Goal: Contribute content: Contribute content

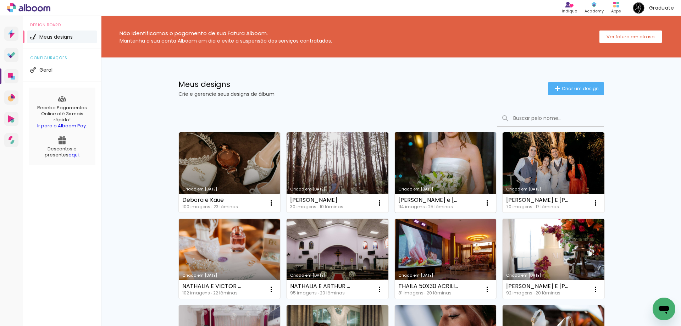
click at [437, 168] on link "Criado em [DATE]" at bounding box center [446, 172] width 102 height 80
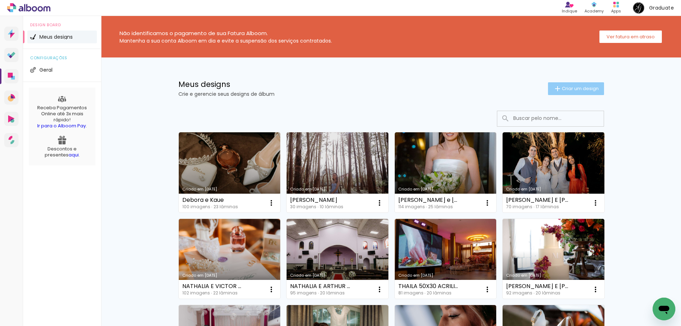
click at [568, 89] on span "Criar um design" at bounding box center [580, 88] width 37 height 5
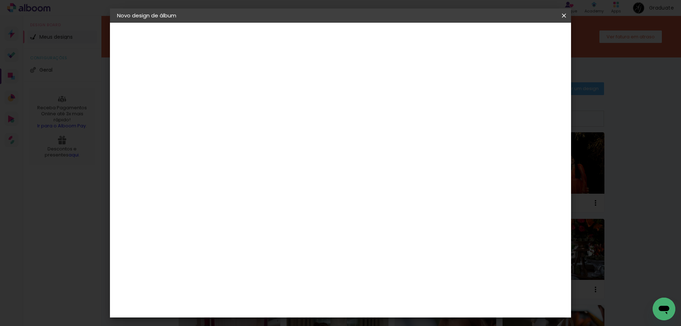
click at [233, 97] on input at bounding box center [233, 95] width 0 height 11
type input "[PERSON_NAME] E [PERSON_NAME]"
type paper-input "[PERSON_NAME] E [PERSON_NAME]"
click at [0, 0] on slot "Avançar" at bounding box center [0, 0] width 0 height 0
click at [0, 0] on slot "Tamanho Livre" at bounding box center [0, 0] width 0 height 0
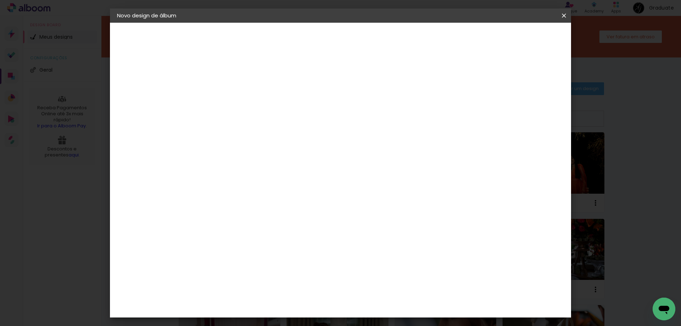
click at [0, 0] on slot "Avançar" at bounding box center [0, 0] width 0 height 0
drag, startPoint x: 384, startPoint y: 298, endPoint x: 379, endPoint y: 298, distance: 4.6
click at [379, 298] on input "60" at bounding box center [380, 296] width 18 height 11
type input "50"
type paper-input "50"
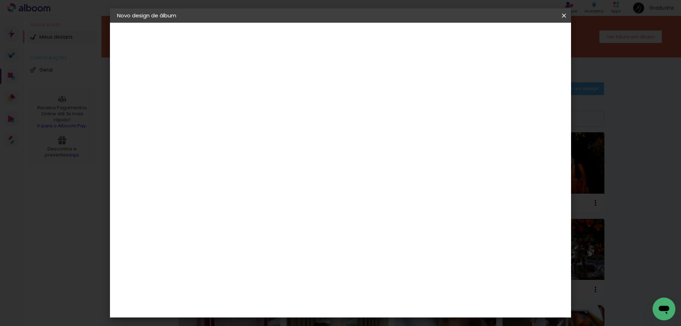
click at [527, 43] on paper-button "Iniciar design" at bounding box center [503, 38] width 46 height 12
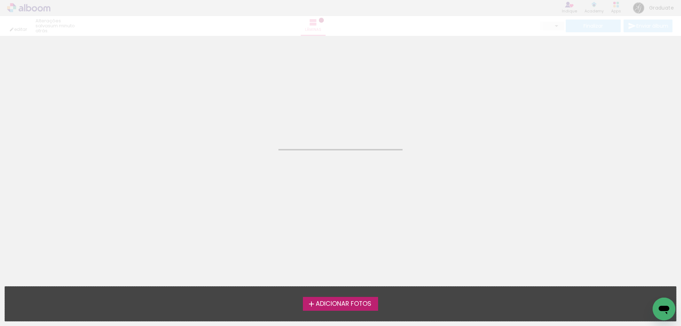
click at [359, 307] on span "Adicionar Fotos" at bounding box center [344, 304] width 56 height 6
click at [0, 0] on input "file" at bounding box center [0, 0] width 0 height 0
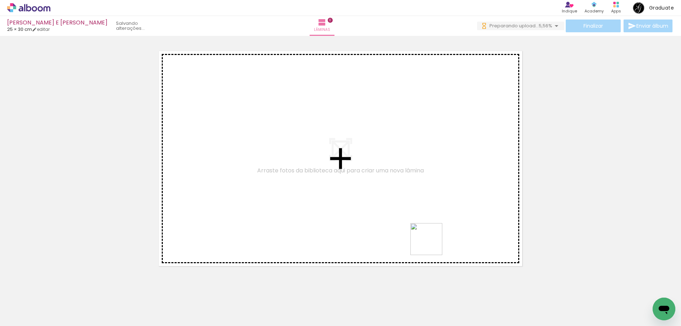
drag, startPoint x: 432, startPoint y: 244, endPoint x: 362, endPoint y: 224, distance: 73.2
click at [362, 224] on quentale-workspace at bounding box center [340, 163] width 681 height 326
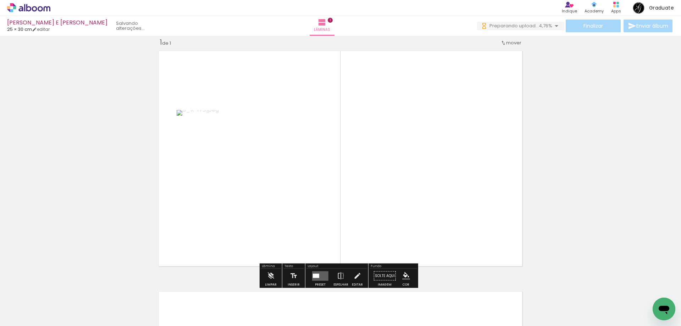
scroll to position [9, 0]
click at [315, 272] on quentale-layouter at bounding box center [320, 276] width 16 height 10
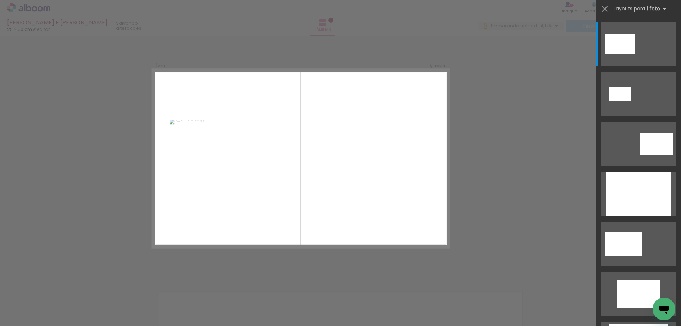
click at [286, 155] on quentale-photo at bounding box center [228, 158] width 116 height 77
click at [272, 157] on quentale-photo at bounding box center [228, 158] width 116 height 77
click at [652, 193] on div at bounding box center [638, 194] width 65 height 45
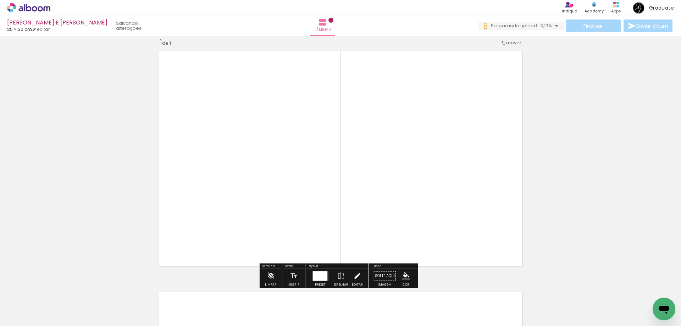
click at [353, 275] on iron-icon at bounding box center [357, 276] width 8 height 14
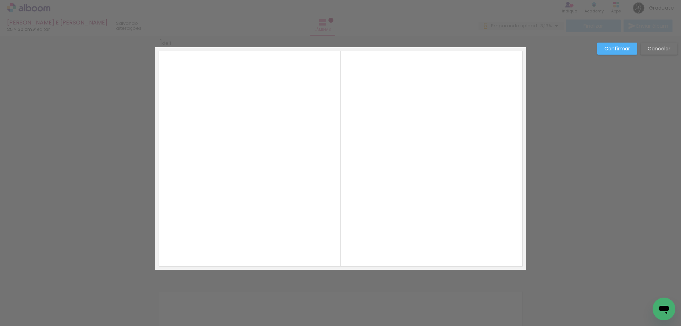
click at [353, 200] on quentale-photo at bounding box center [341, 158] width 324 height 223
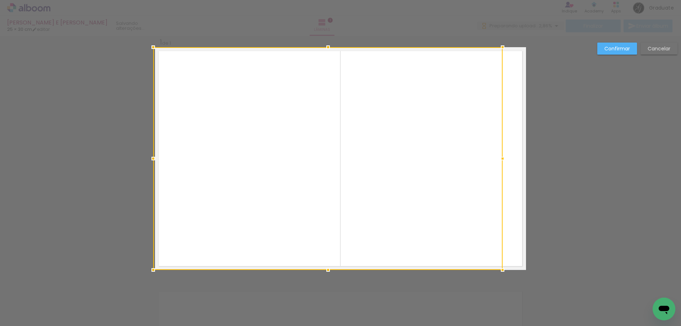
drag, startPoint x: 178, startPoint y: 160, endPoint x: 154, endPoint y: 156, distance: 24.0
click at [154, 156] on div at bounding box center [153, 158] width 14 height 14
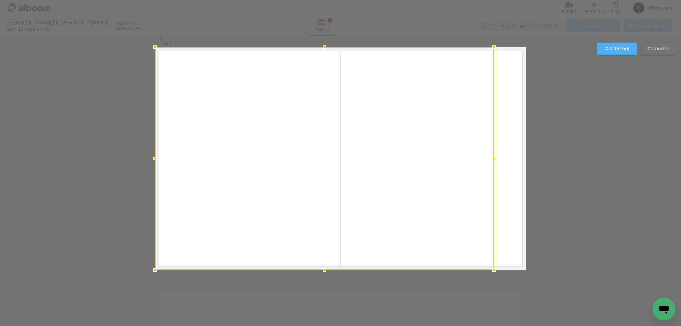
drag, startPoint x: 500, startPoint y: 158, endPoint x: 426, endPoint y: 160, distance: 74.2
click at [423, 161] on div at bounding box center [324, 158] width 339 height 223
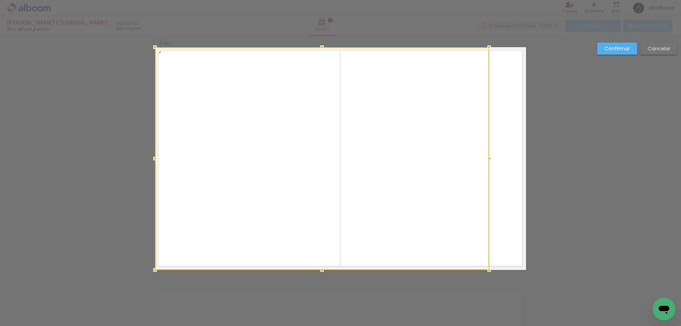
click at [0, 0] on slot "Confirmar" at bounding box center [0, 0] width 0 height 0
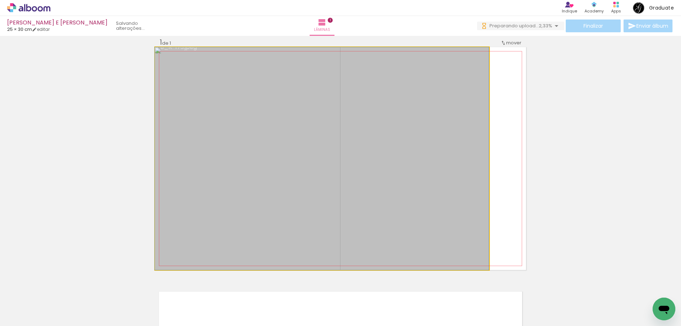
drag, startPoint x: 385, startPoint y: 147, endPoint x: 332, endPoint y: 146, distance: 52.9
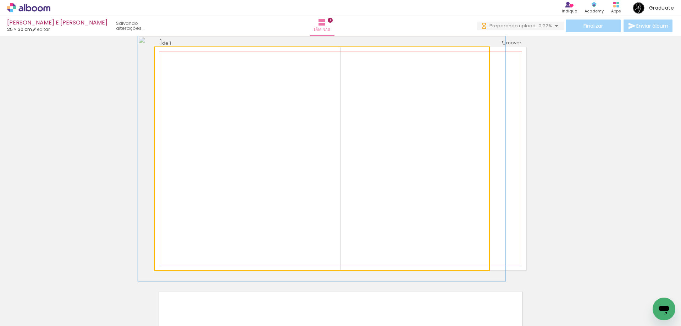
type paper-slider "111"
click at [175, 54] on div at bounding box center [174, 54] width 11 height 11
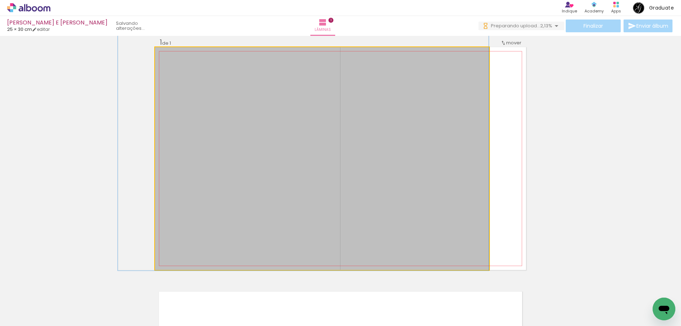
drag, startPoint x: 364, startPoint y: 111, endPoint x: 274, endPoint y: 100, distance: 90.2
drag, startPoint x: 388, startPoint y: 121, endPoint x: 336, endPoint y: 116, distance: 52.1
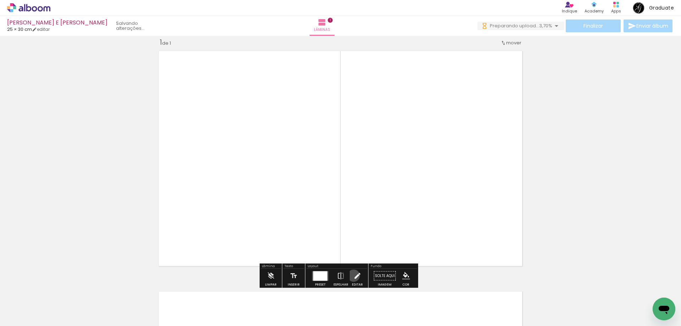
click at [353, 276] on iron-icon at bounding box center [357, 276] width 8 height 14
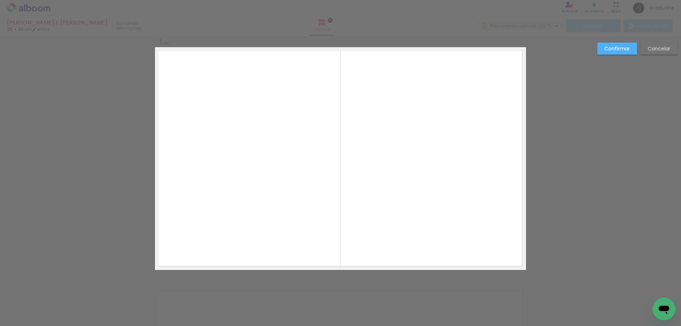
click at [416, 182] on quentale-photo at bounding box center [322, 158] width 334 height 223
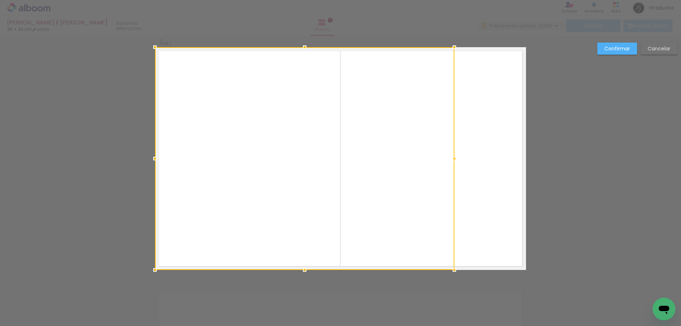
drag, startPoint x: 484, startPoint y: 161, endPoint x: 450, endPoint y: 163, distance: 34.8
click at [450, 163] on div at bounding box center [454, 158] width 14 height 14
drag, startPoint x: 625, startPoint y: 50, endPoint x: 592, endPoint y: 71, distance: 38.8
click at [0, 0] on slot "Confirmar" at bounding box center [0, 0] width 0 height 0
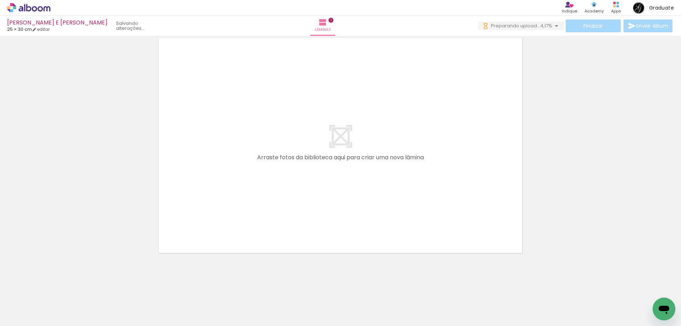
scroll to position [0, 0]
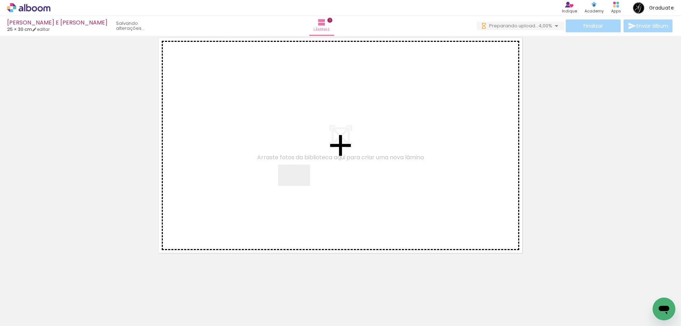
drag, startPoint x: 401, startPoint y: 307, endPoint x: 295, endPoint y: 182, distance: 163.3
click at [298, 184] on quentale-workspace at bounding box center [340, 163] width 681 height 326
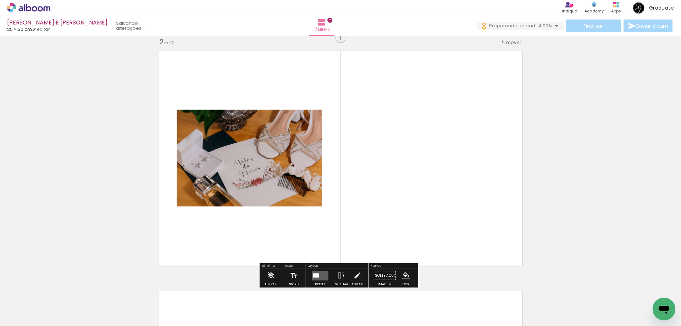
scroll to position [250, 0]
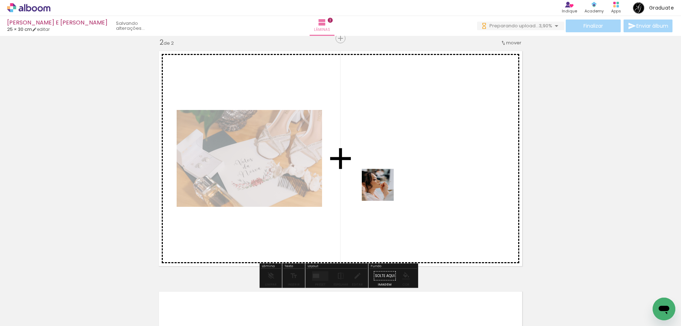
drag, startPoint x: 398, startPoint y: 216, endPoint x: 384, endPoint y: 193, distance: 27.1
click at [383, 190] on quentale-workspace at bounding box center [340, 163] width 681 height 326
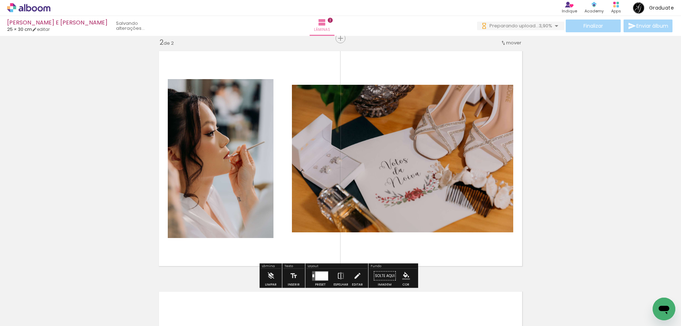
click at [391, 159] on quentale-workspace at bounding box center [340, 163] width 681 height 326
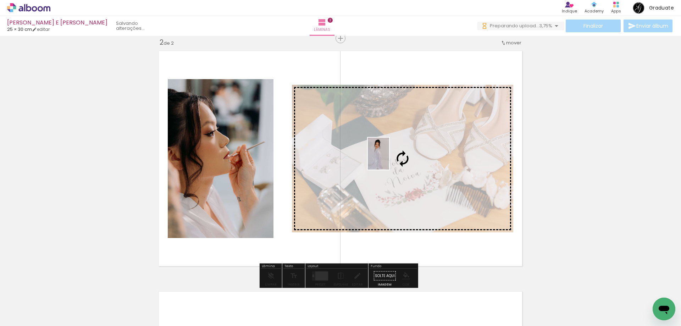
drag, startPoint x: 479, startPoint y: 305, endPoint x: 389, endPoint y: 159, distance: 171.3
click at [389, 159] on quentale-workspace at bounding box center [340, 163] width 681 height 326
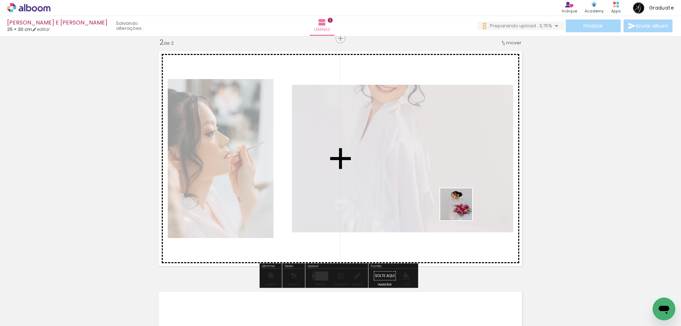
drag, startPoint x: 505, startPoint y: 294, endPoint x: 454, endPoint y: 200, distance: 106.5
click at [454, 200] on quentale-workspace at bounding box center [340, 163] width 681 height 326
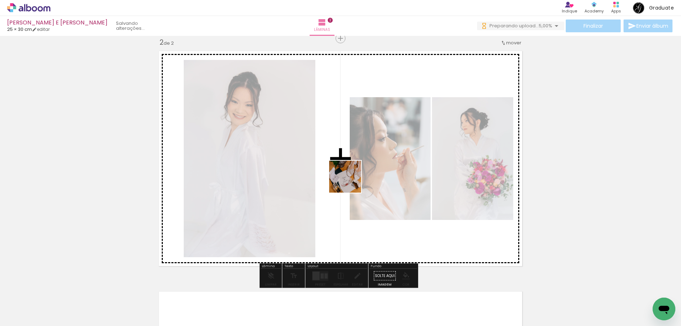
drag, startPoint x: 372, startPoint y: 235, endPoint x: 350, endPoint y: 180, distance: 59.7
click at [350, 180] on quentale-workspace at bounding box center [340, 163] width 681 height 326
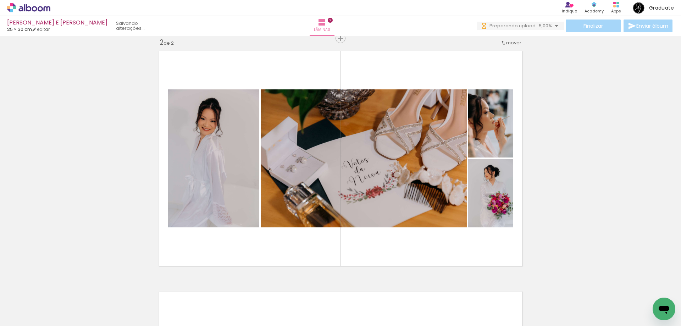
scroll to position [0, 169]
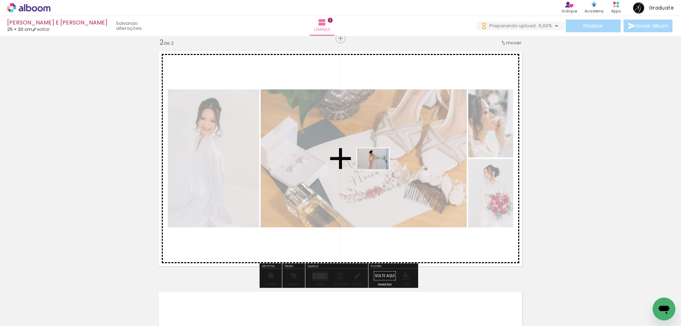
drag, startPoint x: 412, startPoint y: 298, endPoint x: 379, endPoint y: 170, distance: 132.3
click at [379, 170] on quentale-workspace at bounding box center [340, 163] width 681 height 326
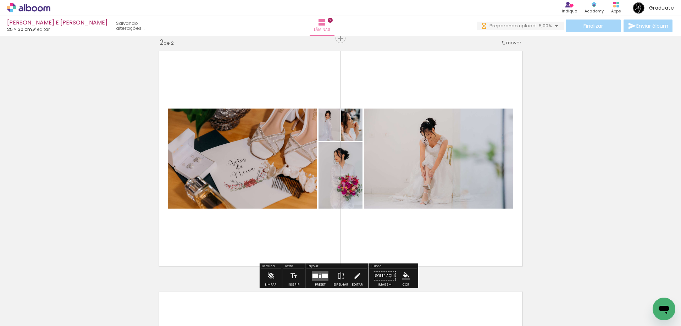
click at [322, 275] on div at bounding box center [325, 276] width 6 height 4
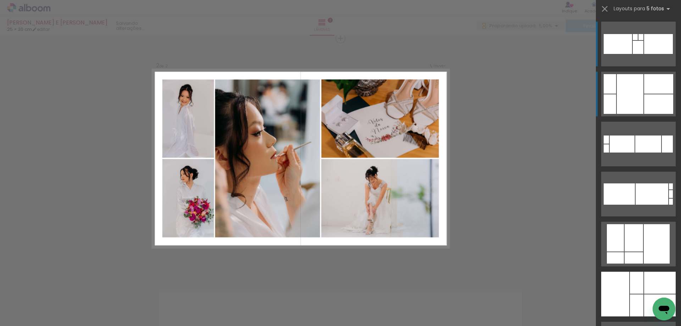
click at [652, 107] on div at bounding box center [658, 104] width 29 height 20
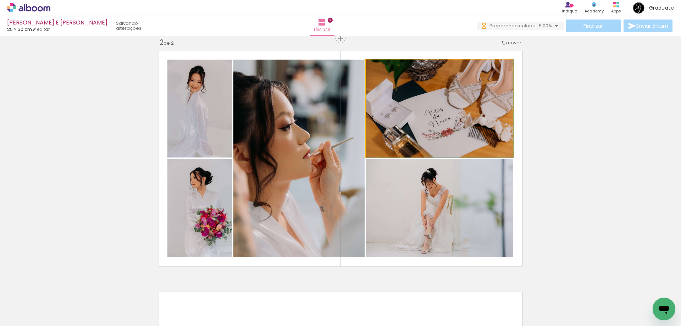
drag, startPoint x: 417, startPoint y: 132, endPoint x: 417, endPoint y: 117, distance: 14.6
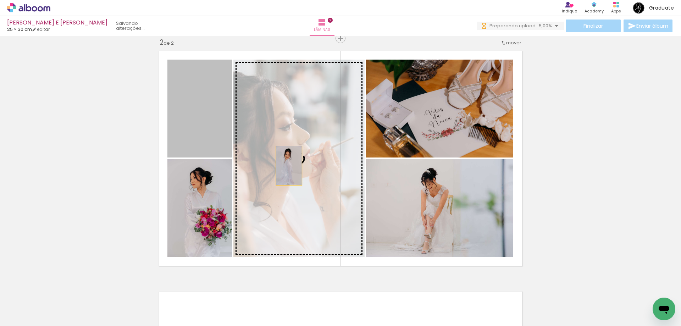
drag, startPoint x: 203, startPoint y: 136, endPoint x: 286, endPoint y: 166, distance: 88.8
click at [0, 0] on slot at bounding box center [0, 0] width 0 height 0
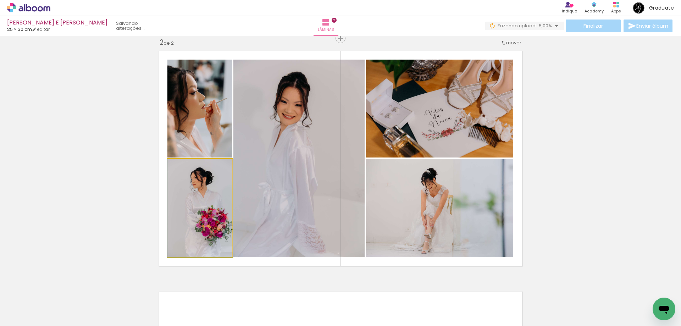
drag, startPoint x: 200, startPoint y: 216, endPoint x: 294, endPoint y: 187, distance: 98.4
click at [0, 0] on slot at bounding box center [0, 0] width 0 height 0
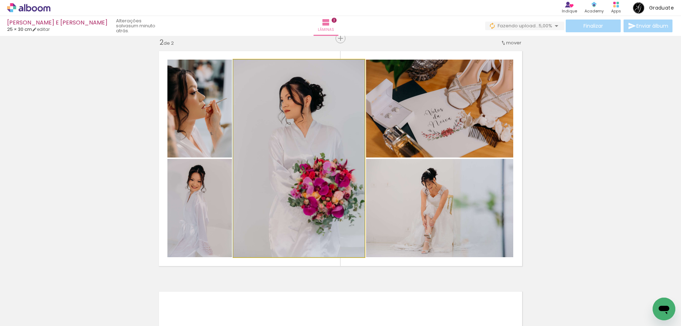
drag, startPoint x: 299, startPoint y: 183, endPoint x: 272, endPoint y: 177, distance: 28.0
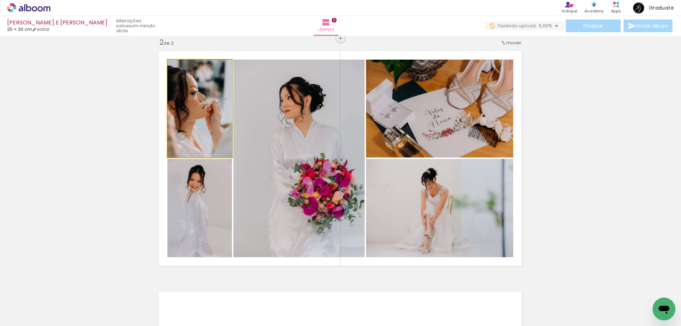
drag, startPoint x: 195, startPoint y: 106, endPoint x: 199, endPoint y: 106, distance: 4.6
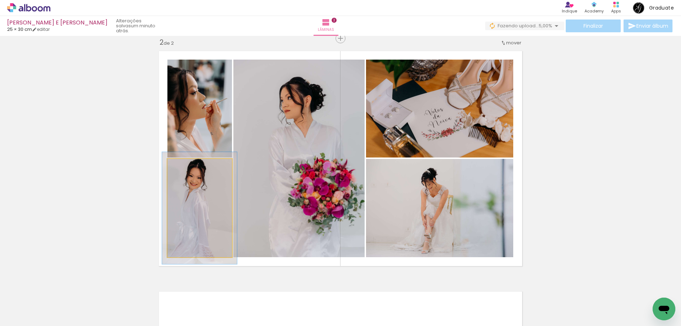
drag, startPoint x: 182, startPoint y: 167, endPoint x: 186, endPoint y: 167, distance: 4.6
type paper-slider "117"
click at [186, 166] on div at bounding box center [187, 166] width 6 height 6
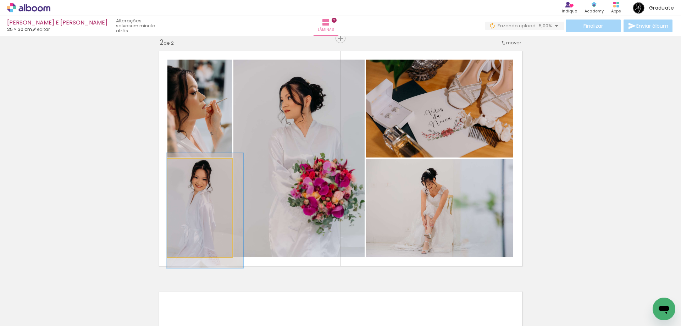
drag, startPoint x: 194, startPoint y: 191, endPoint x: 200, endPoint y: 193, distance: 6.0
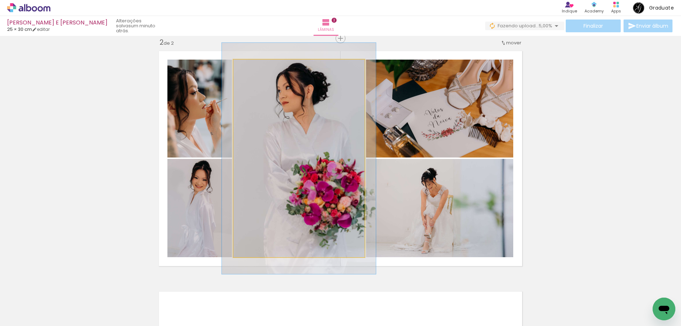
drag, startPoint x: 250, startPoint y: 69, endPoint x: 254, endPoint y: 68, distance: 4.4
type paper-slider "117"
click at [254, 68] on div at bounding box center [254, 66] width 11 height 11
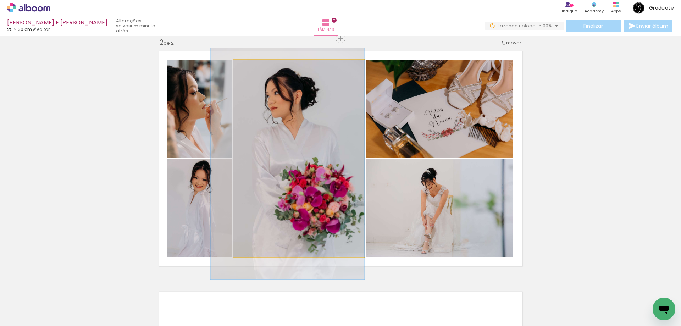
drag, startPoint x: 286, startPoint y: 102, endPoint x: 270, endPoint y: 107, distance: 17.5
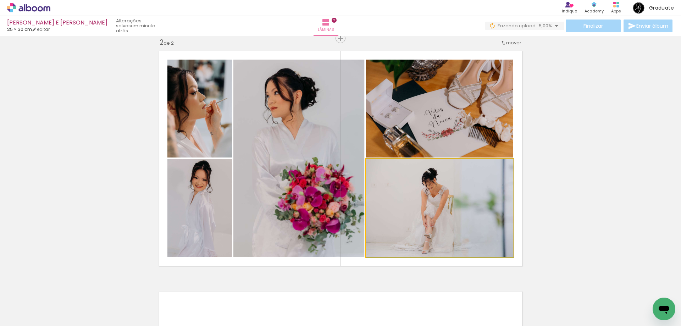
drag, startPoint x: 434, startPoint y: 218, endPoint x: 434, endPoint y: 214, distance: 3.9
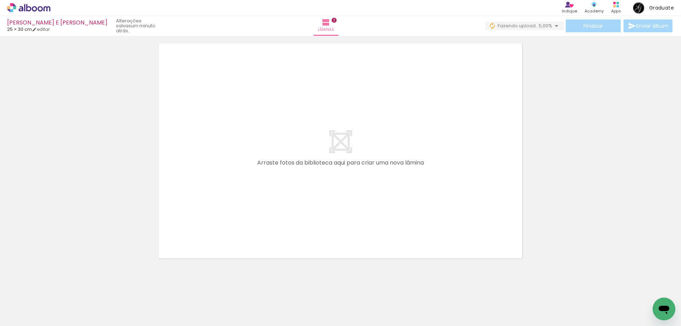
scroll to position [503, 0]
drag, startPoint x: 58, startPoint y: 307, endPoint x: 64, endPoint y: 323, distance: 17.2
click at [58, 323] on iron-horizontal-list at bounding box center [51, 304] width 14 height 44
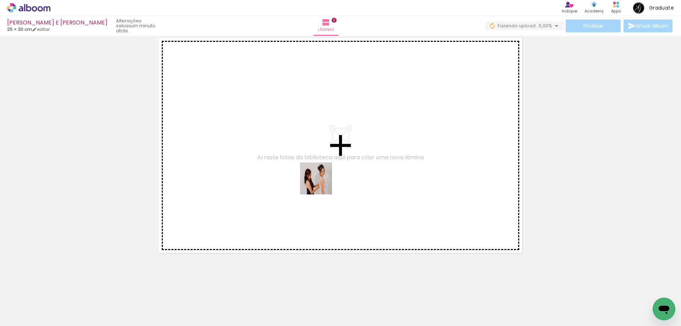
drag, startPoint x: 465, startPoint y: 305, endPoint x: 248, endPoint y: 144, distance: 270.8
click at [243, 140] on quentale-workspace at bounding box center [340, 163] width 681 height 326
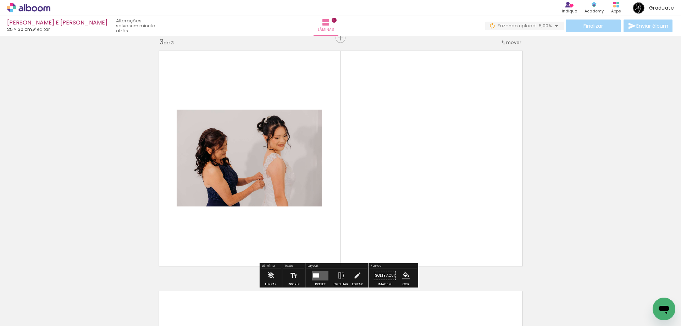
scroll to position [490, 0]
drag, startPoint x: 498, startPoint y: 302, endPoint x: 436, endPoint y: 221, distance: 102.2
click at [414, 198] on quentale-workspace at bounding box center [340, 163] width 681 height 326
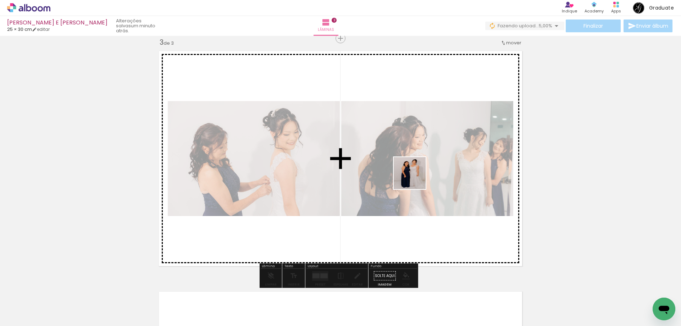
drag, startPoint x: 539, startPoint y: 301, endPoint x: 415, endPoint y: 178, distance: 173.9
click at [415, 178] on quentale-workspace at bounding box center [340, 163] width 681 height 326
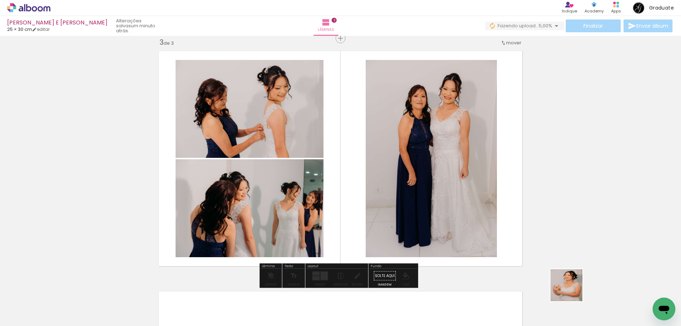
drag, startPoint x: 577, startPoint y: 297, endPoint x: 574, endPoint y: 279, distance: 17.6
click at [416, 188] on quentale-workspace at bounding box center [340, 163] width 681 height 326
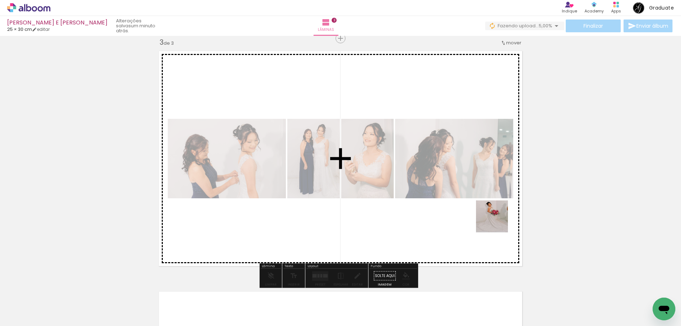
drag, startPoint x: 620, startPoint y: 307, endPoint x: 451, endPoint y: 205, distance: 197.3
click at [451, 205] on quentale-workspace at bounding box center [340, 163] width 681 height 326
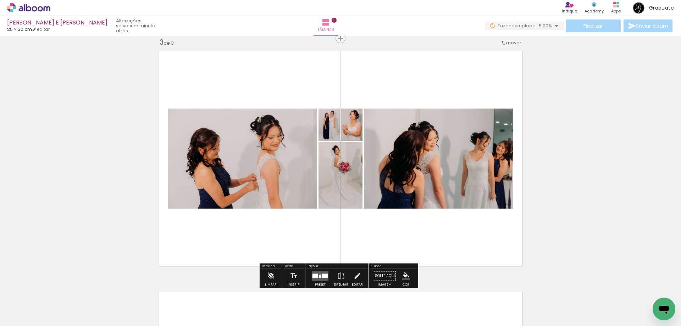
click at [318, 274] on quentale-layouter at bounding box center [320, 276] width 16 height 10
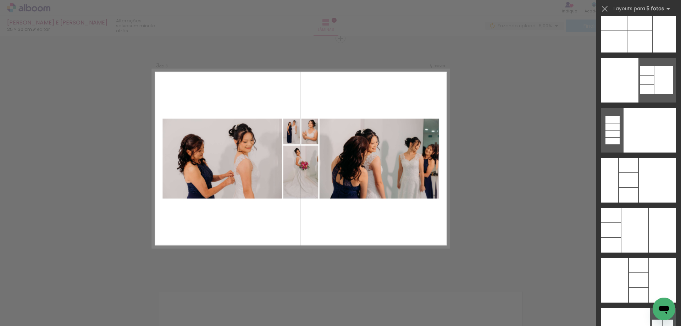
scroll to position [23002, 0]
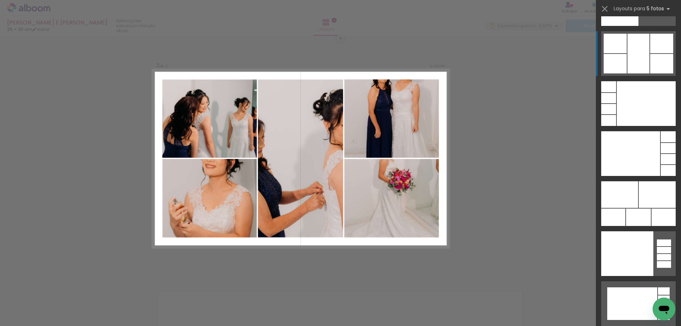
click at [631, 56] on div at bounding box center [639, 54] width 22 height 40
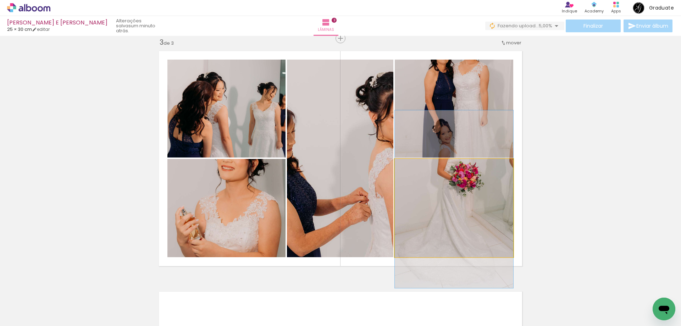
drag, startPoint x: 446, startPoint y: 215, endPoint x: 317, endPoint y: 178, distance: 134.1
click at [0, 0] on slot at bounding box center [0, 0] width 0 height 0
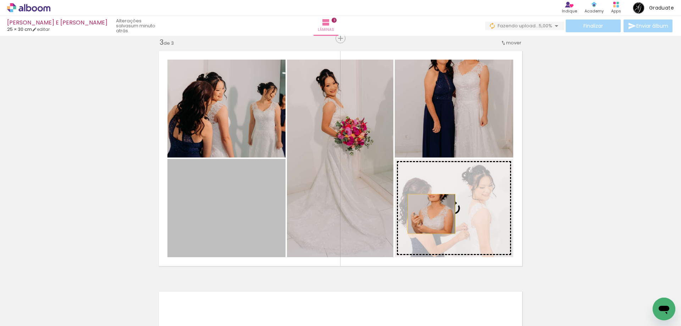
drag, startPoint x: 221, startPoint y: 221, endPoint x: 429, endPoint y: 214, distance: 208.4
click at [0, 0] on slot at bounding box center [0, 0] width 0 height 0
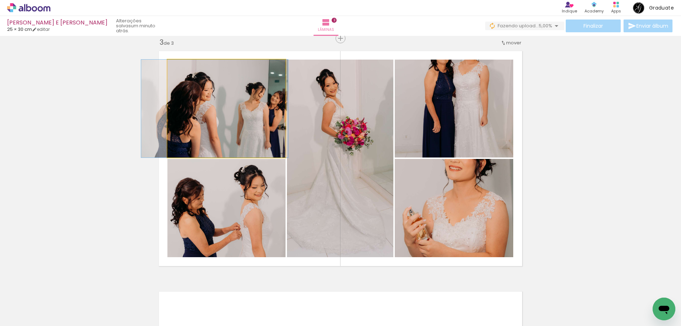
drag, startPoint x: 242, startPoint y: 122, endPoint x: 230, endPoint y: 118, distance: 12.5
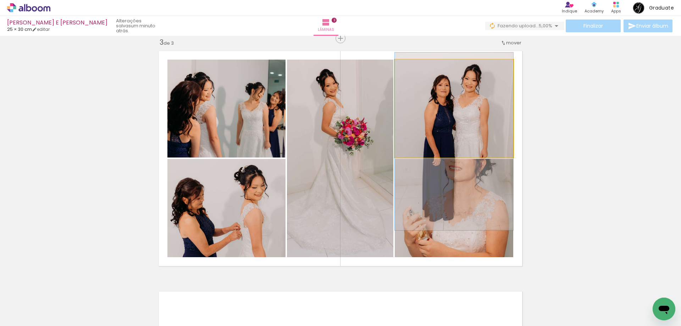
drag, startPoint x: 461, startPoint y: 91, endPoint x: 453, endPoint y: 124, distance: 34.1
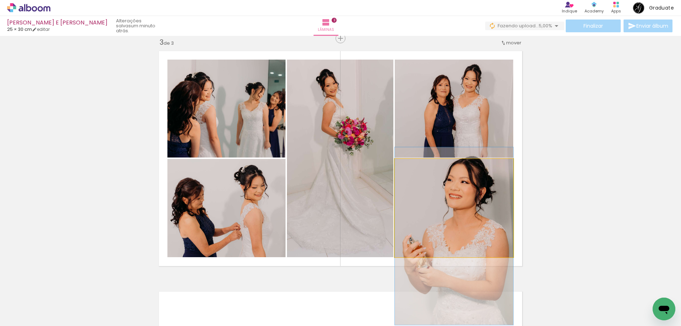
drag, startPoint x: 478, startPoint y: 200, endPoint x: 477, endPoint y: 227, distance: 26.3
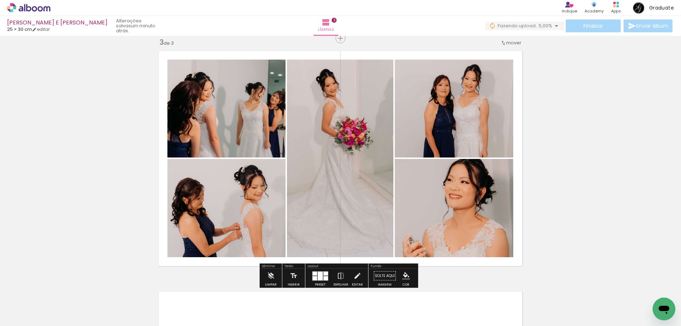
click at [325, 274] on div at bounding box center [326, 273] width 5 height 4
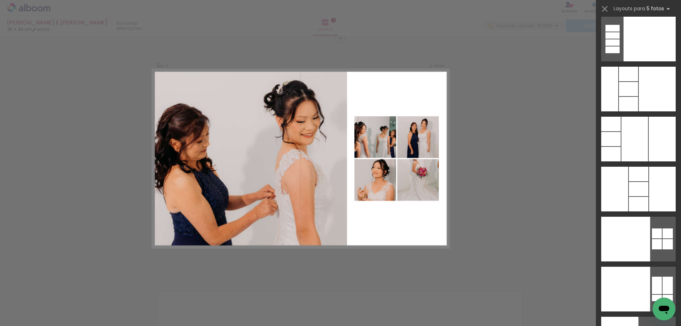
scroll to position [22612, 0]
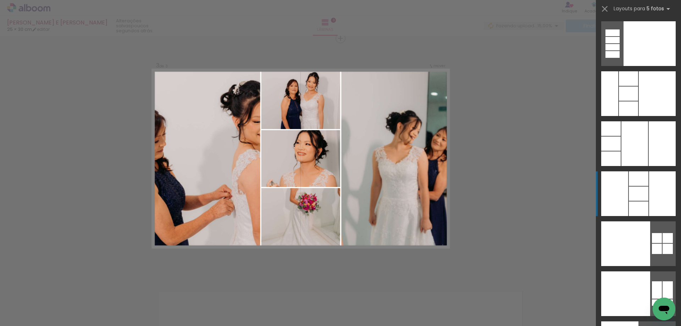
click at [653, 200] on div at bounding box center [662, 193] width 27 height 45
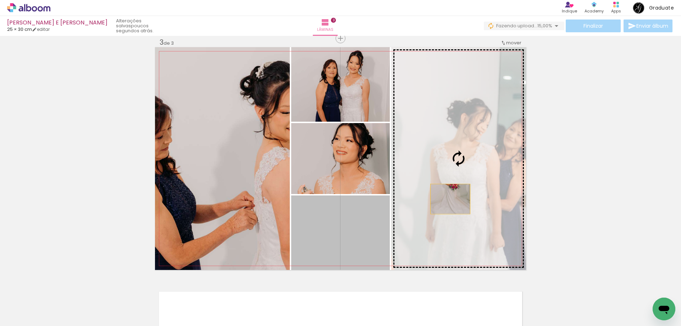
drag, startPoint x: 364, startPoint y: 248, endPoint x: 448, endPoint y: 199, distance: 97.0
click at [0, 0] on slot at bounding box center [0, 0] width 0 height 0
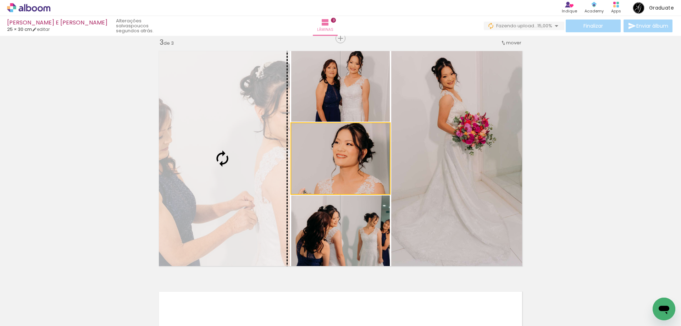
drag, startPoint x: 371, startPoint y: 162, endPoint x: 233, endPoint y: 165, distance: 137.7
click at [0, 0] on slot at bounding box center [0, 0] width 0 height 0
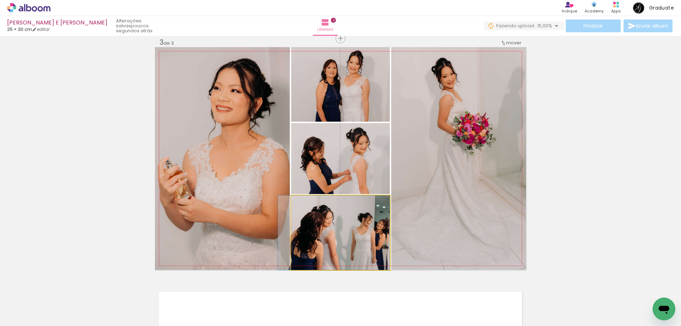
drag, startPoint x: 378, startPoint y: 237, endPoint x: 369, endPoint y: 238, distance: 9.3
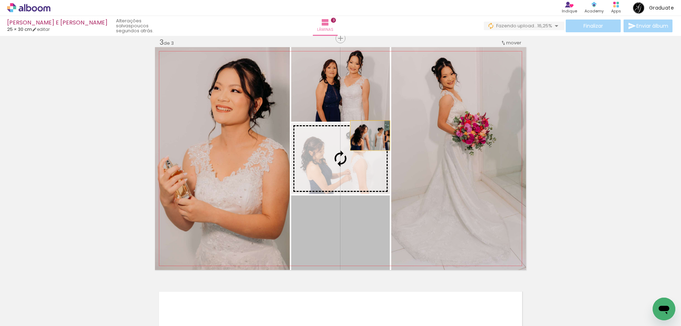
drag, startPoint x: 364, startPoint y: 237, endPoint x: 368, endPoint y: 109, distance: 127.8
click at [0, 0] on slot at bounding box center [0, 0] width 0 height 0
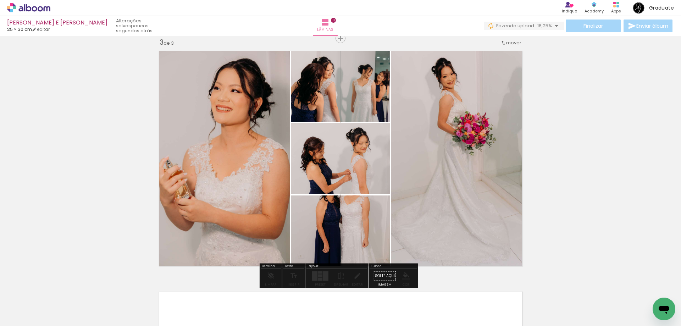
drag, startPoint x: 363, startPoint y: 164, endPoint x: 363, endPoint y: 155, distance: 8.2
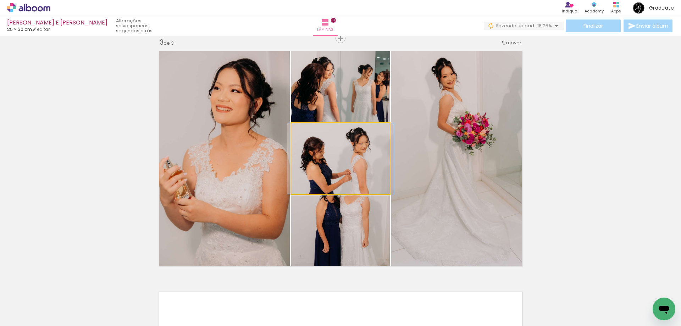
drag, startPoint x: 376, startPoint y: 169, endPoint x: 376, endPoint y: 161, distance: 7.8
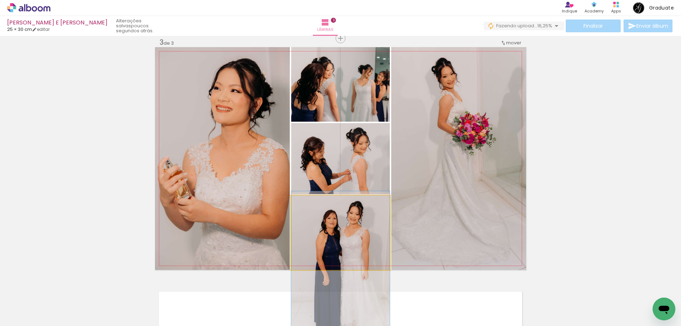
drag, startPoint x: 379, startPoint y: 225, endPoint x: 380, endPoint y: 258, distance: 32.7
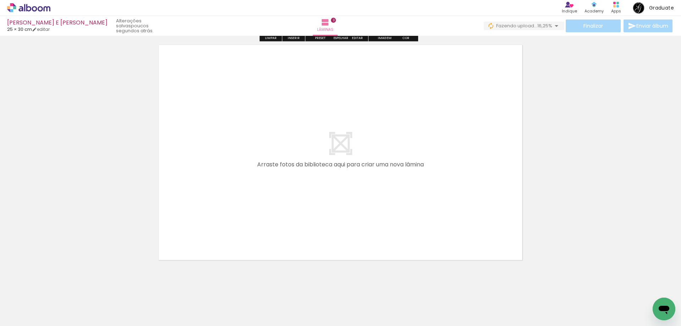
scroll to position [739, 0]
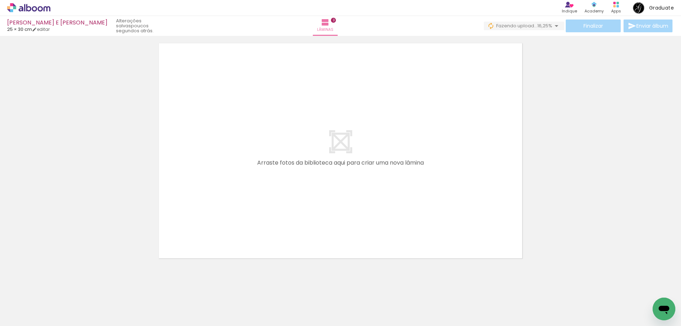
click at [37, 304] on iron-icon at bounding box center [36, 305] width 6 height 6
click at [0, 0] on slot "Não utilizadas" at bounding box center [0, 0] width 0 height 0
type input "Não utilizadas"
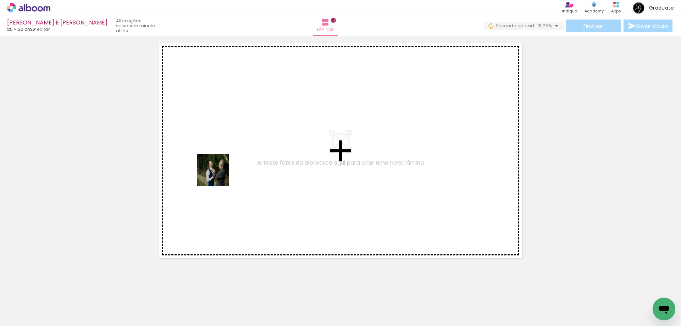
drag, startPoint x: 71, startPoint y: 309, endPoint x: 134, endPoint y: 286, distance: 67.7
click at [221, 172] on quentale-workspace at bounding box center [340, 163] width 681 height 326
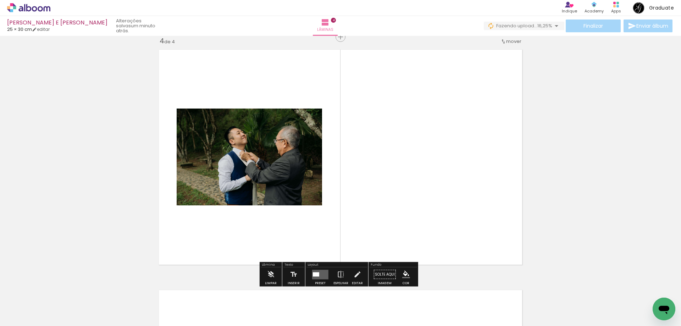
scroll to position [731, 0]
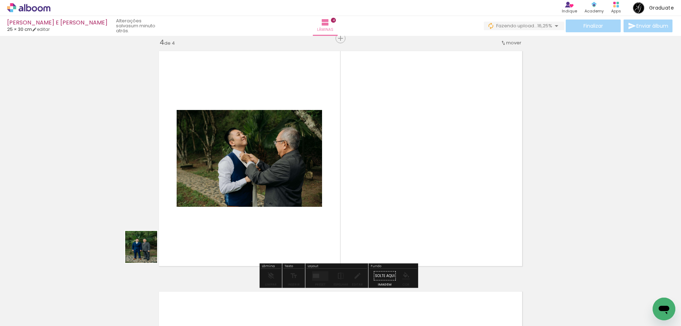
drag, startPoint x: 65, startPoint y: 307, endPoint x: 239, endPoint y: 204, distance: 202.7
click at [280, 176] on quentale-workspace at bounding box center [340, 163] width 681 height 326
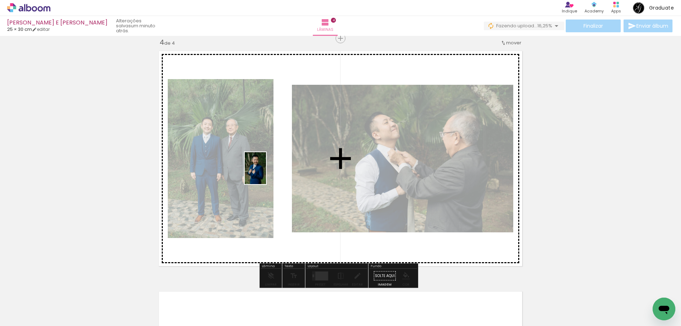
drag, startPoint x: 66, startPoint y: 297, endPoint x: 266, endPoint y: 173, distance: 234.6
click at [266, 173] on quentale-workspace at bounding box center [340, 163] width 681 height 326
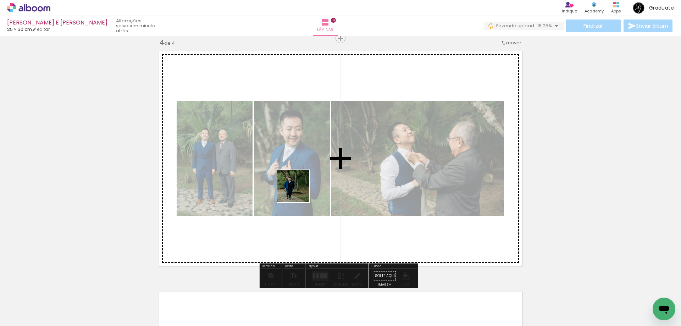
drag, startPoint x: 63, startPoint y: 312, endPoint x: 310, endPoint y: 187, distance: 276.9
click at [310, 187] on quentale-workspace at bounding box center [340, 163] width 681 height 326
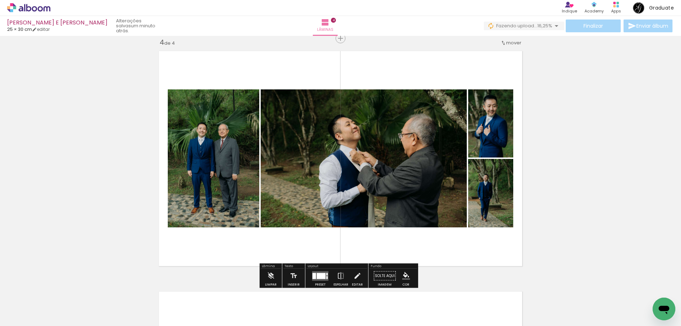
click at [326, 274] on div at bounding box center [326, 274] width 1 height 2
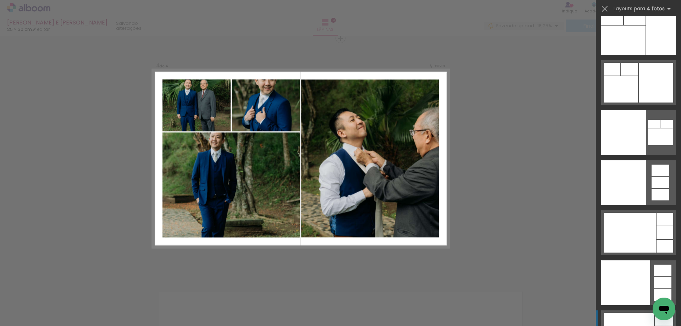
scroll to position [18101, 0]
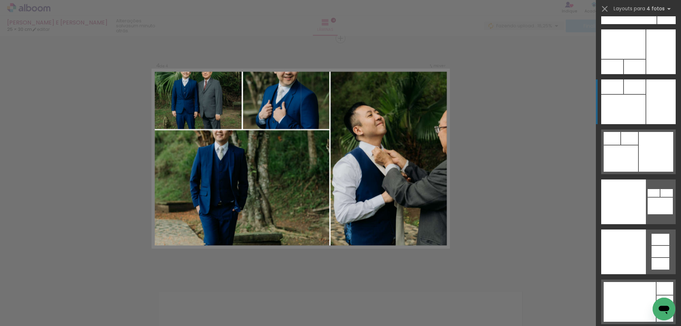
click at [643, 110] on div at bounding box center [623, 109] width 44 height 29
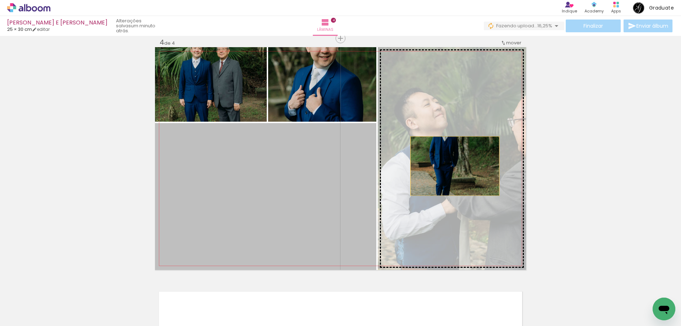
drag, startPoint x: 302, startPoint y: 212, endPoint x: 452, endPoint y: 166, distance: 157.0
click at [0, 0] on slot at bounding box center [0, 0] width 0 height 0
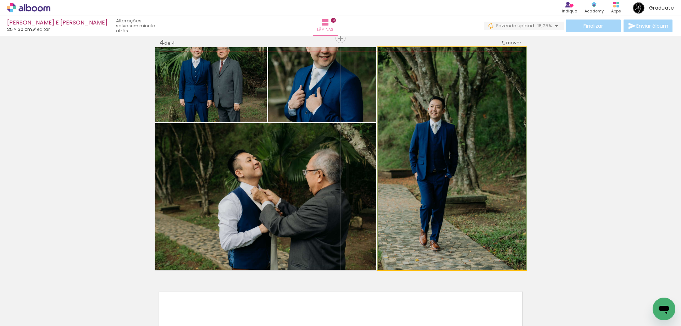
drag, startPoint x: 439, startPoint y: 166, endPoint x: 468, endPoint y: 158, distance: 29.5
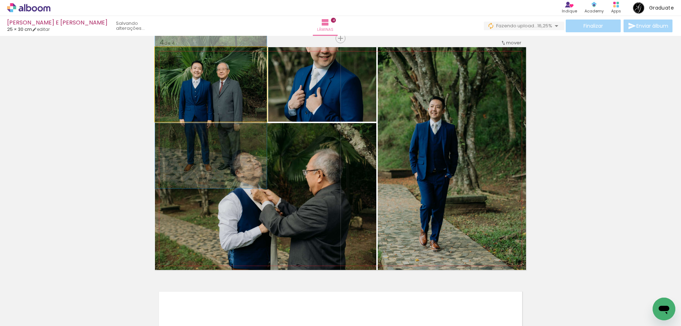
drag, startPoint x: 229, startPoint y: 81, endPoint x: 233, endPoint y: 101, distance: 20.7
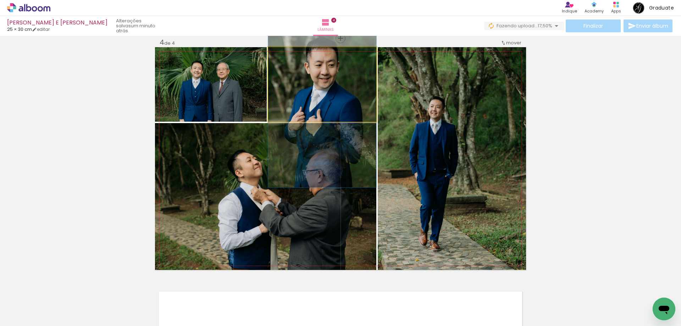
drag, startPoint x: 314, startPoint y: 69, endPoint x: 312, endPoint y: 92, distance: 22.8
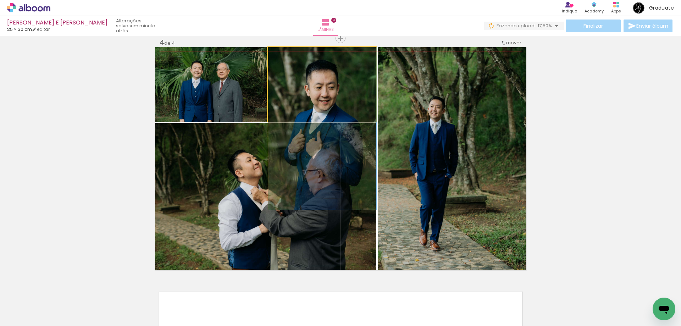
drag, startPoint x: 317, startPoint y: 76, endPoint x: 250, endPoint y: 211, distance: 150.4
click at [0, 0] on slot at bounding box center [0, 0] width 0 height 0
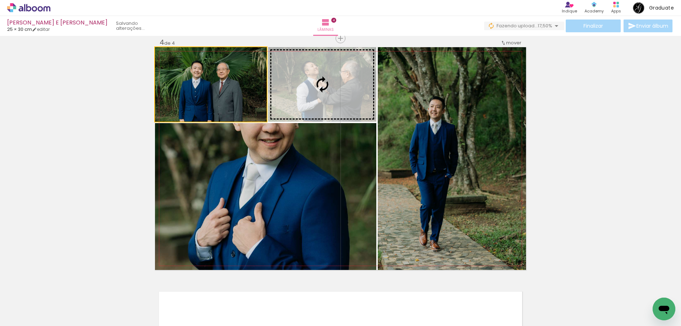
drag, startPoint x: 228, startPoint y: 99, endPoint x: 308, endPoint y: 101, distance: 79.5
click at [0, 0] on slot at bounding box center [0, 0] width 0 height 0
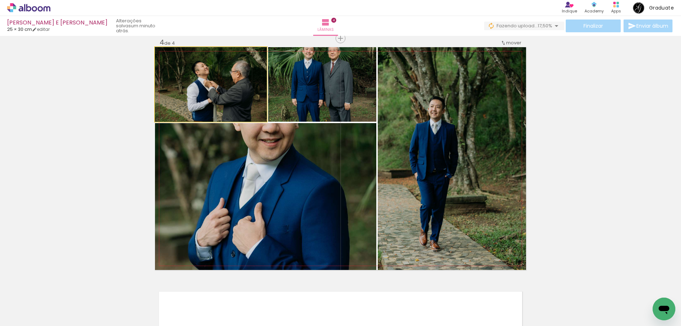
drag, startPoint x: 234, startPoint y: 85, endPoint x: 160, endPoint y: 60, distance: 78.8
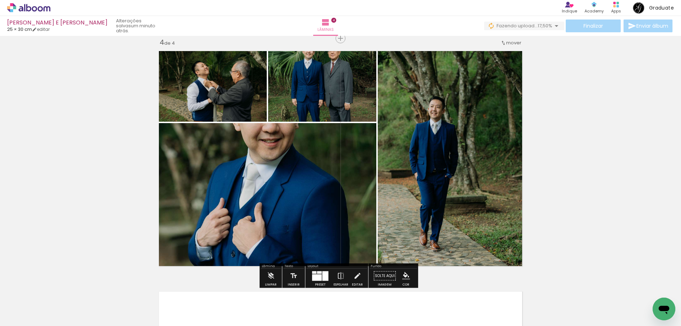
type paper-slider "116"
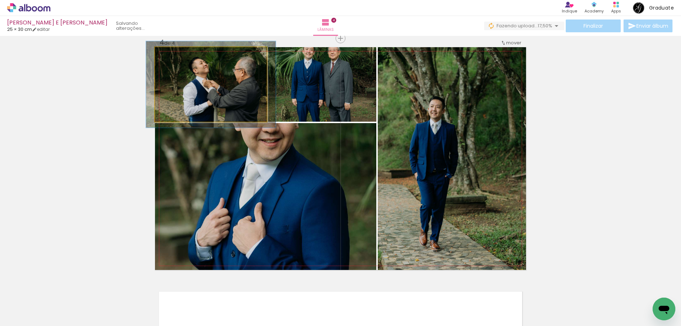
click at [176, 54] on div at bounding box center [186, 54] width 28 height 11
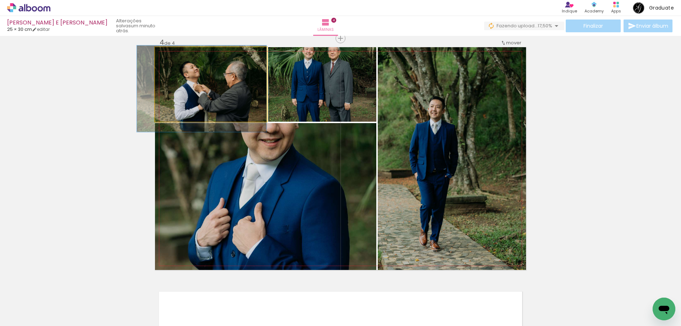
drag, startPoint x: 237, startPoint y: 84, endPoint x: 230, endPoint y: 87, distance: 7.0
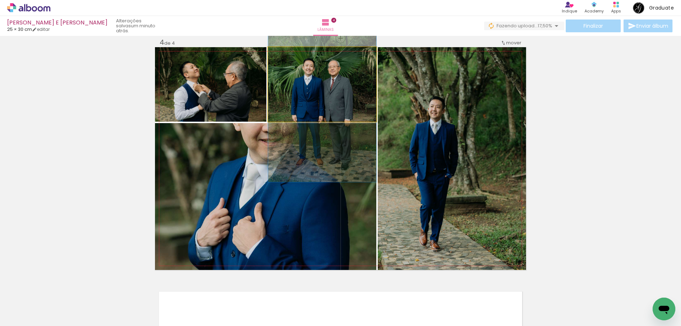
drag, startPoint x: 312, startPoint y: 75, endPoint x: 310, endPoint y: 89, distance: 14.7
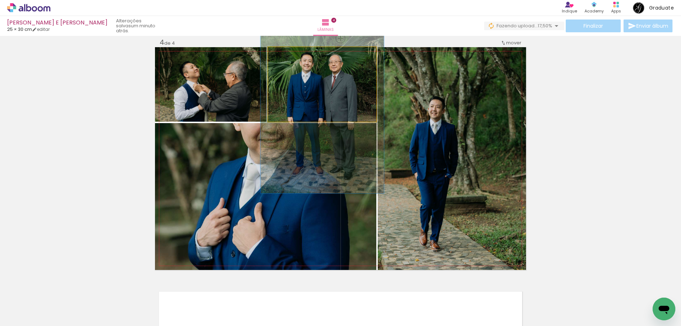
click at [288, 55] on div at bounding box center [288, 54] width 11 height 11
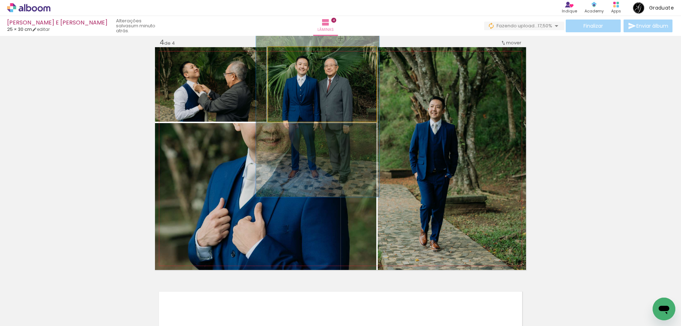
drag, startPoint x: 307, startPoint y: 73, endPoint x: 302, endPoint y: 77, distance: 5.8
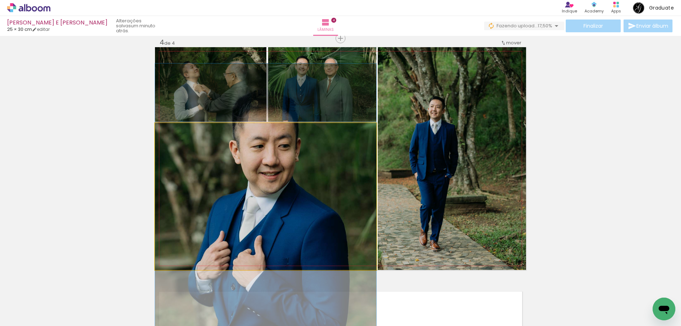
drag, startPoint x: 283, startPoint y: 174, endPoint x: 280, endPoint y: 205, distance: 30.7
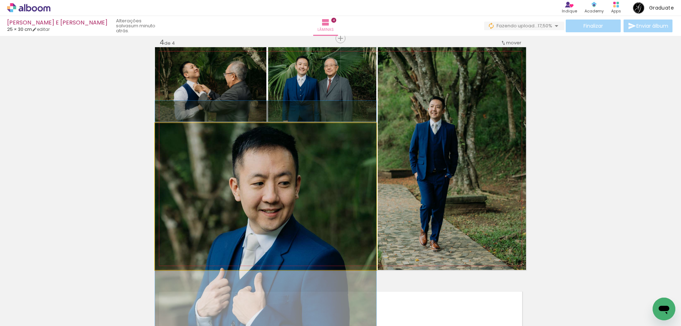
drag, startPoint x: 281, startPoint y: 163, endPoint x: 277, endPoint y: 200, distance: 37.4
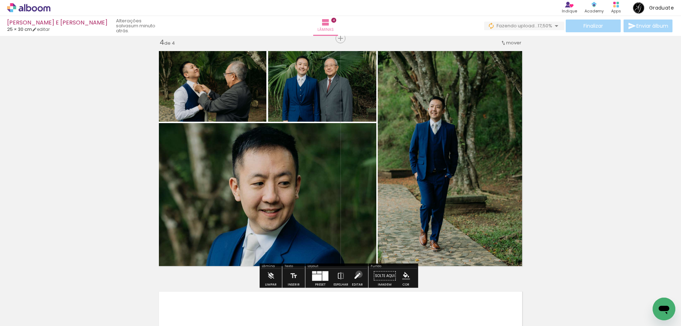
click at [357, 274] on iron-icon at bounding box center [357, 276] width 8 height 14
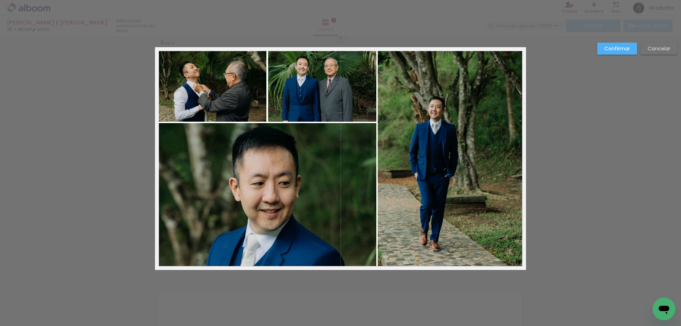
click at [412, 200] on quentale-photo at bounding box center [452, 158] width 148 height 223
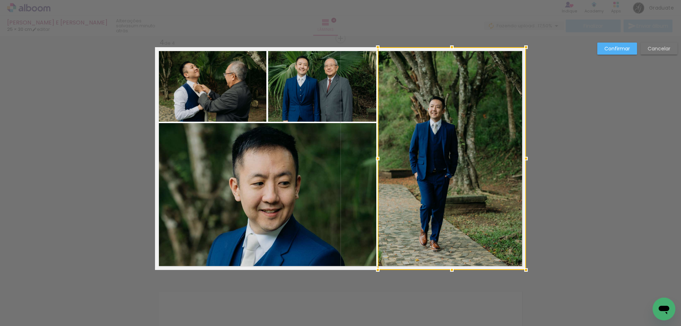
click at [340, 186] on quentale-photo at bounding box center [265, 196] width 221 height 147
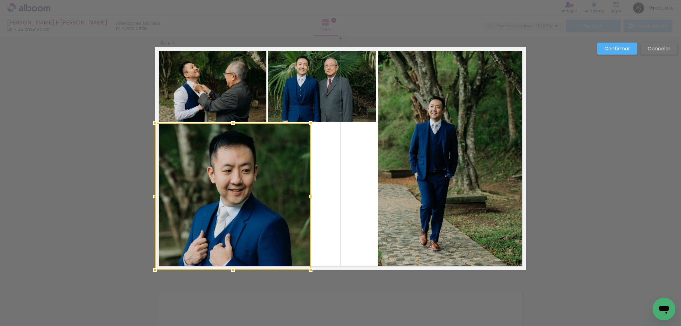
drag, startPoint x: 373, startPoint y: 199, endPoint x: 307, endPoint y: 176, distance: 69.6
click at [307, 176] on div at bounding box center [233, 196] width 156 height 147
click at [0, 0] on slot "Cancelar" at bounding box center [0, 0] width 0 height 0
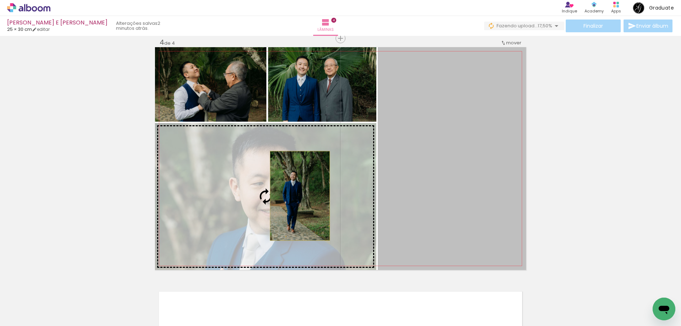
drag, startPoint x: 450, startPoint y: 161, endPoint x: 297, endPoint y: 196, distance: 156.6
click at [0, 0] on slot at bounding box center [0, 0] width 0 height 0
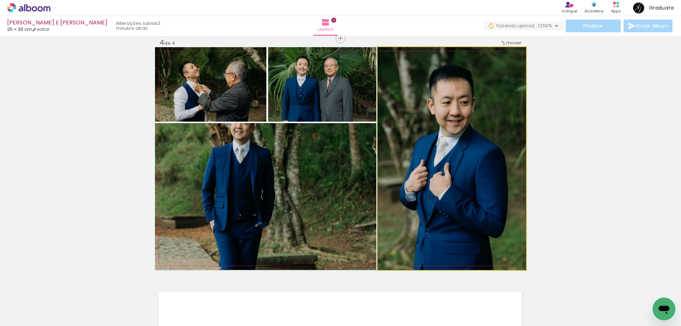
drag, startPoint x: 452, startPoint y: 156, endPoint x: 447, endPoint y: 158, distance: 5.9
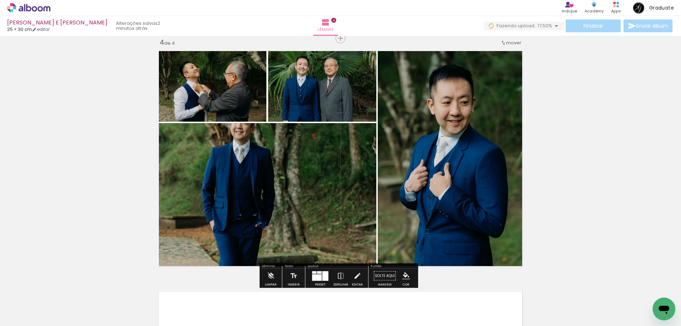
click at [324, 275] on div at bounding box center [326, 276] width 6 height 10
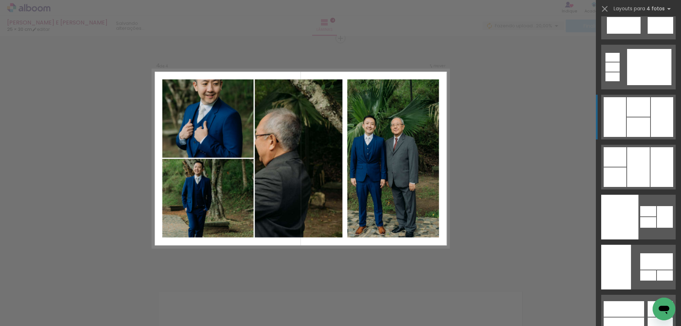
scroll to position [17130, 0]
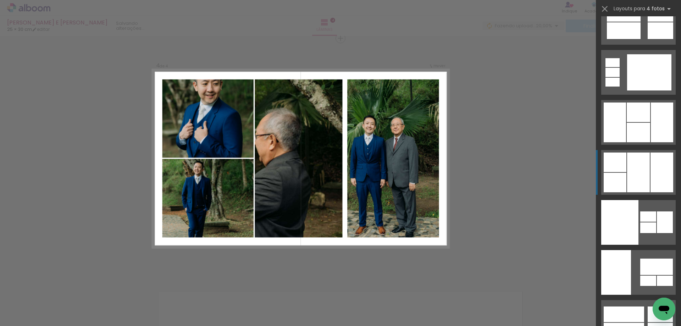
click at [628, 173] on div at bounding box center [638, 173] width 23 height 40
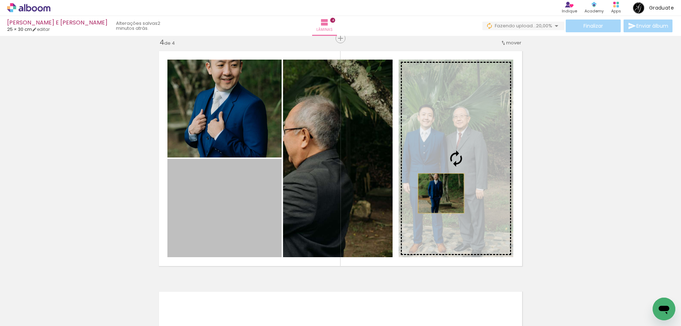
drag, startPoint x: 251, startPoint y: 220, endPoint x: 439, endPoint y: 193, distance: 189.6
click at [0, 0] on slot at bounding box center [0, 0] width 0 height 0
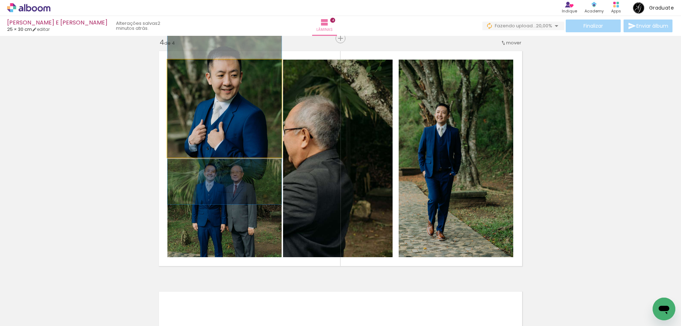
drag, startPoint x: 214, startPoint y: 108, endPoint x: 344, endPoint y: 157, distance: 139.2
click at [0, 0] on slot at bounding box center [0, 0] width 0 height 0
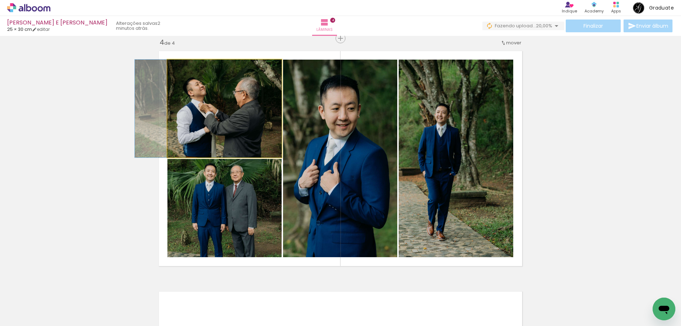
drag, startPoint x: 237, startPoint y: 125, endPoint x: 220, endPoint y: 114, distance: 19.5
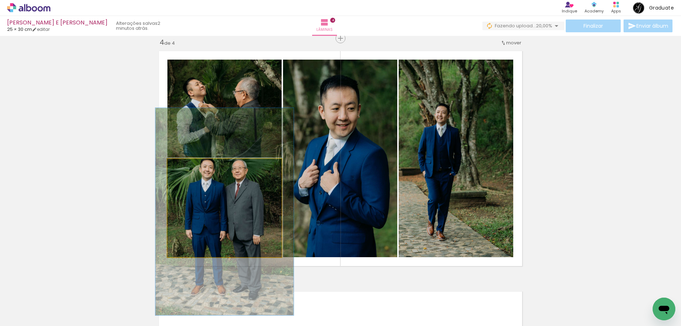
drag, startPoint x: 185, startPoint y: 169, endPoint x: 192, endPoint y: 169, distance: 7.1
click at [192, 169] on div at bounding box center [189, 166] width 11 height 11
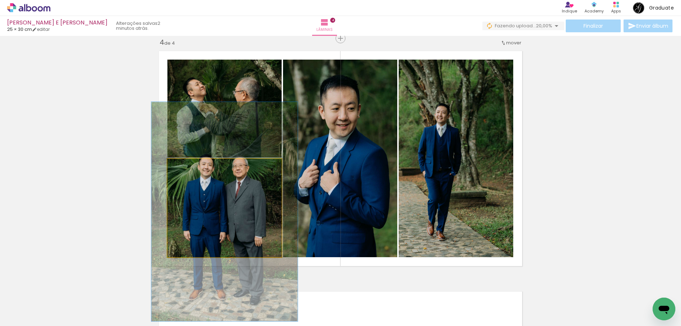
click at [189, 172] on quentale-photo at bounding box center [224, 208] width 114 height 98
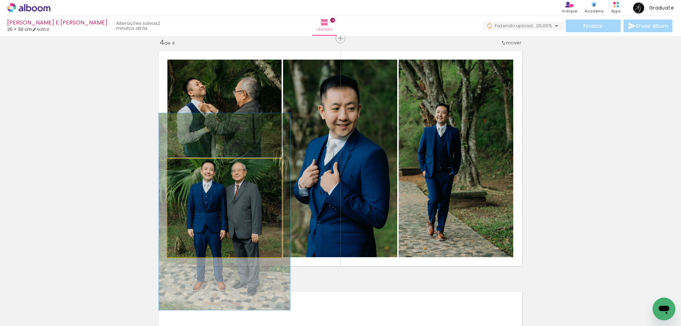
drag, startPoint x: 190, startPoint y: 165, endPoint x: 187, endPoint y: 166, distance: 3.6
type paper-slider "115"
click at [187, 166] on div at bounding box center [188, 166] width 6 height 6
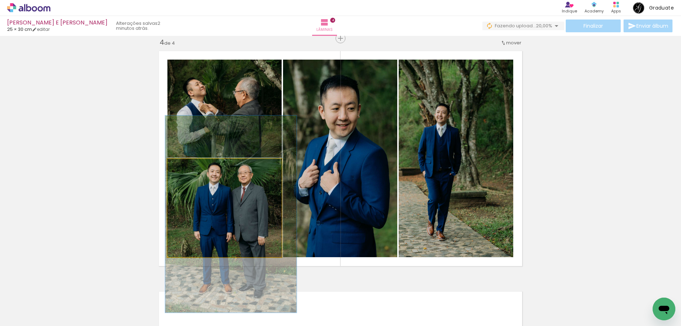
drag, startPoint x: 240, startPoint y: 199, endPoint x: 246, endPoint y: 201, distance: 6.9
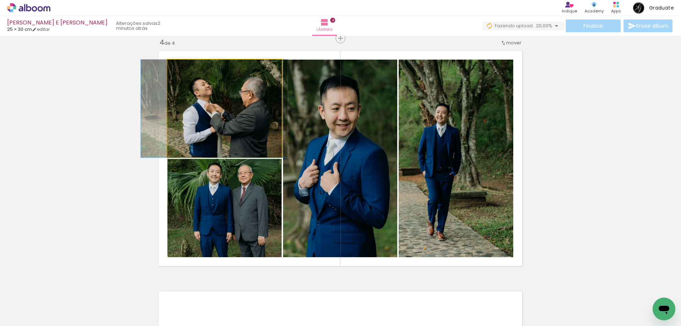
drag, startPoint x: 224, startPoint y: 120, endPoint x: 233, endPoint y: 120, distance: 9.6
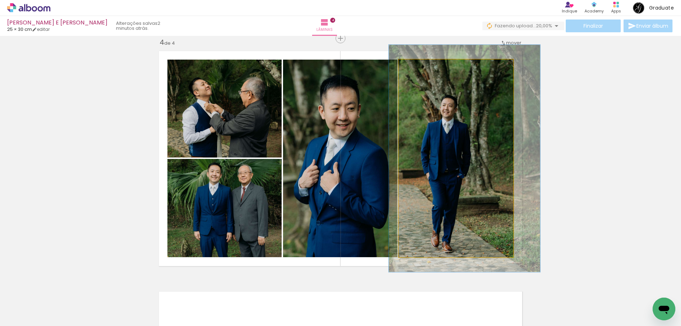
drag, startPoint x: 414, startPoint y: 68, endPoint x: 418, endPoint y: 67, distance: 4.3
click at [418, 67] on div at bounding box center [419, 67] width 6 height 6
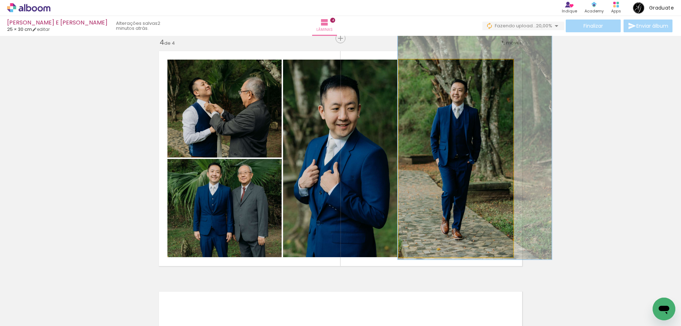
drag, startPoint x: 467, startPoint y: 163, endPoint x: 477, endPoint y: 151, distance: 15.6
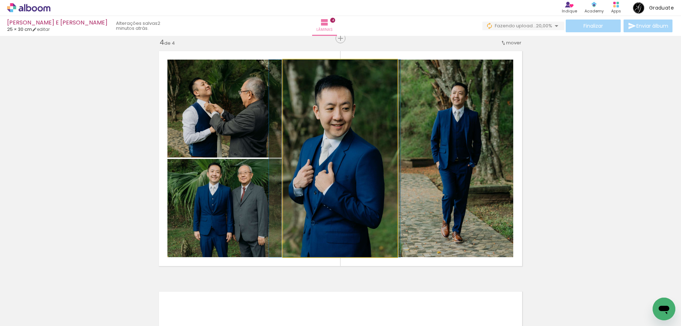
drag, startPoint x: 360, startPoint y: 167, endPoint x: 355, endPoint y: 158, distance: 10.6
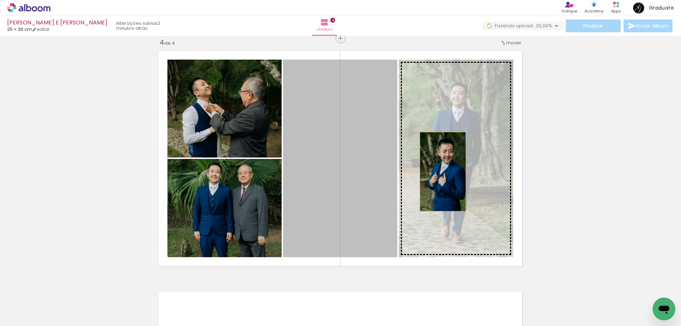
drag, startPoint x: 360, startPoint y: 172, endPoint x: 442, endPoint y: 172, distance: 82.7
click at [0, 0] on slot at bounding box center [0, 0] width 0 height 0
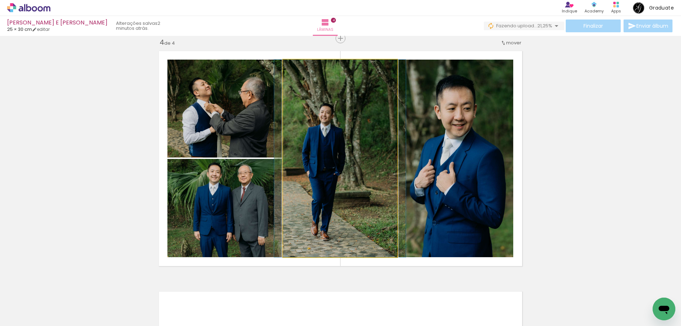
drag, startPoint x: 355, startPoint y: 147, endPoint x: 353, endPoint y: 125, distance: 22.8
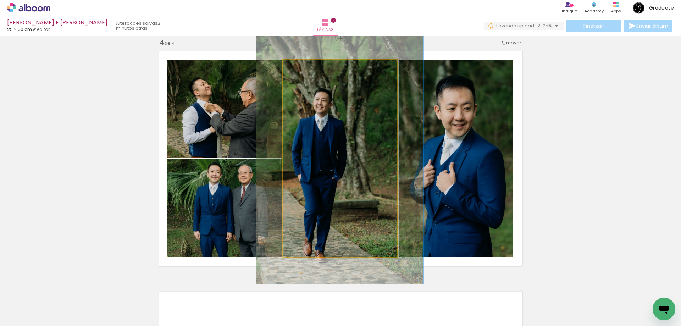
drag, startPoint x: 301, startPoint y: 67, endPoint x: 305, endPoint y: 67, distance: 4.7
type paper-slider "127"
click at [305, 67] on div at bounding box center [306, 67] width 6 height 6
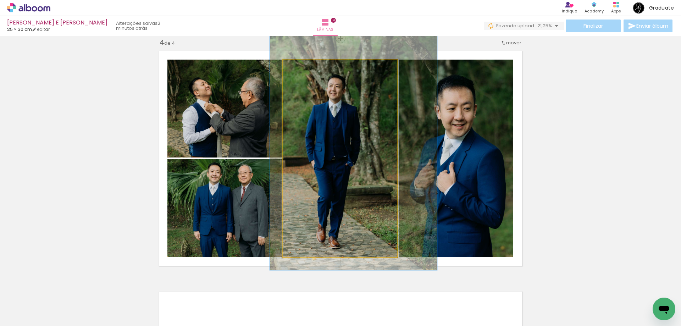
drag, startPoint x: 345, startPoint y: 144, endPoint x: 358, endPoint y: 130, distance: 19.3
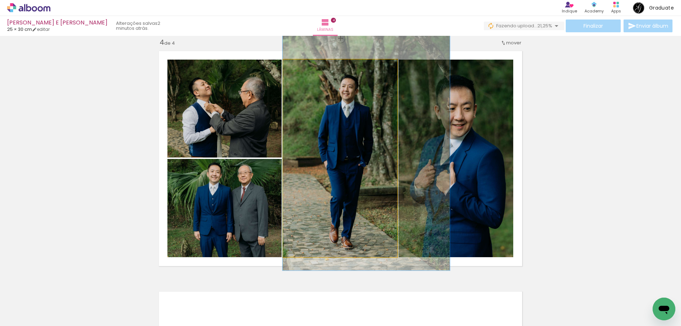
drag, startPoint x: 360, startPoint y: 136, endPoint x: 373, endPoint y: 136, distance: 12.8
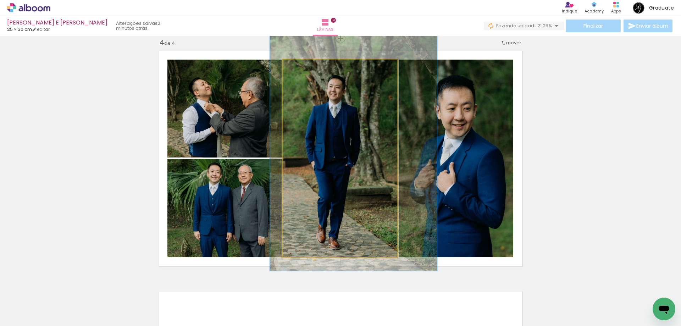
drag, startPoint x: 364, startPoint y: 138, endPoint x: 350, endPoint y: 139, distance: 14.2
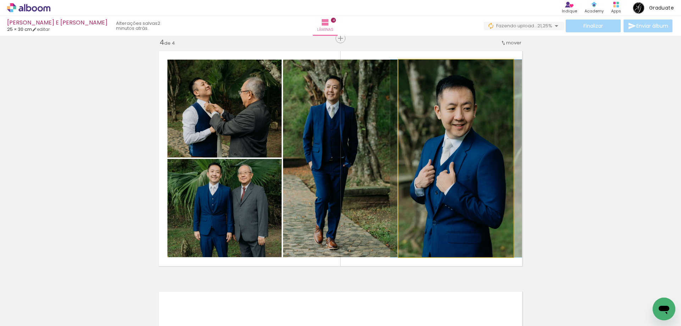
click at [463, 155] on quentale-photo at bounding box center [456, 159] width 115 height 198
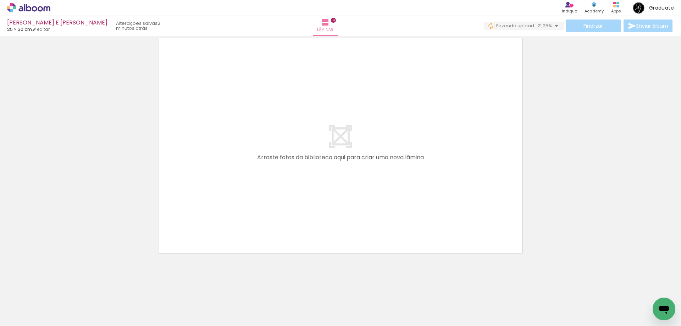
scroll to position [0, 0]
drag, startPoint x: 72, startPoint y: 310, endPoint x: 231, endPoint y: 158, distance: 220.1
click at [231, 158] on quentale-workspace at bounding box center [340, 163] width 681 height 326
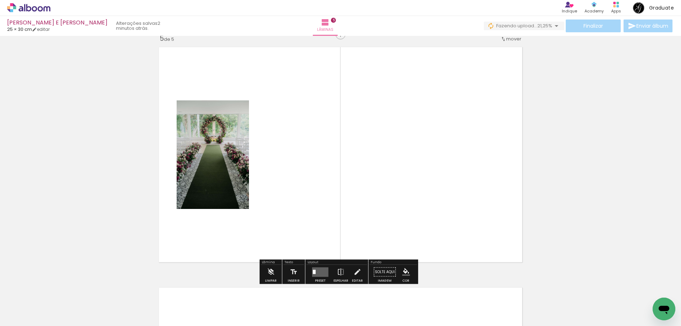
scroll to position [971, 0]
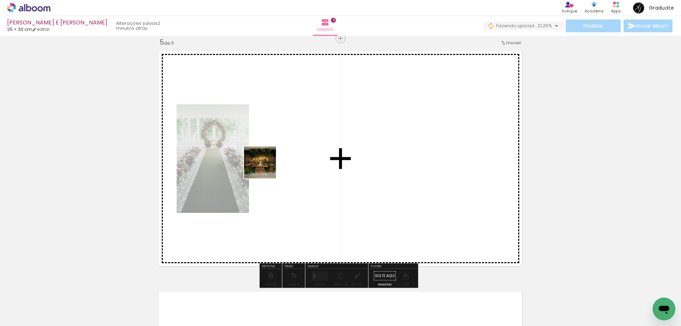
drag, startPoint x: 74, startPoint y: 307, endPoint x: 239, endPoint y: 200, distance: 196.3
click at [282, 159] on quentale-workspace at bounding box center [340, 163] width 681 height 326
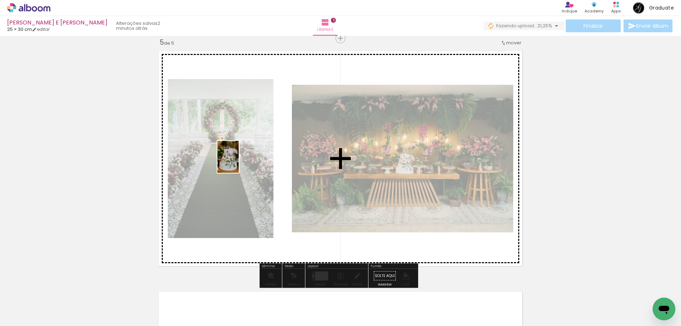
drag, startPoint x: 76, startPoint y: 301, endPoint x: 138, endPoint y: 275, distance: 67.4
click at [241, 161] on quentale-workspace at bounding box center [340, 163] width 681 height 326
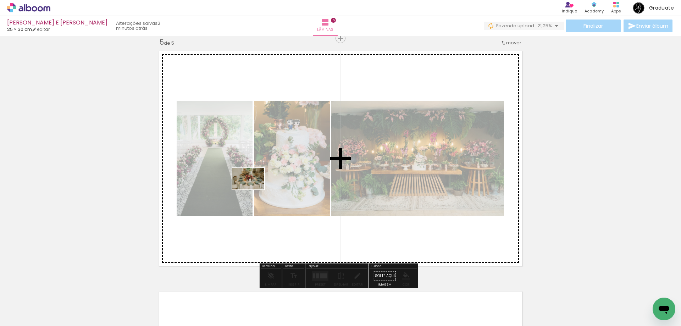
drag, startPoint x: 81, startPoint y: 303, endPoint x: 261, endPoint y: 185, distance: 215.9
click at [261, 185] on quentale-workspace at bounding box center [340, 163] width 681 height 326
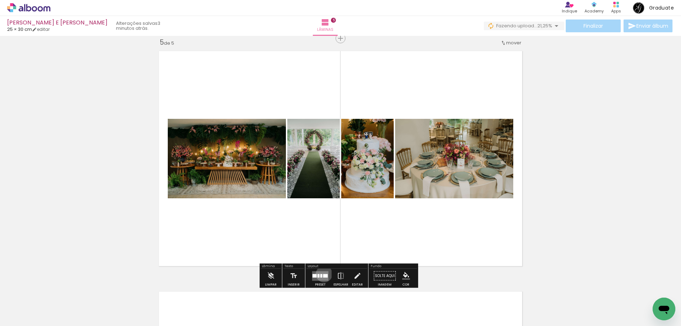
click at [323, 274] on div at bounding box center [325, 276] width 5 height 4
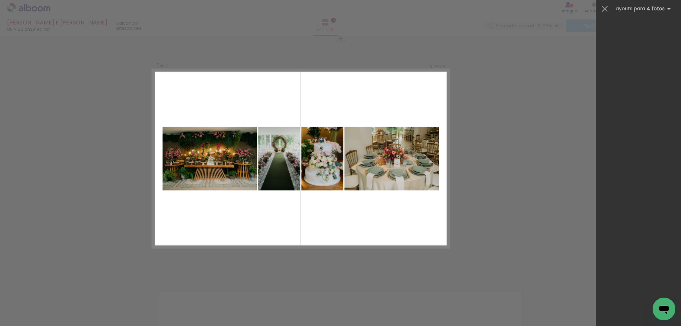
scroll to position [0, 0]
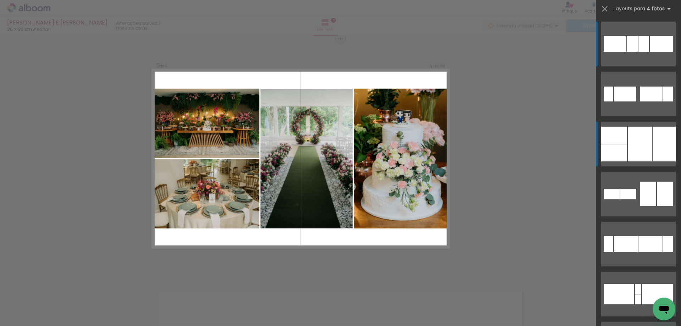
click at [644, 143] on div at bounding box center [640, 144] width 24 height 35
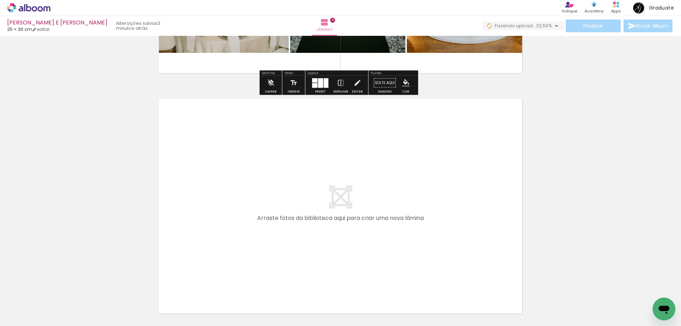
scroll to position [1220, 0]
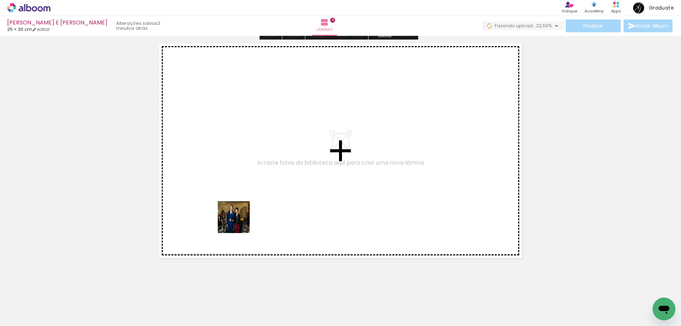
drag, startPoint x: 70, startPoint y: 303, endPoint x: 139, endPoint y: 308, distance: 69.0
click at [274, 207] on quentale-workspace at bounding box center [340, 163] width 681 height 326
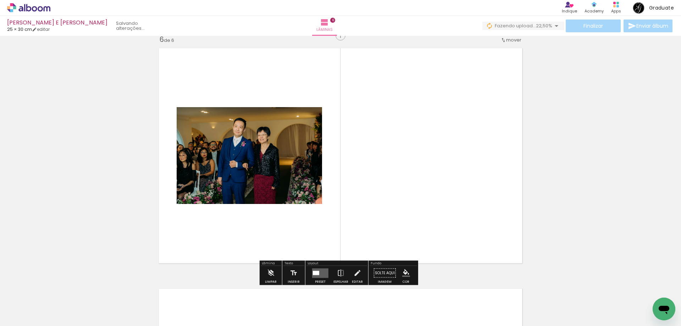
scroll to position [1212, 0]
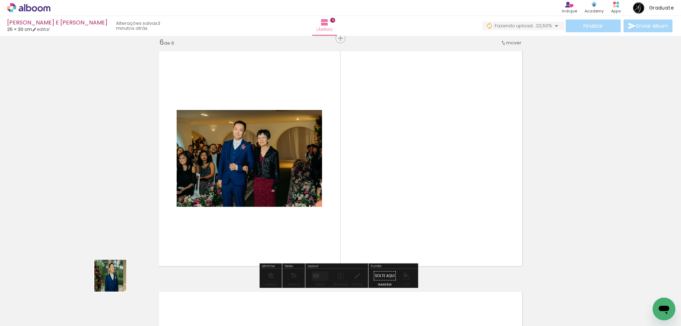
drag, startPoint x: 76, startPoint y: 308, endPoint x: 279, endPoint y: 189, distance: 236.0
click at [281, 189] on quentale-workspace at bounding box center [340, 163] width 681 height 326
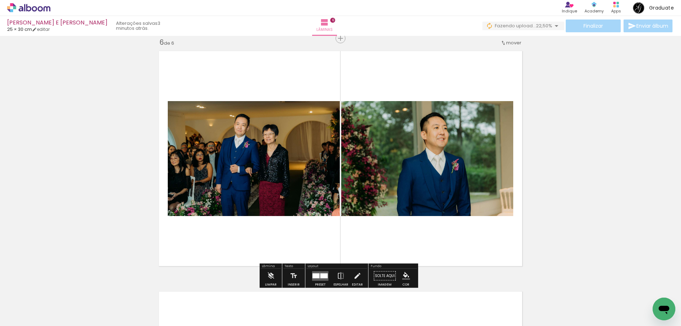
click at [324, 276] on div at bounding box center [323, 275] width 7 height 5
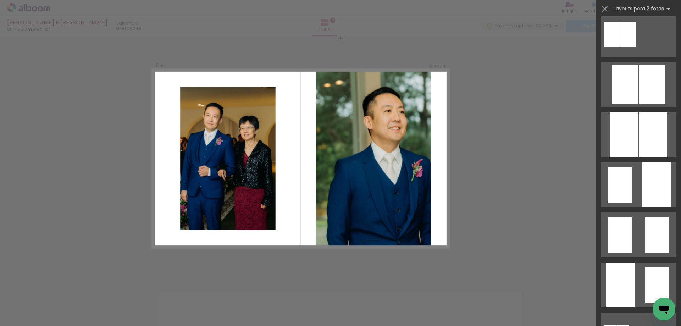
scroll to position [4088, 0]
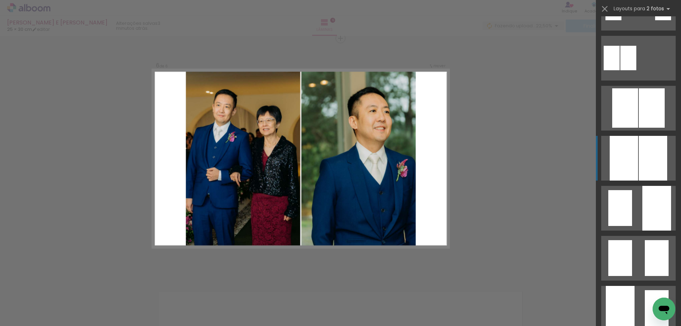
click at [645, 161] on div at bounding box center [653, 158] width 28 height 45
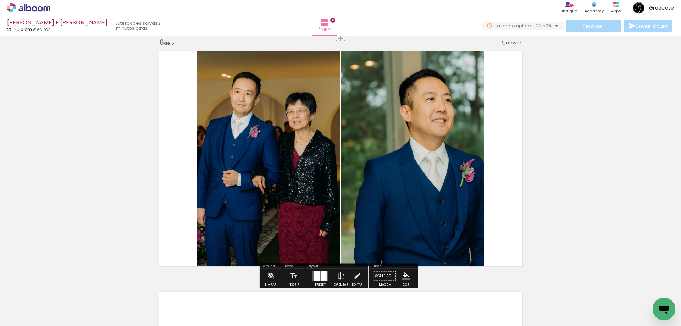
click at [226, 169] on quentale-photo at bounding box center [268, 158] width 143 height 223
click at [353, 275] on iron-icon at bounding box center [357, 276] width 8 height 14
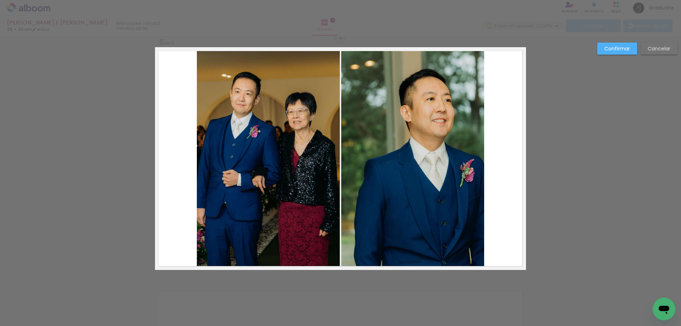
click at [254, 197] on quentale-photo at bounding box center [268, 158] width 143 height 223
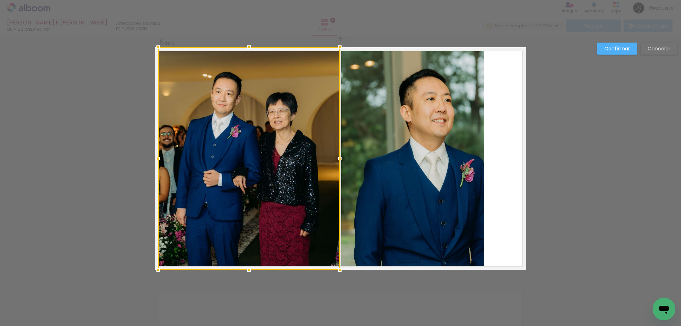
drag, startPoint x: 195, startPoint y: 158, endPoint x: 156, endPoint y: 159, distance: 38.7
click at [156, 159] on div at bounding box center [158, 158] width 14 height 14
click at [472, 148] on quentale-photo at bounding box center [412, 158] width 143 height 223
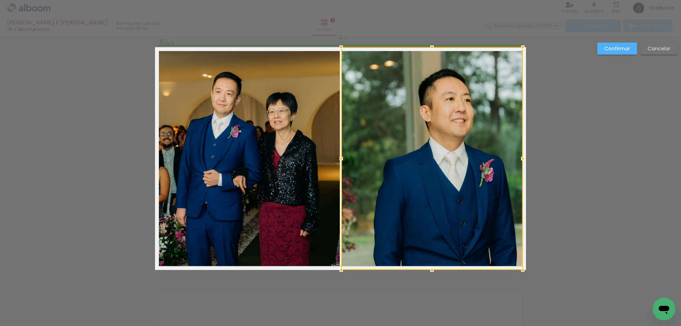
drag, startPoint x: 492, startPoint y: 160, endPoint x: 522, endPoint y: 159, distance: 29.5
click at [522, 159] on div at bounding box center [523, 158] width 14 height 14
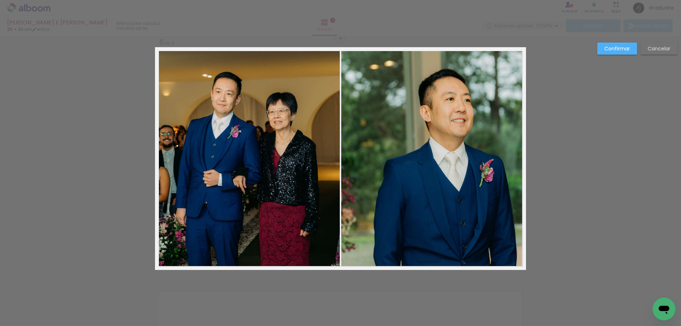
click at [364, 160] on quentale-photo at bounding box center [432, 158] width 182 height 223
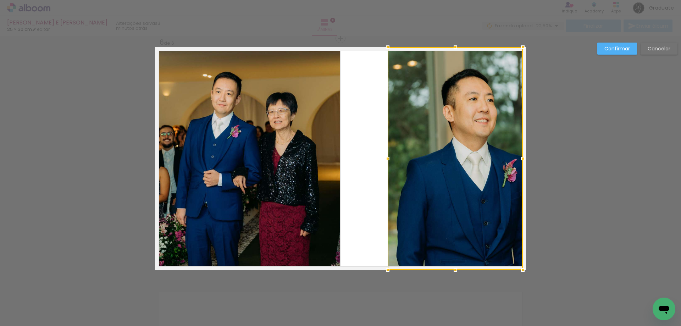
drag, startPoint x: 345, startPoint y: 158, endPoint x: 390, endPoint y: 153, distance: 45.4
click at [390, 153] on div at bounding box center [388, 158] width 14 height 14
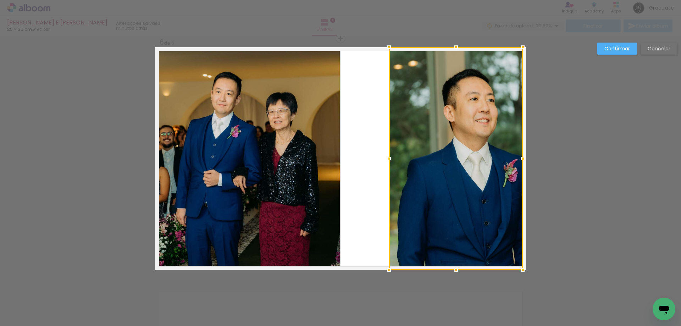
drag, startPoint x: 612, startPoint y: 46, endPoint x: 610, endPoint y: 50, distance: 4.0
click at [0, 0] on slot "Confirmar" at bounding box center [0, 0] width 0 height 0
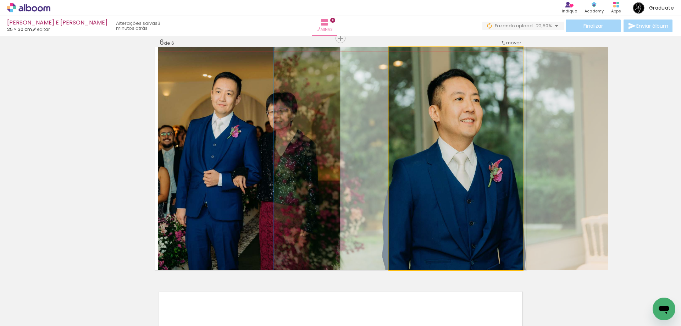
drag, startPoint x: 492, startPoint y: 132, endPoint x: 477, endPoint y: 134, distance: 15.1
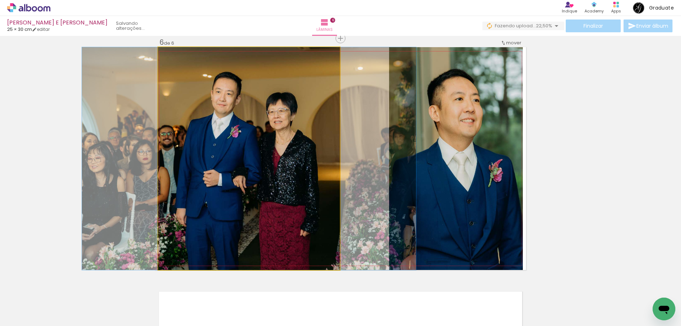
click at [257, 155] on quentale-photo at bounding box center [249, 158] width 182 height 223
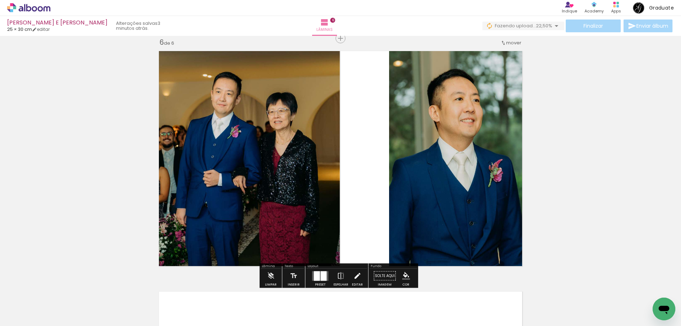
click at [353, 274] on iron-icon at bounding box center [357, 276] width 8 height 14
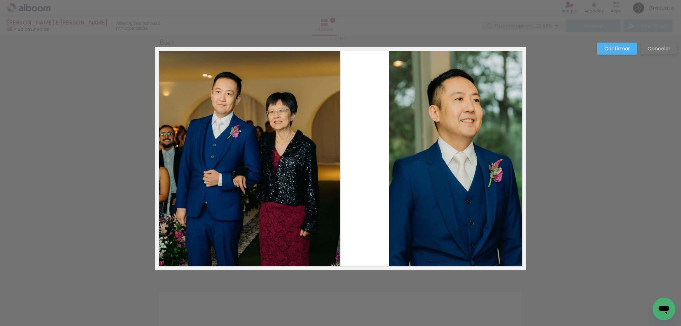
click at [320, 216] on quentale-photo at bounding box center [249, 158] width 182 height 223
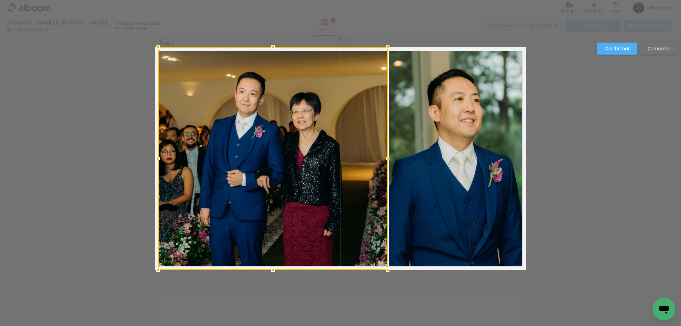
drag, startPoint x: 337, startPoint y: 156, endPoint x: 385, endPoint y: 152, distance: 48.1
click at [385, 152] on div at bounding box center [388, 158] width 14 height 14
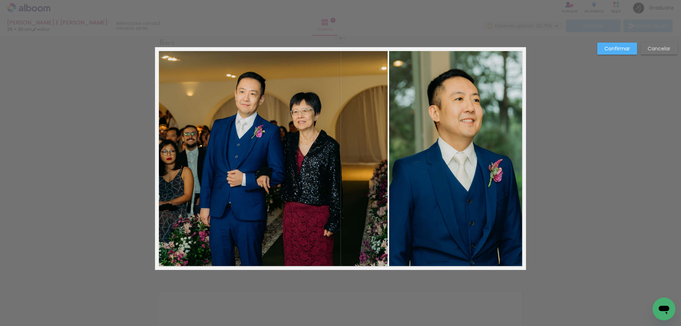
click at [602, 47] on paper-button "Confirmar" at bounding box center [617, 49] width 40 height 12
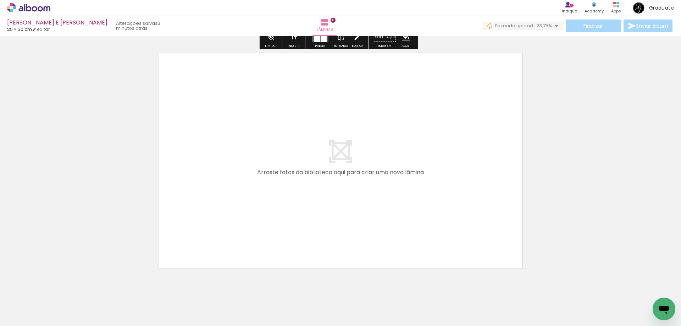
scroll to position [1460, 0]
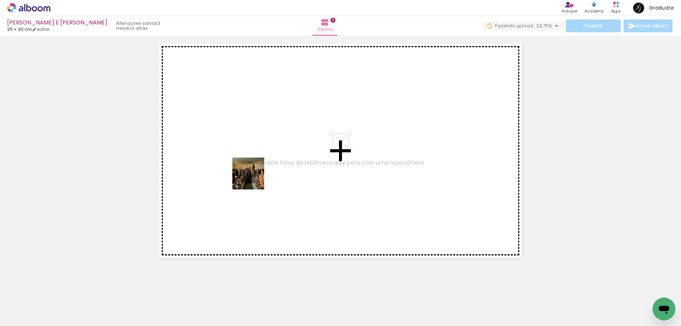
drag, startPoint x: 72, startPoint y: 301, endPoint x: 142, endPoint y: 270, distance: 76.5
click at [254, 178] on quentale-workspace at bounding box center [340, 163] width 681 height 326
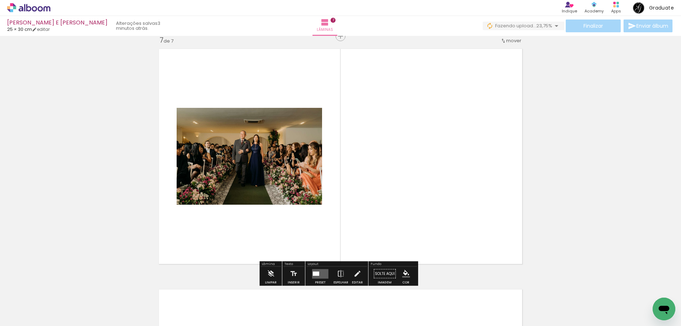
scroll to position [1453, 0]
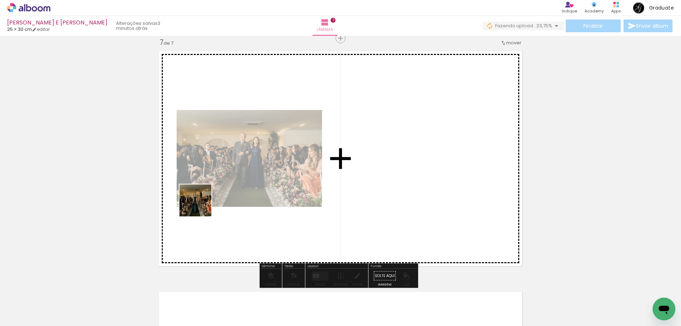
drag, startPoint x: 79, startPoint y: 308, endPoint x: 149, endPoint y: 277, distance: 76.6
click at [281, 159] on quentale-workspace at bounding box center [340, 163] width 681 height 326
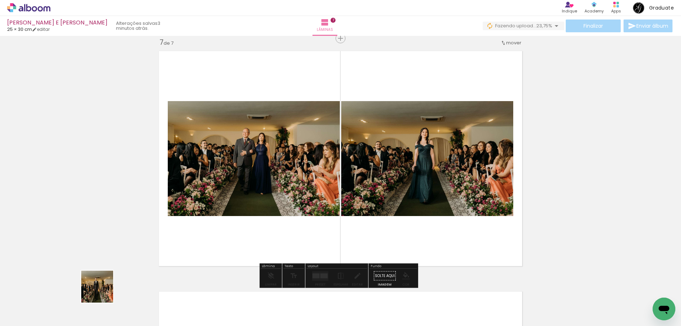
drag, startPoint x: 85, startPoint y: 309, endPoint x: 205, endPoint y: 250, distance: 134.2
click at [282, 181] on quentale-workspace at bounding box center [340, 163] width 681 height 326
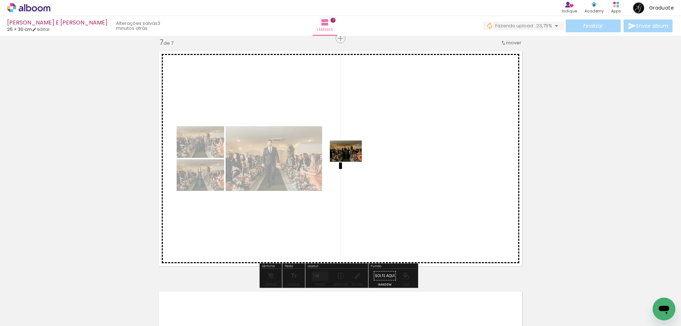
drag, startPoint x: 70, startPoint y: 307, endPoint x: 191, endPoint y: 263, distance: 129.0
click at [352, 161] on quentale-workspace at bounding box center [340, 163] width 681 height 326
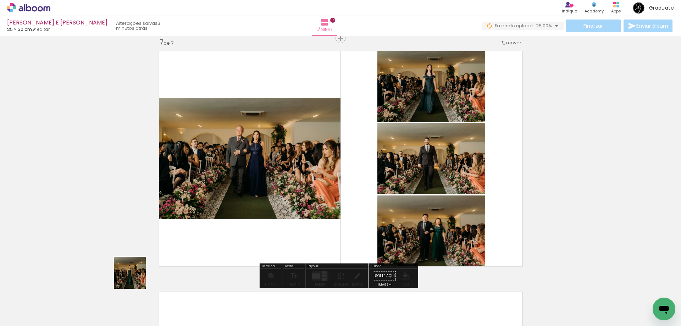
drag, startPoint x: 135, startPoint y: 278, endPoint x: 108, endPoint y: 305, distance: 37.9
click at [310, 189] on quentale-workspace at bounding box center [340, 163] width 681 height 326
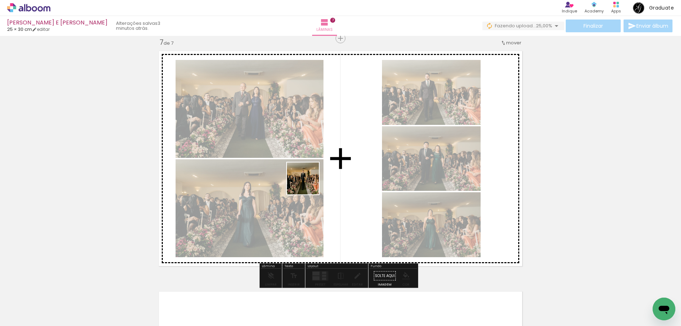
drag, startPoint x: 90, startPoint y: 303, endPoint x: 127, endPoint y: 293, distance: 37.8
click at [318, 176] on quentale-workspace at bounding box center [340, 163] width 681 height 326
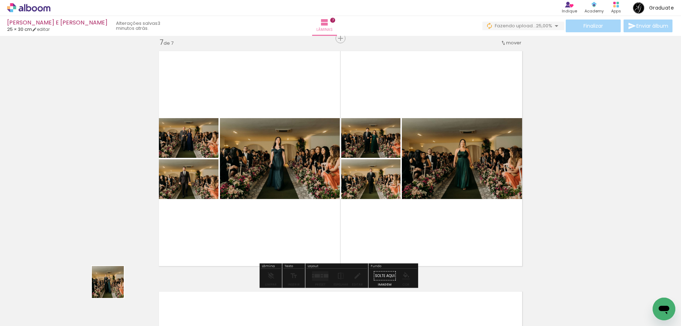
drag, startPoint x: 86, startPoint y: 305, endPoint x: 188, endPoint y: 248, distance: 116.9
click at [303, 180] on quentale-workspace at bounding box center [340, 163] width 681 height 326
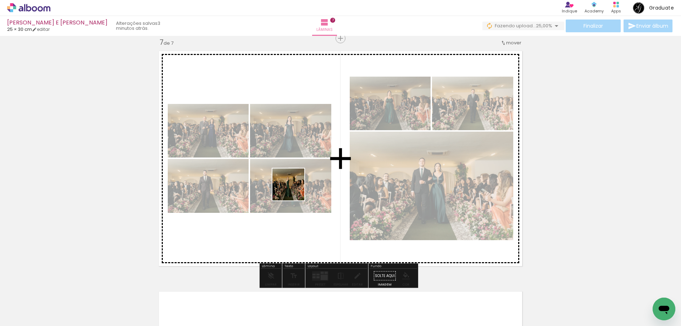
drag, startPoint x: 78, startPoint y: 308, endPoint x: 171, endPoint y: 281, distance: 96.6
click at [327, 169] on quentale-workspace at bounding box center [340, 163] width 681 height 326
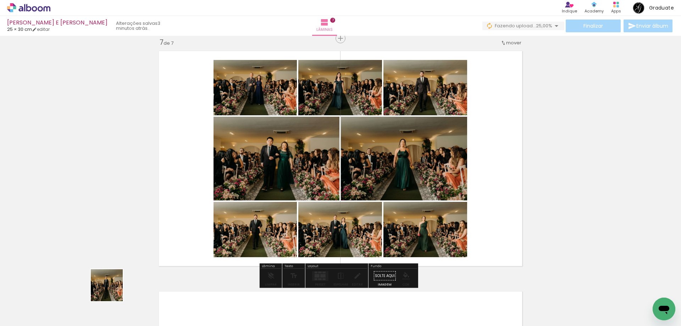
drag, startPoint x: 84, startPoint y: 307, endPoint x: 182, endPoint y: 277, distance: 102.1
click at [339, 171] on quentale-workspace at bounding box center [340, 163] width 681 height 326
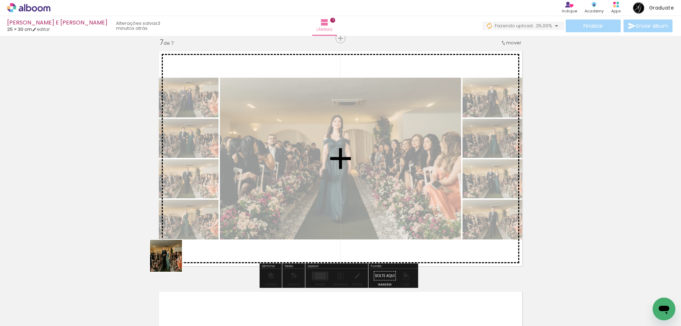
drag, startPoint x: 171, startPoint y: 261, endPoint x: 146, endPoint y: 294, distance: 41.7
click at [307, 192] on quentale-workspace at bounding box center [340, 163] width 681 height 326
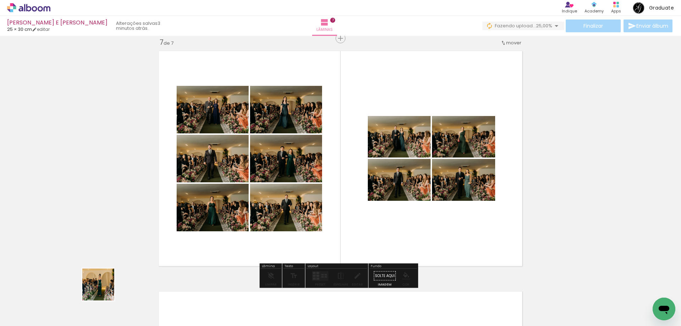
drag, startPoint x: 104, startPoint y: 290, endPoint x: 204, endPoint y: 278, distance: 101.5
click at [339, 198] on quentale-workspace at bounding box center [340, 163] width 681 height 326
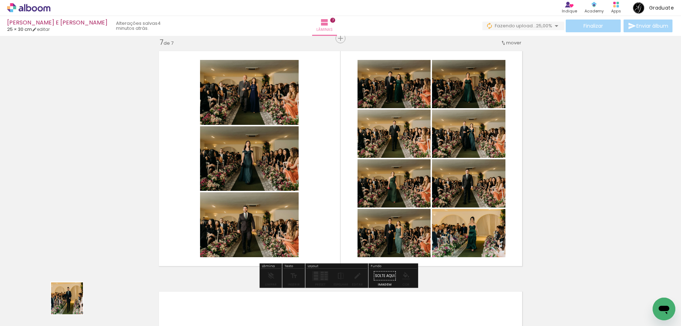
drag, startPoint x: 71, startPoint y: 304, endPoint x: 329, endPoint y: 187, distance: 284.1
click at [329, 187] on quentale-workspace at bounding box center [340, 163] width 681 height 326
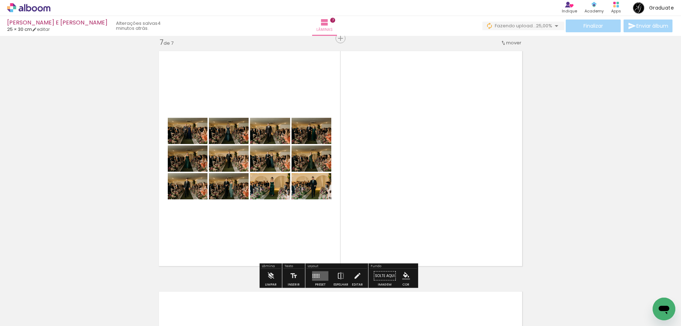
click at [313, 274] on div at bounding box center [313, 274] width 1 height 1
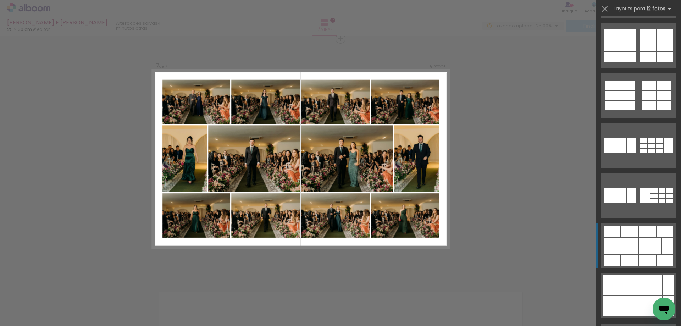
scroll to position [426, 0]
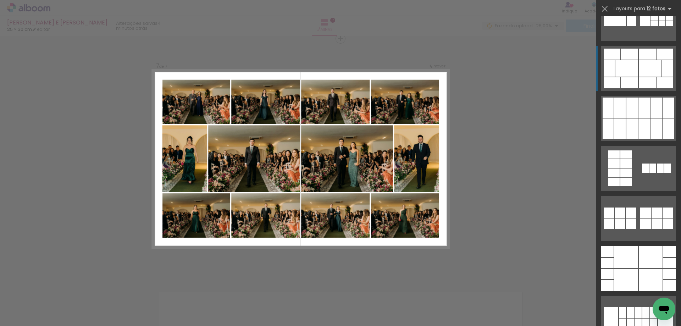
click at [648, 75] on div at bounding box center [650, 68] width 23 height 16
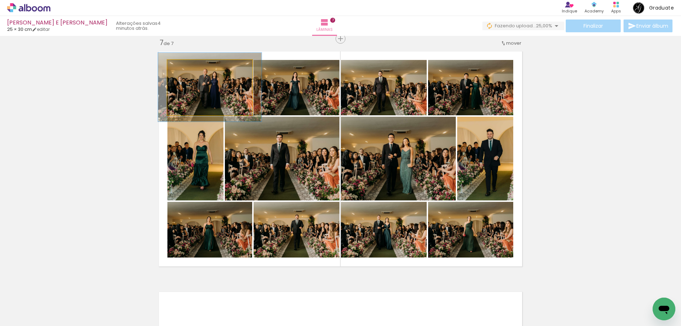
drag, startPoint x: 179, startPoint y: 67, endPoint x: 184, endPoint y: 64, distance: 6.2
type paper-slider "122"
click at [184, 64] on div at bounding box center [189, 67] width 11 height 11
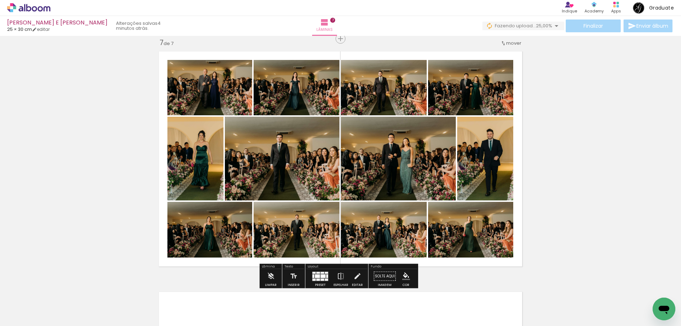
click at [223, 92] on quentale-photo at bounding box center [209, 87] width 85 height 55
type paper-slider "116"
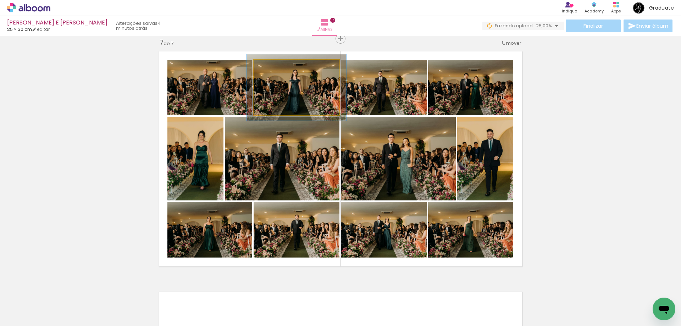
click at [274, 67] on div at bounding box center [284, 67] width 28 height 11
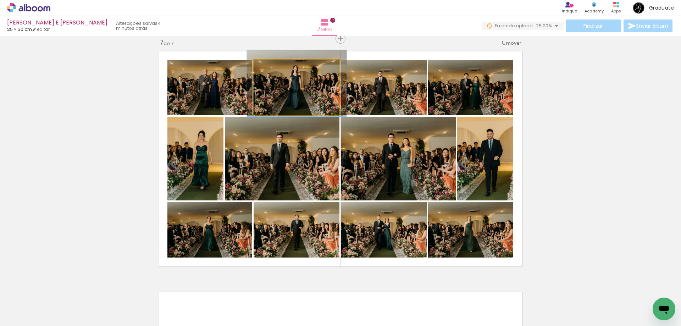
drag, startPoint x: 293, startPoint y: 88, endPoint x: 293, endPoint y: 84, distance: 4.3
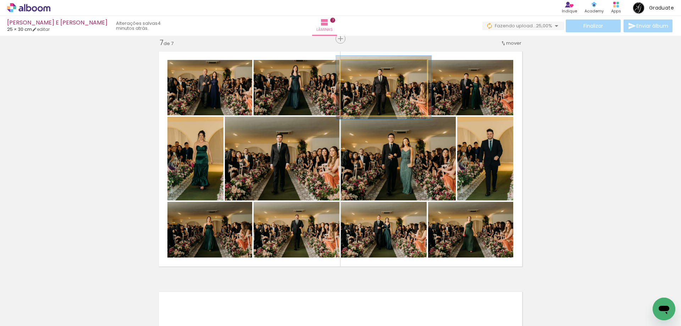
type paper-slider "114"
click at [360, 66] on div at bounding box center [360, 67] width 6 height 6
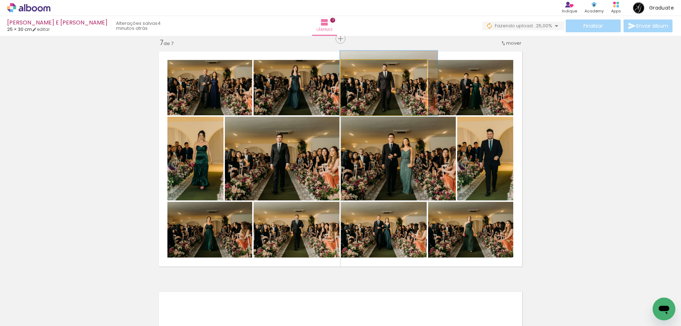
drag, startPoint x: 388, startPoint y: 91, endPoint x: 393, endPoint y: 87, distance: 6.3
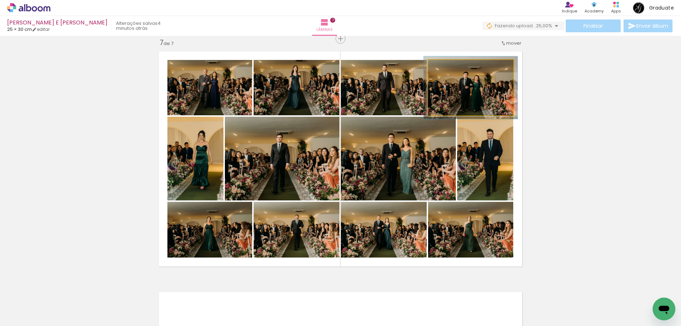
type paper-slider "110"
click at [447, 67] on div at bounding box center [447, 67] width 11 height 11
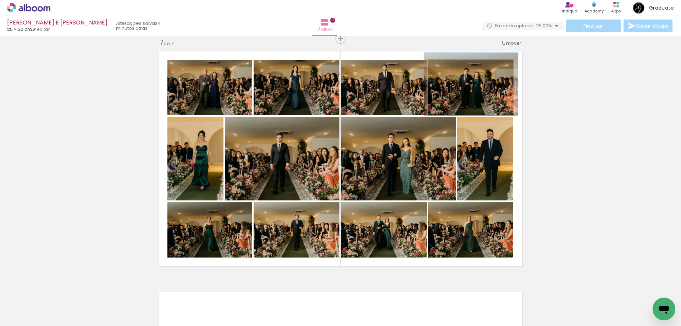
drag, startPoint x: 468, startPoint y: 97, endPoint x: 468, endPoint y: 90, distance: 6.8
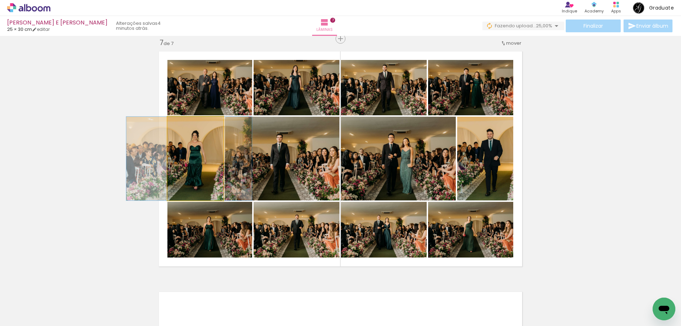
drag, startPoint x: 198, startPoint y: 169, endPoint x: 191, endPoint y: 167, distance: 6.5
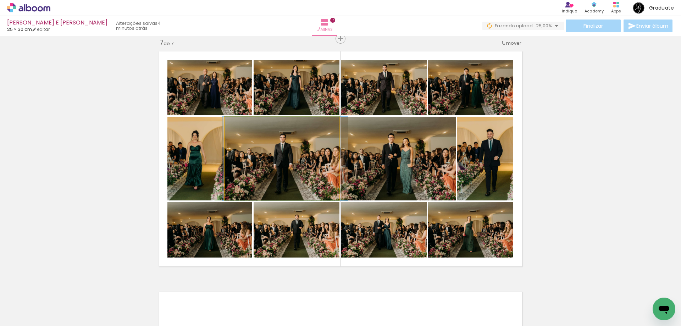
drag, startPoint x: 293, startPoint y: 170, endPoint x: 297, endPoint y: 164, distance: 6.8
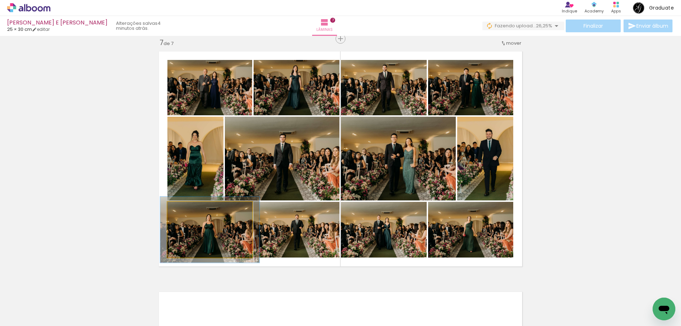
drag, startPoint x: 186, startPoint y: 209, endPoint x: 192, endPoint y: 207, distance: 6.4
type paper-slider "125"
click at [192, 207] on div at bounding box center [188, 209] width 11 height 11
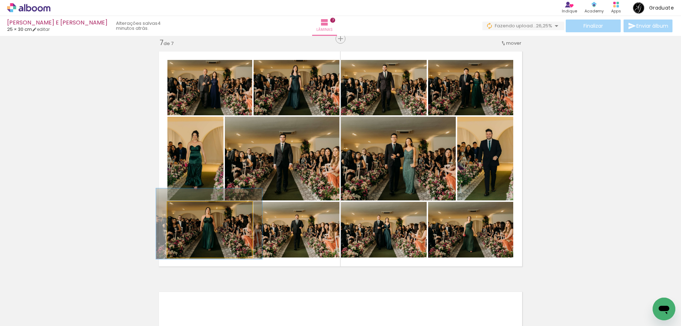
drag, startPoint x: 215, startPoint y: 228, endPoint x: 214, endPoint y: 222, distance: 6.1
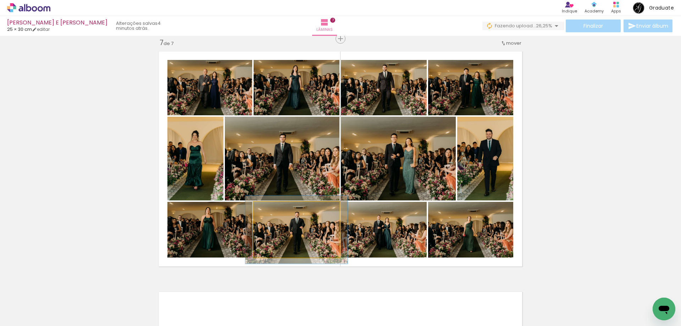
drag, startPoint x: 269, startPoint y: 210, endPoint x: 273, endPoint y: 209, distance: 4.6
type paper-slider "119"
click at [273, 209] on div at bounding box center [275, 209] width 6 height 6
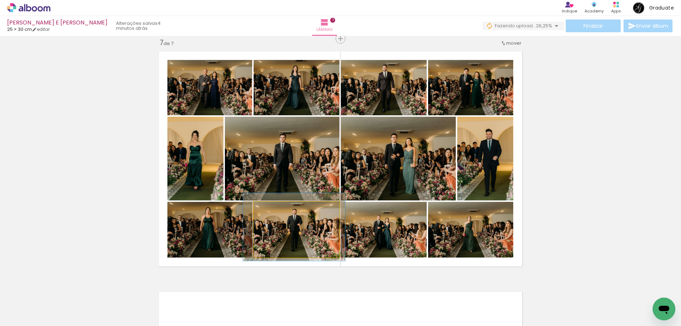
drag, startPoint x: 307, startPoint y: 232, endPoint x: 305, endPoint y: 229, distance: 3.8
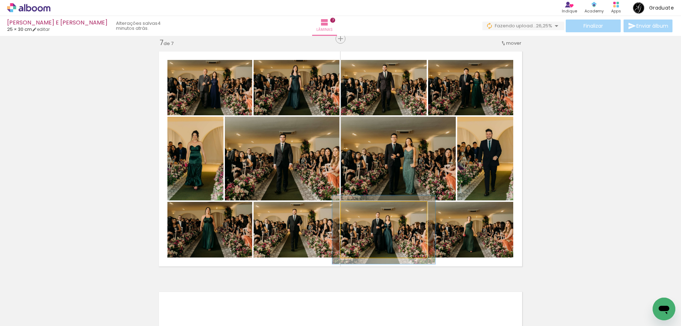
drag, startPoint x: 360, startPoint y: 211, endPoint x: 365, endPoint y: 211, distance: 5.7
type paper-slider "123"
click at [365, 211] on div at bounding box center [362, 209] width 11 height 11
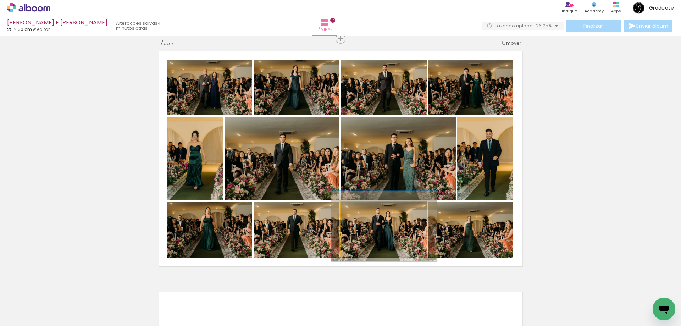
drag, startPoint x: 380, startPoint y: 226, endPoint x: 381, endPoint y: 223, distance: 3.6
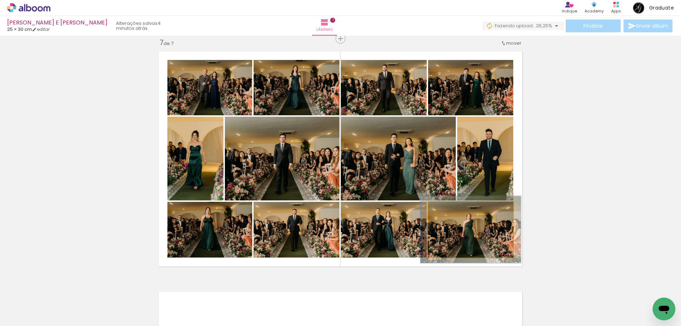
drag, startPoint x: 444, startPoint y: 210, endPoint x: 449, endPoint y: 210, distance: 4.6
type paper-slider "118"
click at [449, 210] on div at bounding box center [449, 209] width 6 height 6
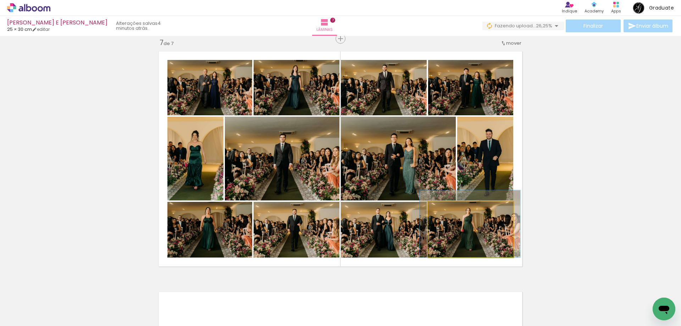
drag, startPoint x: 470, startPoint y: 230, endPoint x: 469, endPoint y: 222, distance: 7.5
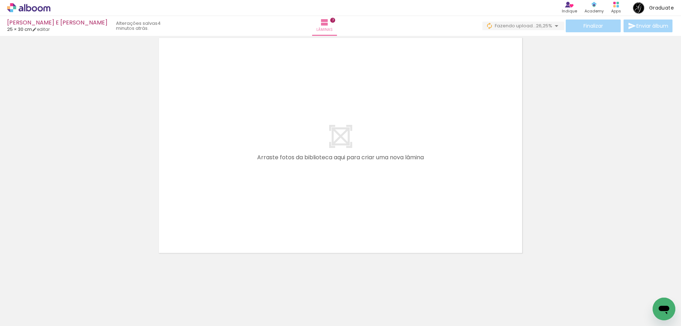
scroll to position [1712, 0]
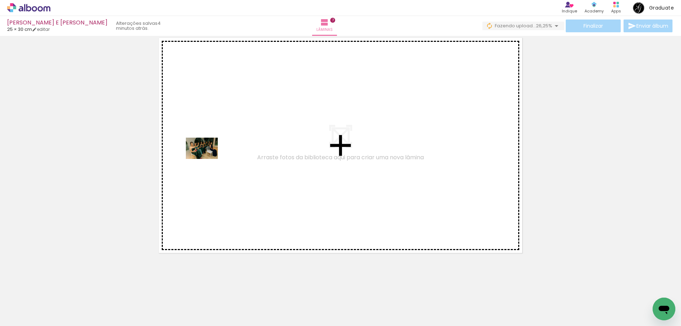
drag, startPoint x: 77, startPoint y: 307, endPoint x: 209, endPoint y: 158, distance: 199.3
click at [209, 158] on quentale-workspace at bounding box center [340, 163] width 681 height 326
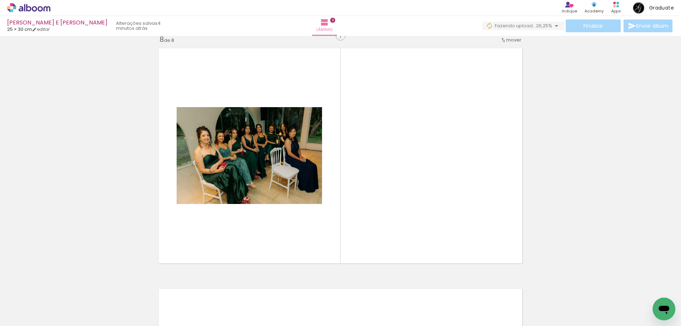
scroll to position [1693, 0]
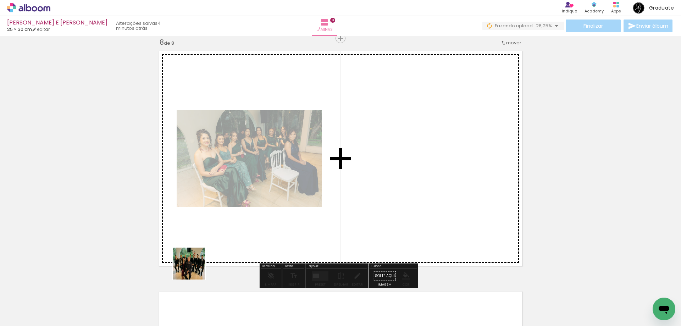
drag, startPoint x: 194, startPoint y: 269, endPoint x: 256, endPoint y: 202, distance: 91.4
click at [285, 177] on quentale-workspace at bounding box center [340, 163] width 681 height 326
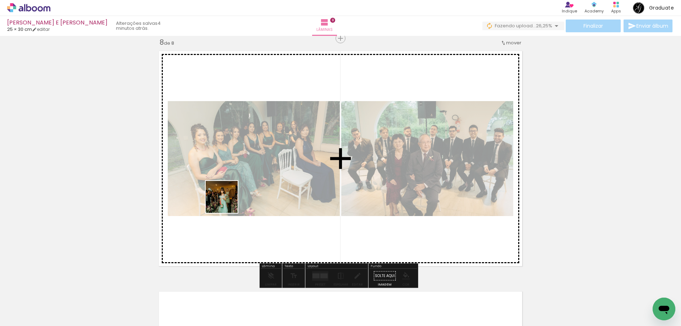
drag, startPoint x: 179, startPoint y: 230, endPoint x: 190, endPoint y: 274, distance: 45.0
click at [298, 158] on quentale-workspace at bounding box center [340, 163] width 681 height 326
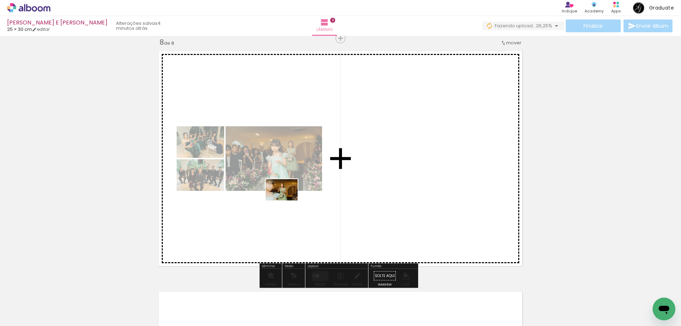
drag, startPoint x: 77, startPoint y: 307, endPoint x: 288, endPoint y: 201, distance: 235.6
click at [288, 199] on quentale-workspace at bounding box center [340, 163] width 681 height 326
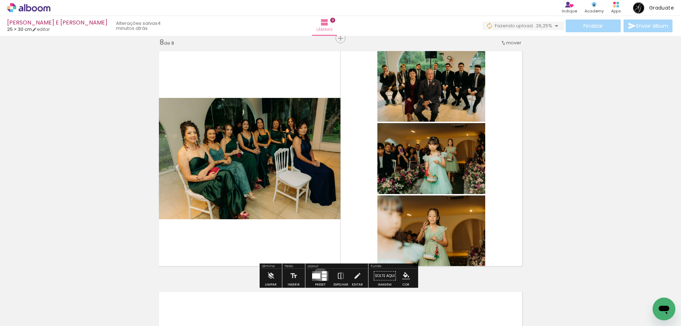
drag, startPoint x: 319, startPoint y: 274, endPoint x: 417, endPoint y: 206, distance: 119.6
click at [320, 274] on quentale-layouter at bounding box center [320, 276] width 16 height 10
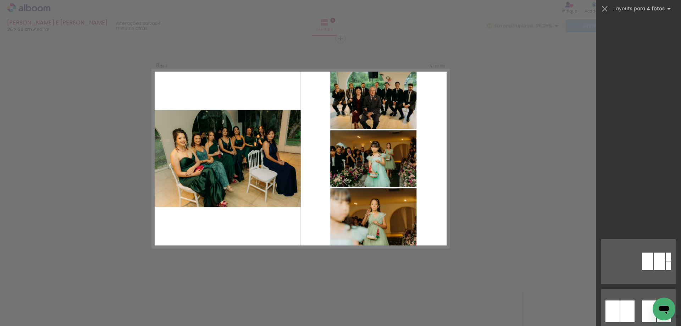
scroll to position [18350, 0]
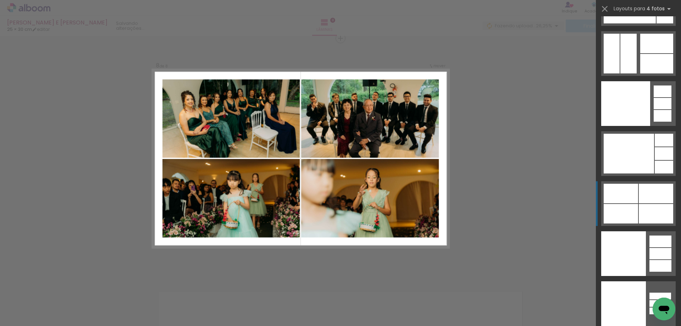
click at [630, 200] on div at bounding box center [621, 194] width 34 height 20
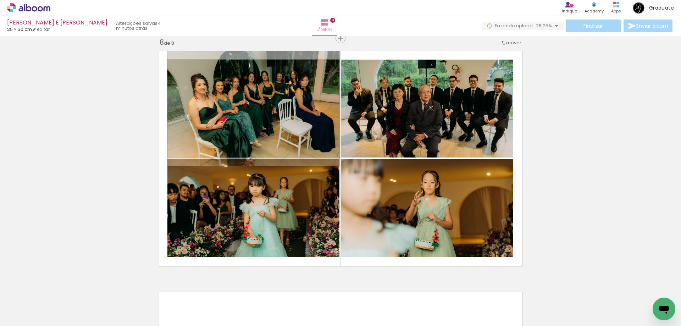
drag, startPoint x: 282, startPoint y: 115, endPoint x: 272, endPoint y: 111, distance: 10.7
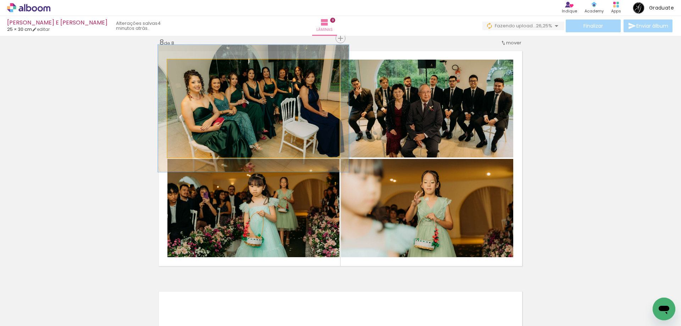
type paper-slider "111"
click at [184, 67] on div at bounding box center [187, 67] width 6 height 6
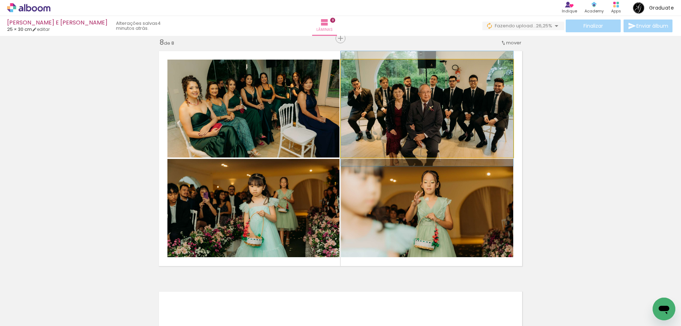
click at [357, 67] on div at bounding box center [357, 67] width 6 height 6
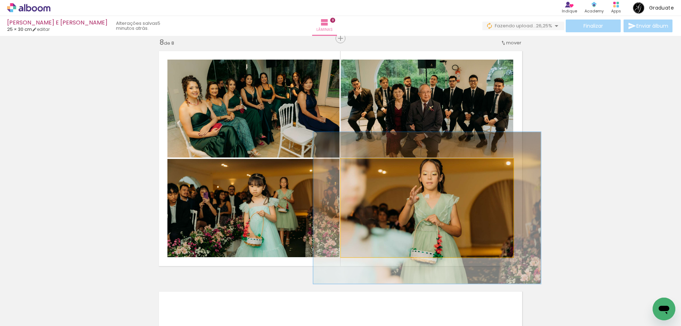
drag, startPoint x: 359, startPoint y: 166, endPoint x: 367, endPoint y: 166, distance: 7.8
click at [367, 166] on div at bounding box center [365, 166] width 11 height 11
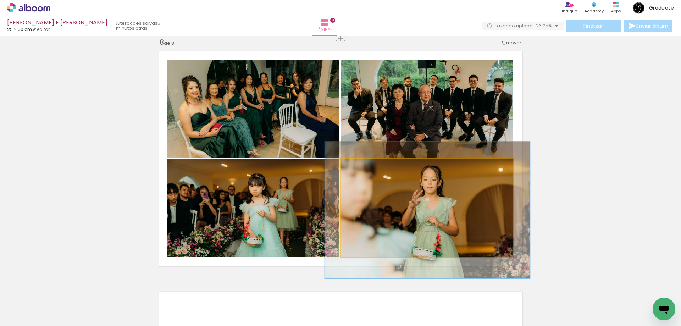
drag, startPoint x: 367, startPoint y: 169, endPoint x: 363, endPoint y: 169, distance: 3.6
type paper-slider "119"
click at [363, 169] on div at bounding box center [362, 166] width 11 height 11
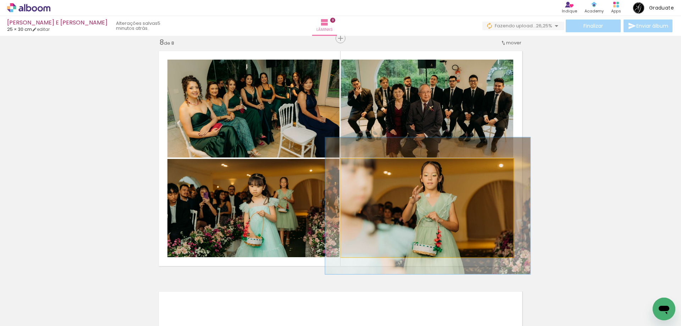
drag, startPoint x: 417, startPoint y: 191, endPoint x: 417, endPoint y: 186, distance: 4.3
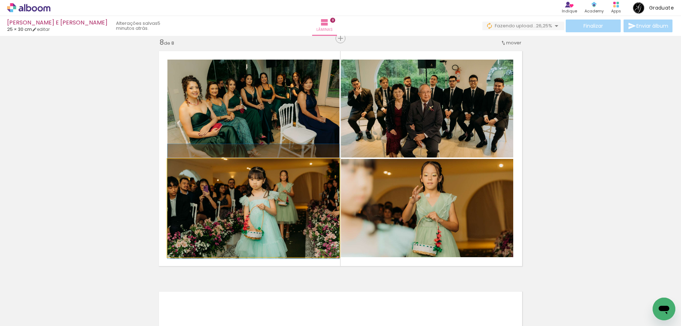
drag, startPoint x: 279, startPoint y: 208, endPoint x: 277, endPoint y: 199, distance: 9.0
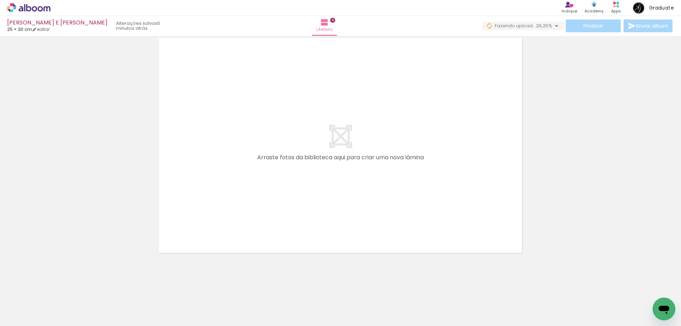
scroll to position [1952, 0]
drag, startPoint x: 86, startPoint y: 299, endPoint x: 100, endPoint y: 250, distance: 51.0
click at [260, 191] on quentale-workspace at bounding box center [340, 163] width 681 height 326
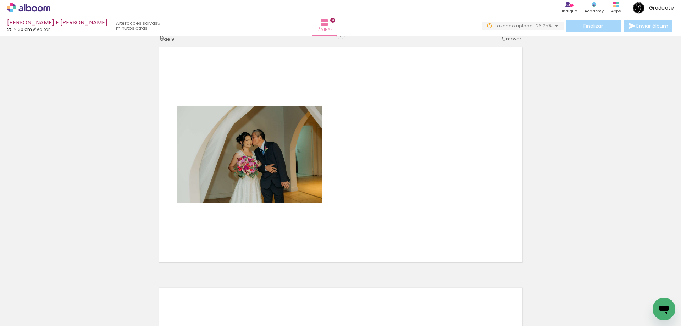
scroll to position [1934, 0]
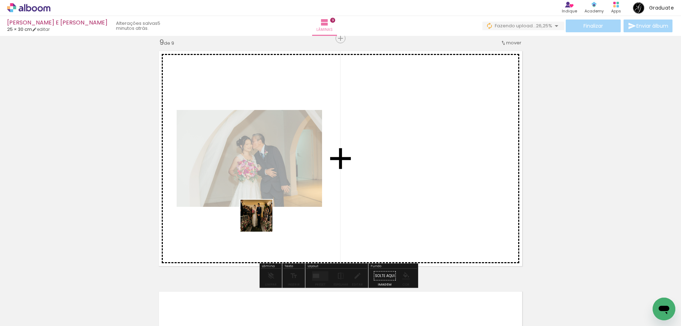
drag, startPoint x: 76, startPoint y: 309, endPoint x: 203, endPoint y: 264, distance: 134.4
click at [312, 207] on quentale-workspace at bounding box center [340, 163] width 681 height 326
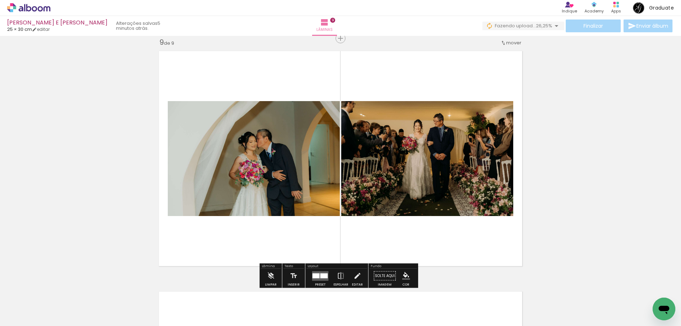
click at [323, 276] on div at bounding box center [323, 275] width 7 height 5
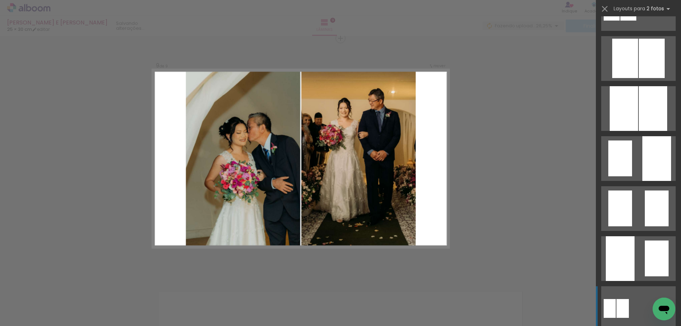
scroll to position [4052, 0]
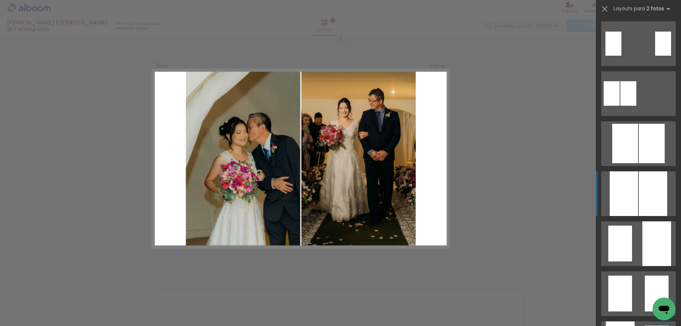
click at [630, 192] on div at bounding box center [624, 193] width 28 height 45
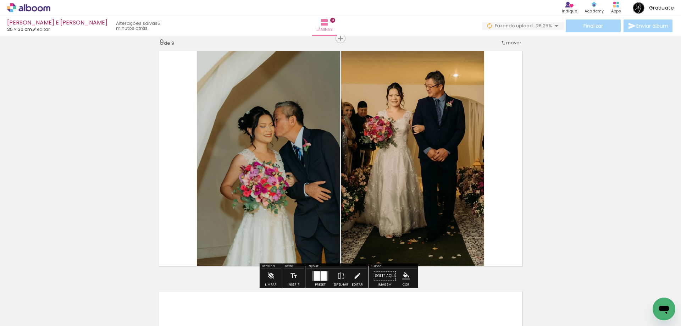
click at [286, 167] on quentale-photo at bounding box center [268, 158] width 143 height 223
drag, startPoint x: 354, startPoint y: 276, endPoint x: 351, endPoint y: 269, distance: 7.6
click at [354, 275] on iron-icon at bounding box center [357, 276] width 8 height 14
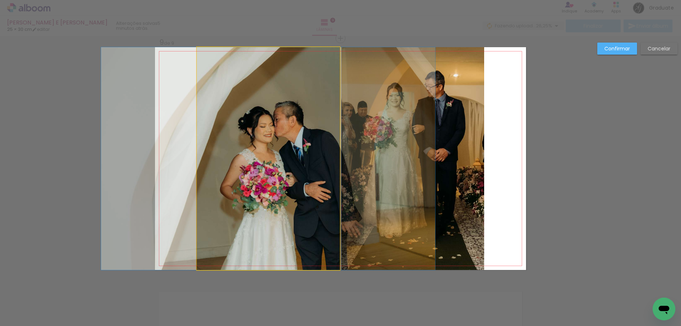
click at [293, 167] on quentale-photo at bounding box center [268, 158] width 143 height 223
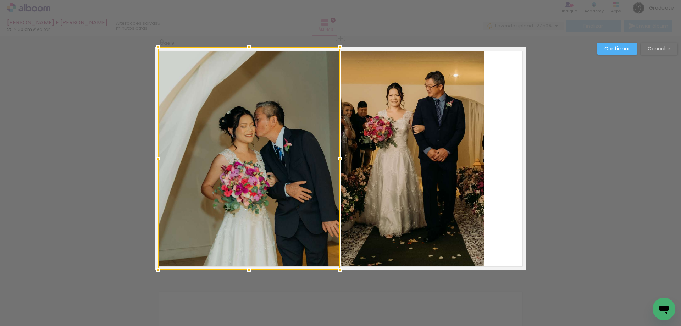
drag, startPoint x: 180, startPoint y: 157, endPoint x: 159, endPoint y: 155, distance: 20.7
click at [159, 155] on div at bounding box center [158, 158] width 14 height 14
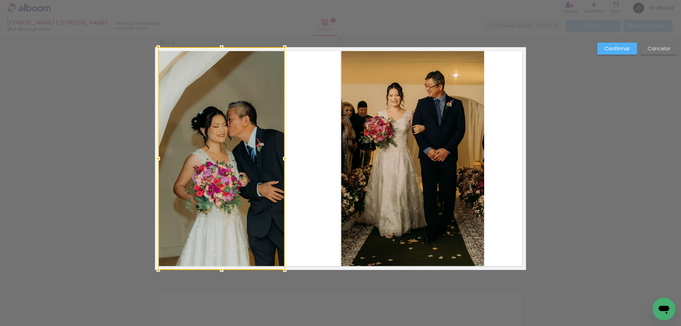
drag, startPoint x: 339, startPoint y: 161, endPoint x: 284, endPoint y: 160, distance: 55.0
click at [284, 160] on div at bounding box center [285, 158] width 14 height 14
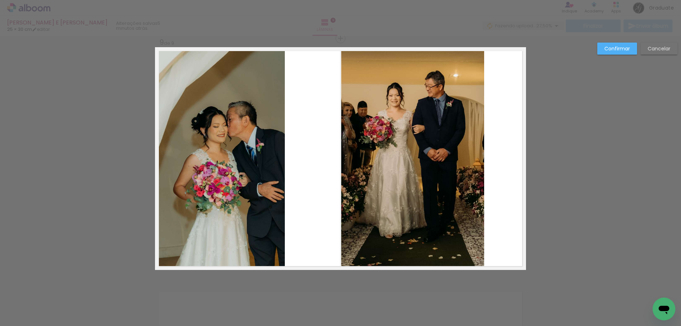
click at [0, 0] on slot "Confirmar" at bounding box center [0, 0] width 0 height 0
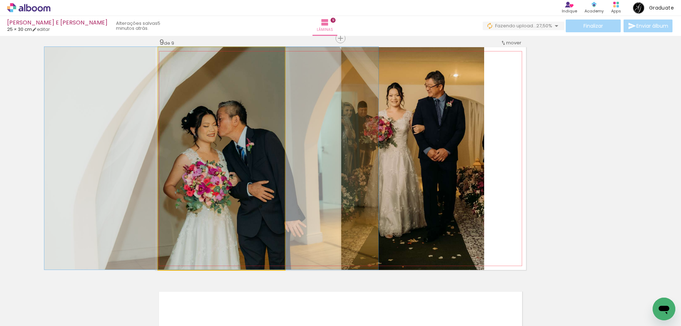
drag, startPoint x: 252, startPoint y: 145, endPoint x: 243, endPoint y: 143, distance: 8.4
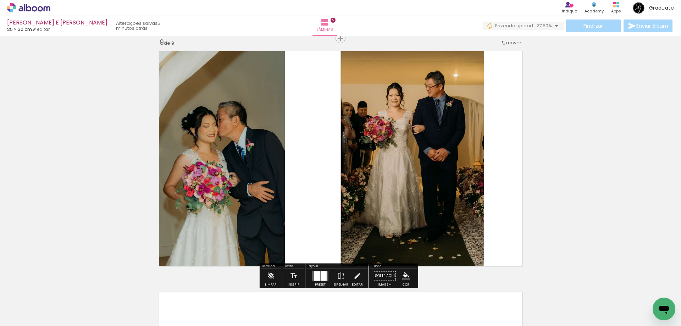
click at [405, 134] on quentale-photo at bounding box center [412, 158] width 143 height 223
drag, startPoint x: 358, startPoint y: 275, endPoint x: 374, endPoint y: 235, distance: 43.7
click at [358, 274] on iron-icon at bounding box center [357, 276] width 8 height 14
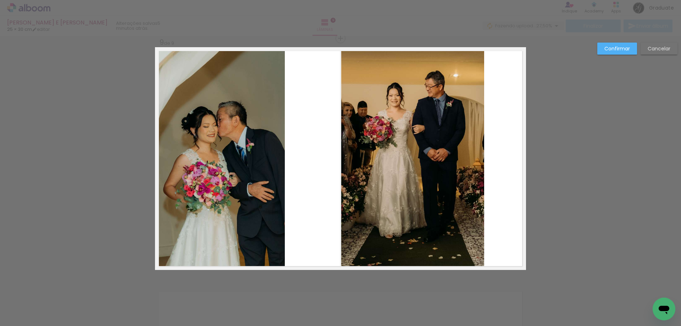
click at [393, 188] on quentale-photo at bounding box center [412, 158] width 143 height 223
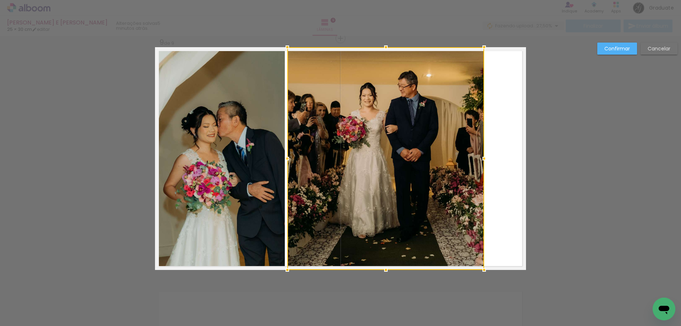
drag, startPoint x: 338, startPoint y: 159, endPoint x: 285, endPoint y: 164, distance: 54.2
click at [285, 164] on div at bounding box center [287, 158] width 14 height 14
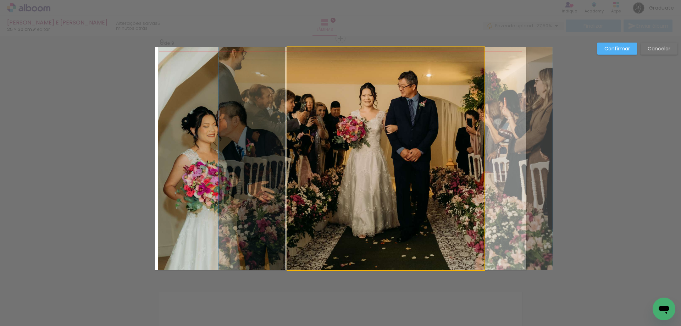
click at [470, 149] on quentale-photo at bounding box center [385, 158] width 197 height 223
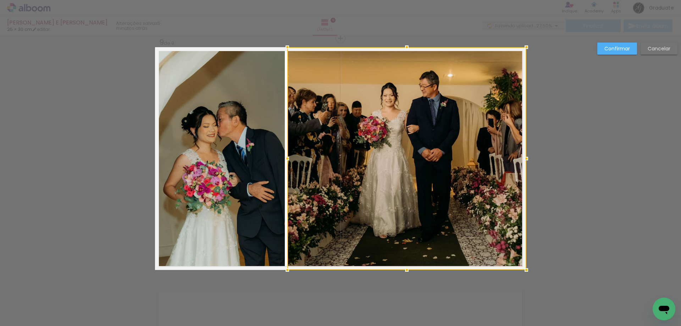
drag, startPoint x: 481, startPoint y: 159, endPoint x: 520, endPoint y: 161, distance: 38.4
click at [520, 161] on div at bounding box center [526, 158] width 14 height 14
click at [0, 0] on slot "Confirmar" at bounding box center [0, 0] width 0 height 0
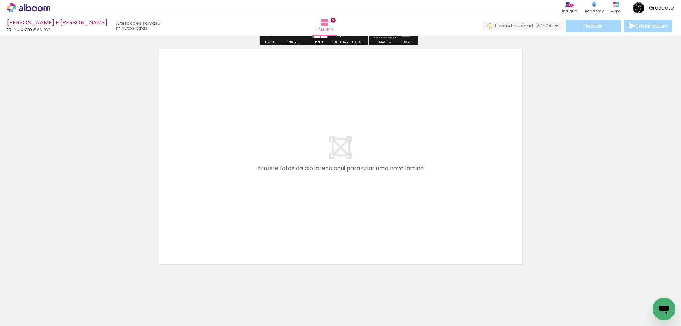
scroll to position [2193, 0]
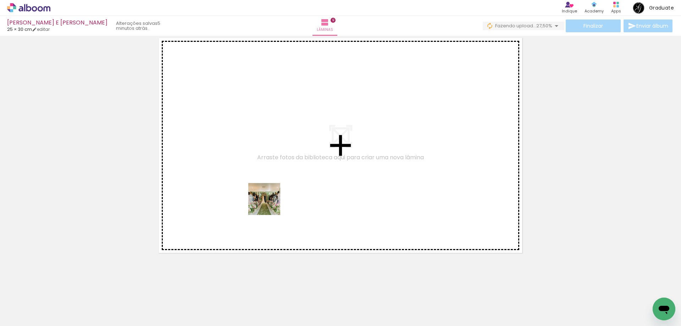
drag, startPoint x: 73, startPoint y: 306, endPoint x: 270, endPoint y: 202, distance: 223.3
click at [270, 202] on quentale-workspace at bounding box center [340, 163] width 681 height 326
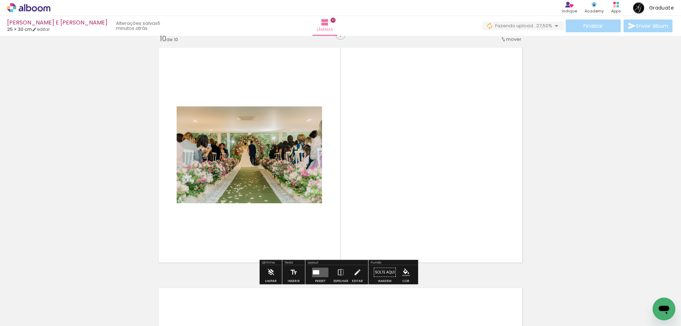
scroll to position [2174, 0]
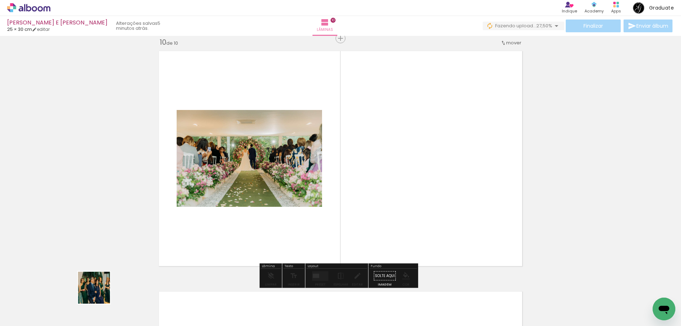
drag, startPoint x: 99, startPoint y: 293, endPoint x: 165, endPoint y: 262, distance: 72.7
click at [255, 208] on quentale-workspace at bounding box center [340, 163] width 681 height 326
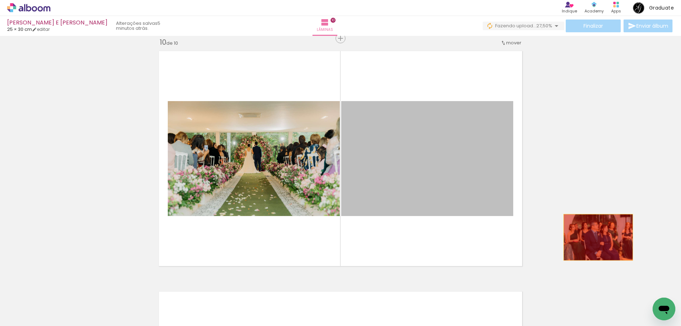
drag, startPoint x: 396, startPoint y: 173, endPoint x: 599, endPoint y: 239, distance: 214.0
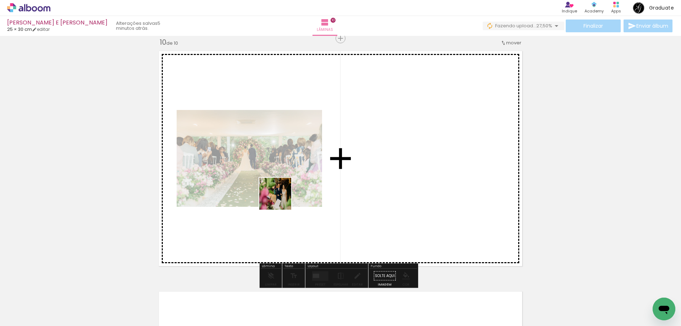
drag, startPoint x: 154, startPoint y: 276, endPoint x: 233, endPoint y: 226, distance: 92.9
click at [285, 192] on quentale-workspace at bounding box center [340, 163] width 681 height 326
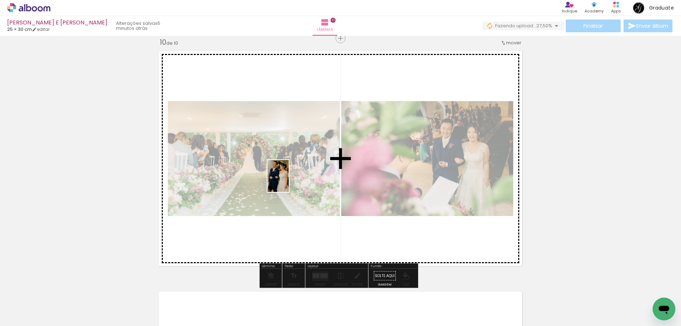
drag, startPoint x: 115, startPoint y: 300, endPoint x: 289, endPoint y: 181, distance: 210.7
click at [289, 181] on quentale-workspace at bounding box center [340, 163] width 681 height 326
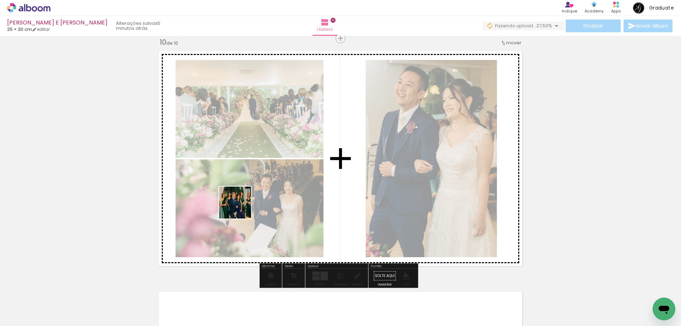
drag, startPoint x: 134, startPoint y: 276, endPoint x: 258, endPoint y: 195, distance: 147.9
click at [258, 195] on quentale-workspace at bounding box center [340, 163] width 681 height 326
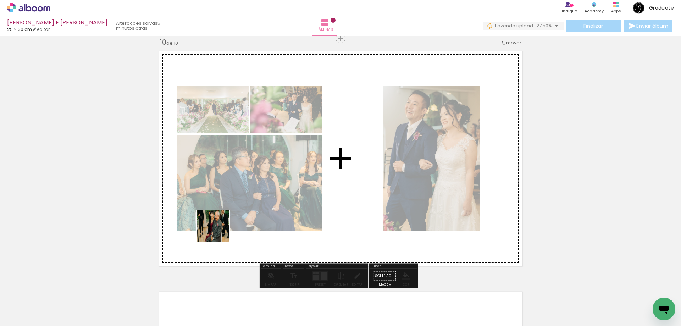
drag, startPoint x: 199, startPoint y: 243, endPoint x: 307, endPoint y: 248, distance: 108.3
click at [244, 216] on quentale-workspace at bounding box center [340, 163] width 681 height 326
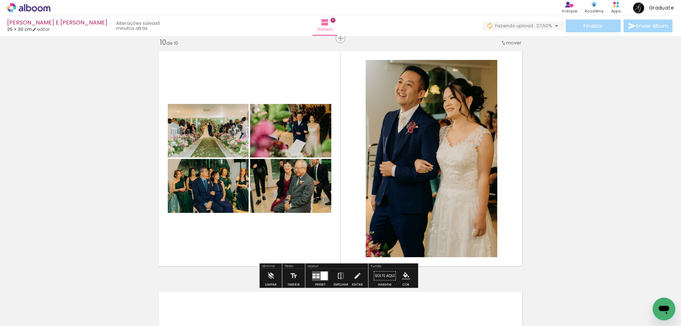
click at [323, 272] on div at bounding box center [324, 275] width 7 height 9
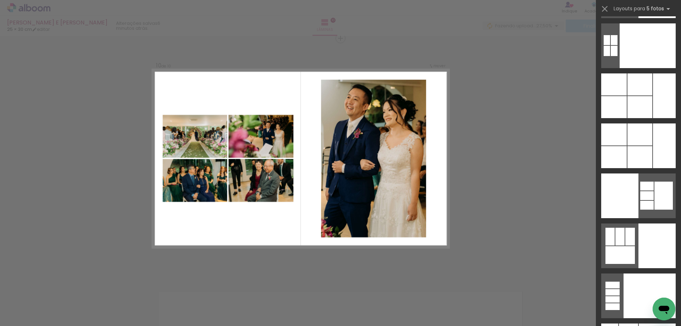
scroll to position [23002, 0]
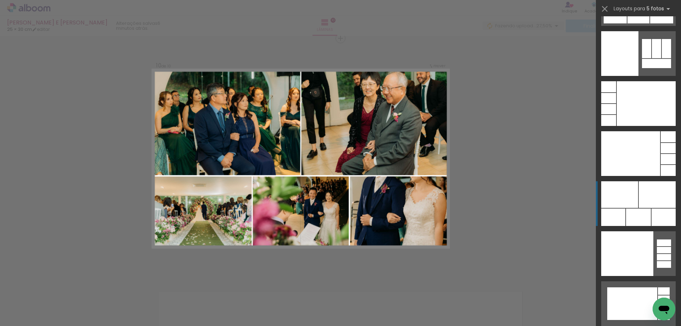
click at [637, 208] on quentale-layouter at bounding box center [638, 203] width 75 height 45
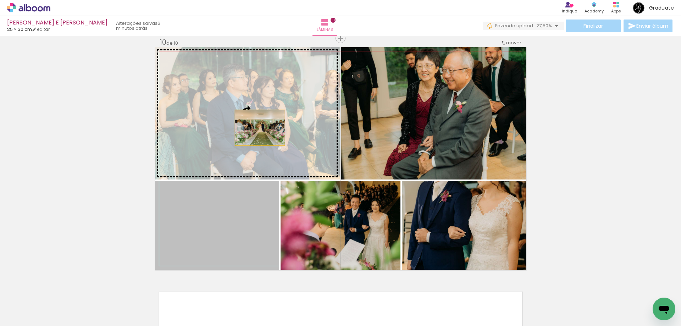
drag, startPoint x: 248, startPoint y: 176, endPoint x: 258, endPoint y: 123, distance: 53.4
click at [0, 0] on slot at bounding box center [0, 0] width 0 height 0
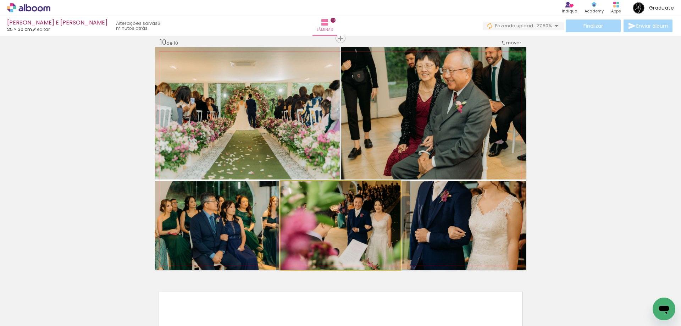
drag, startPoint x: 371, startPoint y: 238, endPoint x: 412, endPoint y: 127, distance: 118.2
click at [0, 0] on slot at bounding box center [0, 0] width 0 height 0
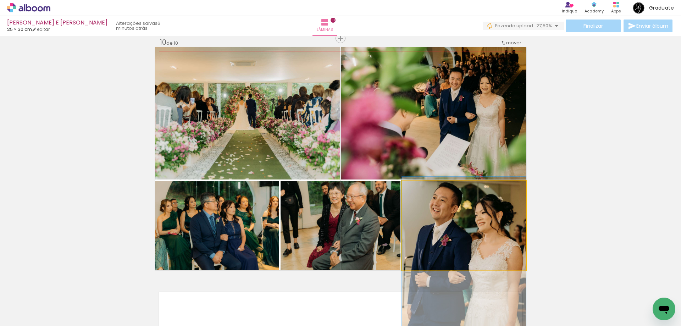
drag, startPoint x: 485, startPoint y: 211, endPoint x: 483, endPoint y: 255, distance: 44.4
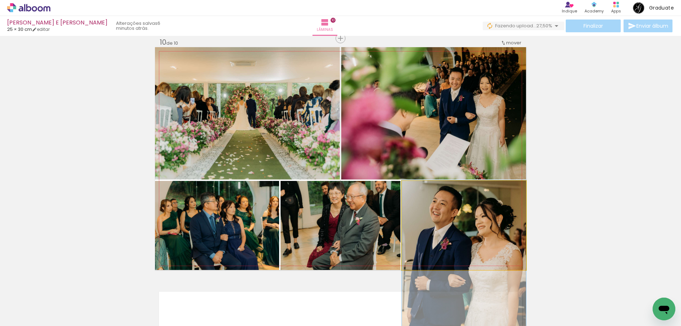
drag, startPoint x: 471, startPoint y: 224, endPoint x: 337, endPoint y: 224, distance: 134.1
click at [0, 0] on slot at bounding box center [0, 0] width 0 height 0
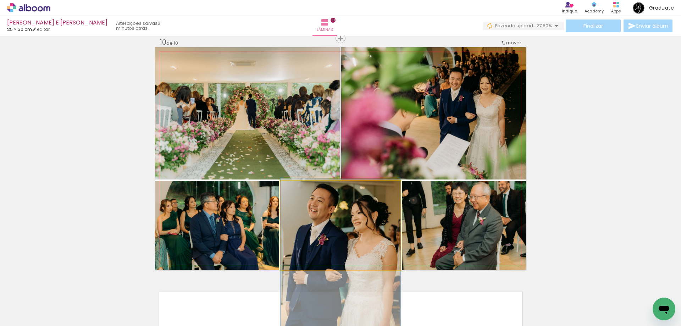
drag, startPoint x: 362, startPoint y: 205, endPoint x: 362, endPoint y: 245, distance: 40.1
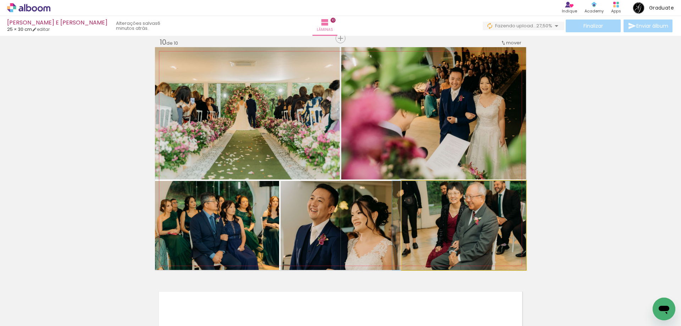
drag, startPoint x: 467, startPoint y: 215, endPoint x: 444, endPoint y: 230, distance: 26.7
drag, startPoint x: 456, startPoint y: 210, endPoint x: 455, endPoint y: 221, distance: 11.4
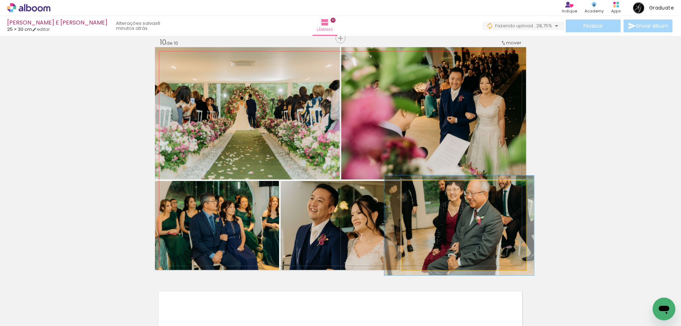
click at [418, 189] on div at bounding box center [421, 188] width 6 height 6
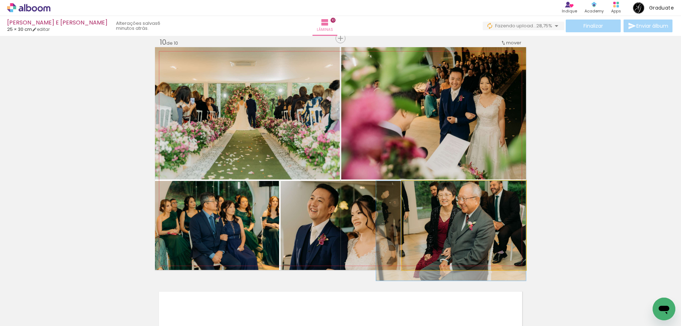
drag, startPoint x: 457, startPoint y: 211, endPoint x: 445, endPoint y: 225, distance: 18.8
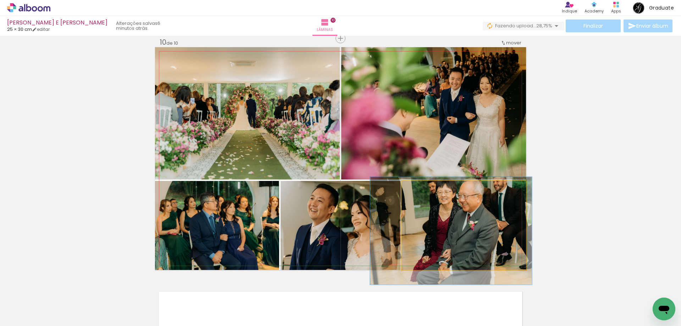
type paper-slider "121"
click at [426, 190] on div at bounding box center [424, 188] width 11 height 11
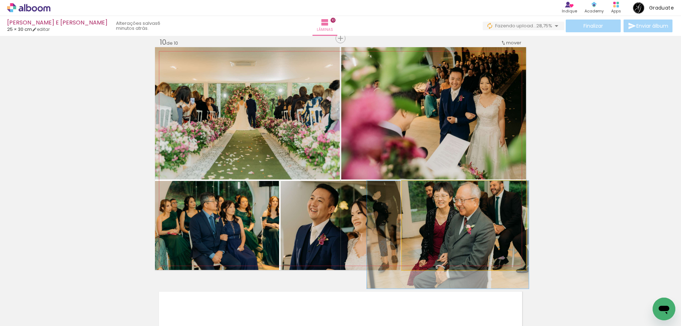
drag, startPoint x: 448, startPoint y: 212, endPoint x: 445, endPoint y: 222, distance: 10.8
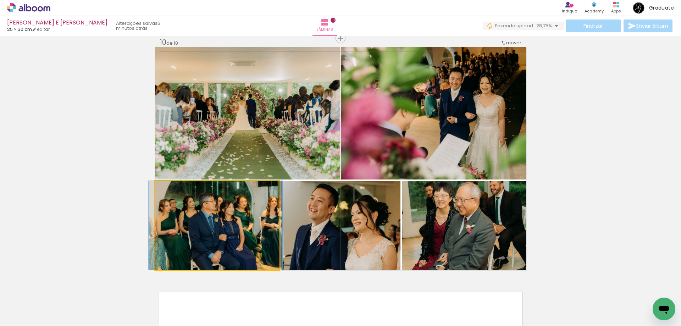
drag, startPoint x: 216, startPoint y: 220, endPoint x: 215, endPoint y: 210, distance: 10.3
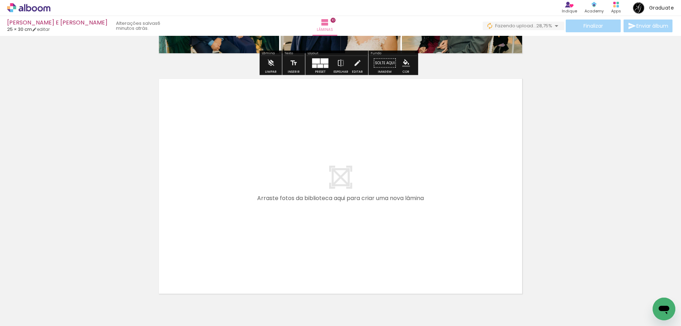
scroll to position [2422, 0]
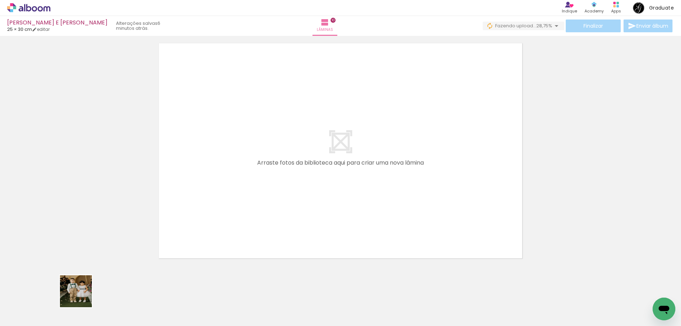
drag, startPoint x: 78, startPoint y: 300, endPoint x: 134, endPoint y: 286, distance: 57.7
click at [287, 152] on quentale-workspace at bounding box center [340, 163] width 681 height 326
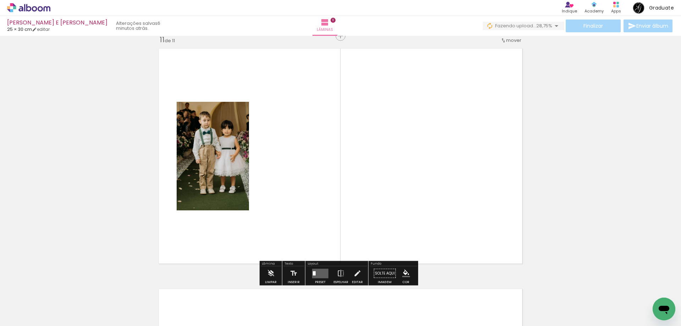
scroll to position [2415, 0]
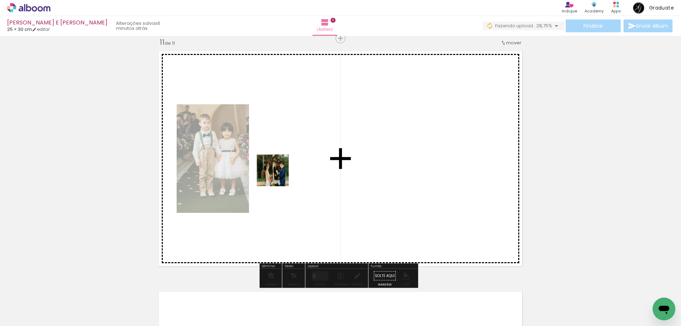
drag, startPoint x: 79, startPoint y: 305, endPoint x: 278, endPoint y: 176, distance: 237.0
click at [278, 176] on quentale-workspace at bounding box center [340, 163] width 681 height 326
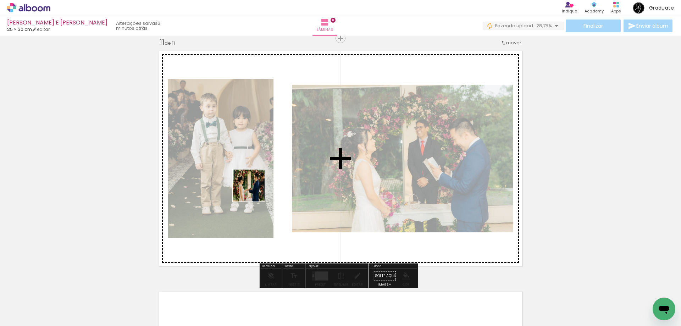
drag, startPoint x: 82, startPoint y: 309, endPoint x: 106, endPoint y: 299, distance: 26.0
click at [283, 173] on quentale-workspace at bounding box center [340, 163] width 681 height 326
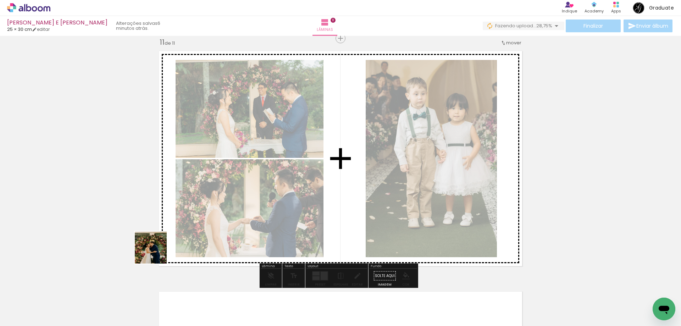
drag, startPoint x: 156, startPoint y: 253, endPoint x: 330, endPoint y: 147, distance: 203.5
click at [330, 147] on quentale-workspace at bounding box center [340, 163] width 681 height 326
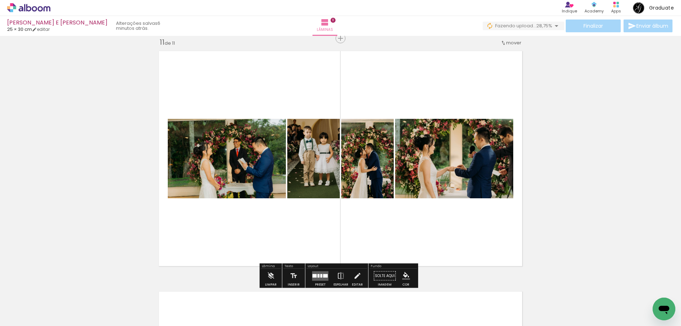
click at [315, 272] on quentale-layouter at bounding box center [320, 276] width 16 height 10
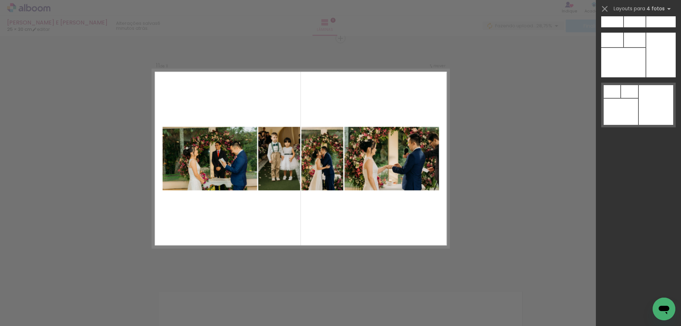
scroll to position [18350, 0]
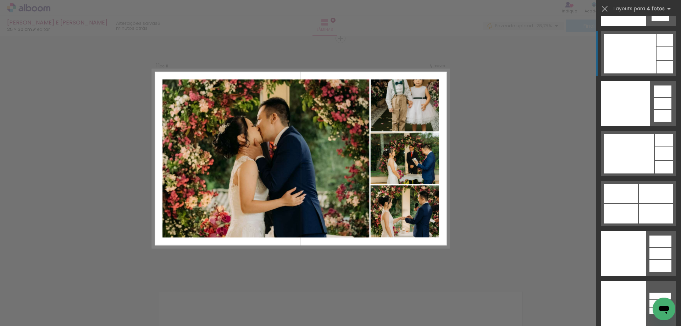
click at [621, 65] on div at bounding box center [630, 54] width 52 height 40
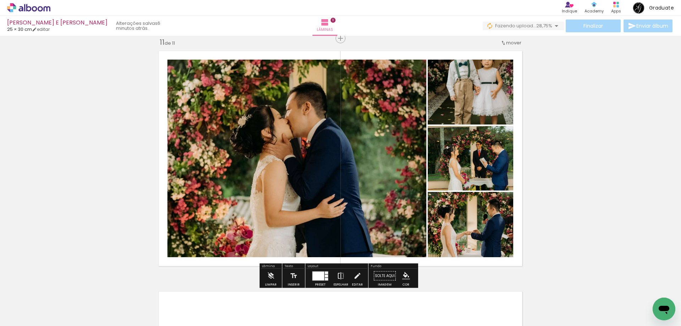
click at [337, 276] on iron-icon at bounding box center [341, 276] width 8 height 14
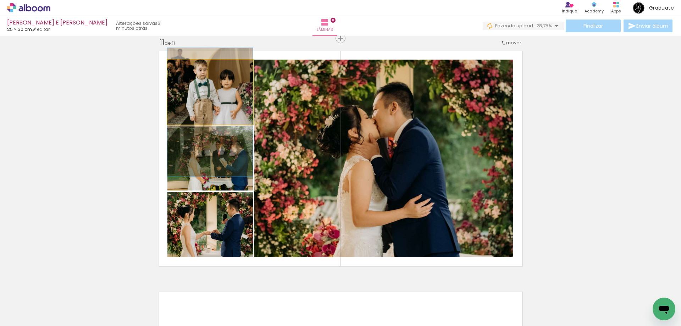
drag, startPoint x: 226, startPoint y: 81, endPoint x: 214, endPoint y: 101, distance: 23.4
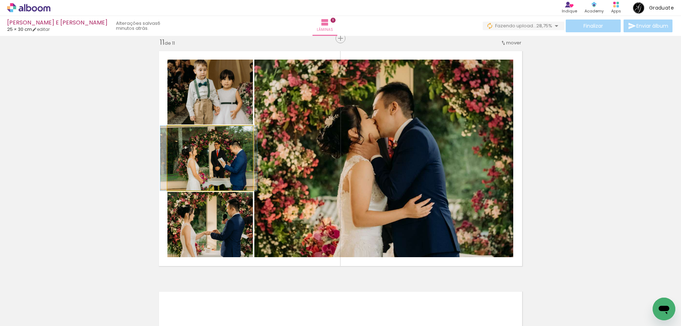
drag, startPoint x: 232, startPoint y: 171, endPoint x: 230, endPoint y: 162, distance: 9.1
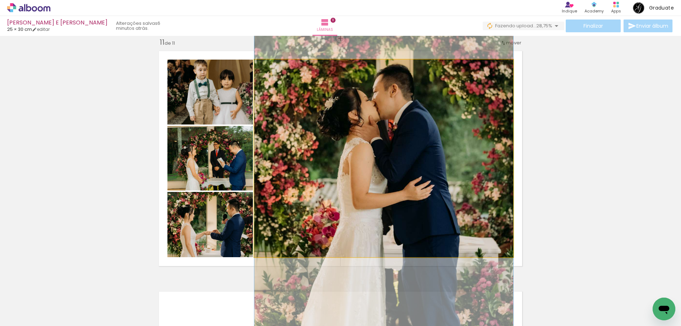
drag, startPoint x: 385, startPoint y: 171, endPoint x: 385, endPoint y: 153, distance: 17.7
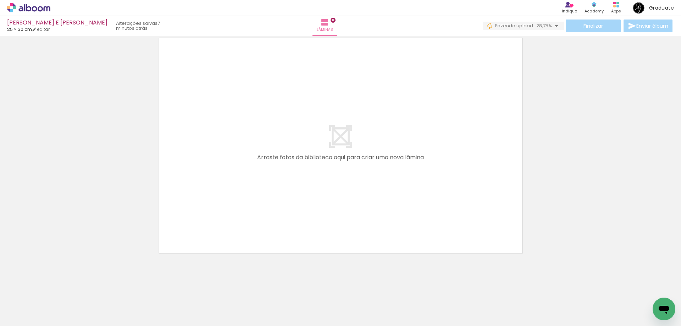
scroll to position [2674, 0]
drag, startPoint x: 78, startPoint y: 307, endPoint x: 222, endPoint y: 169, distance: 198.7
click at [222, 169] on quentale-workspace at bounding box center [340, 163] width 681 height 326
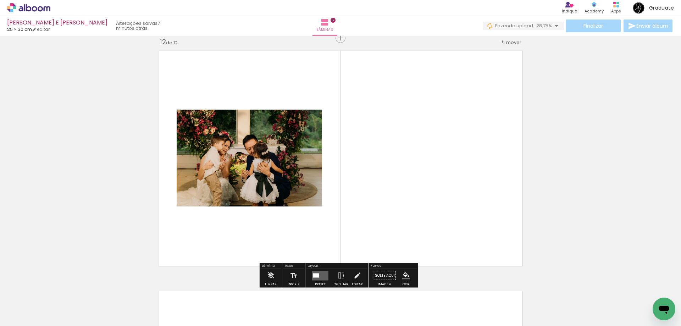
scroll to position [2655, 0]
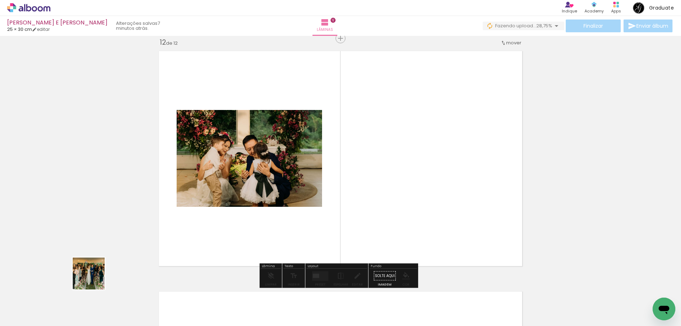
drag, startPoint x: 77, startPoint y: 299, endPoint x: 241, endPoint y: 171, distance: 207.3
click at [240, 171] on quentale-workspace at bounding box center [340, 163] width 681 height 326
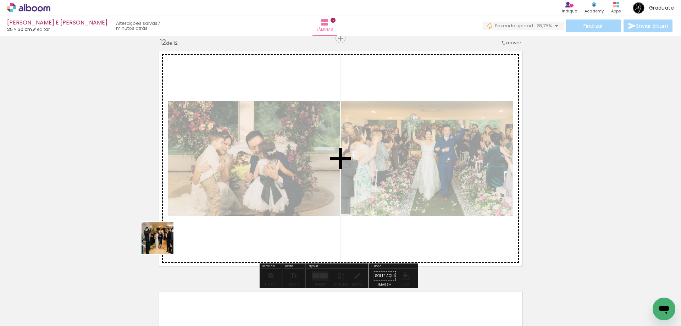
drag, startPoint x: 81, startPoint y: 306, endPoint x: 241, endPoint y: 191, distance: 197.8
click at [241, 191] on quentale-workspace at bounding box center [340, 163] width 681 height 326
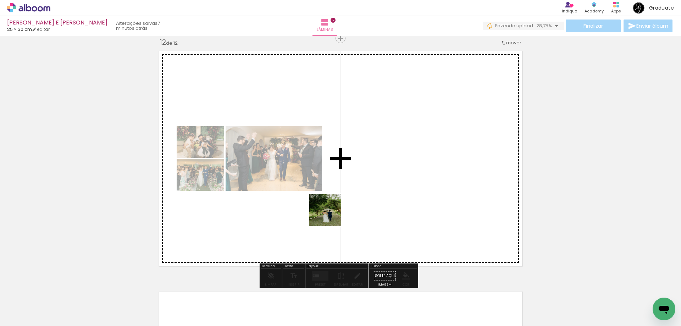
drag, startPoint x: 326, startPoint y: 229, endPoint x: 344, endPoint y: 189, distance: 44.1
click at [344, 189] on quentale-workspace at bounding box center [340, 163] width 681 height 326
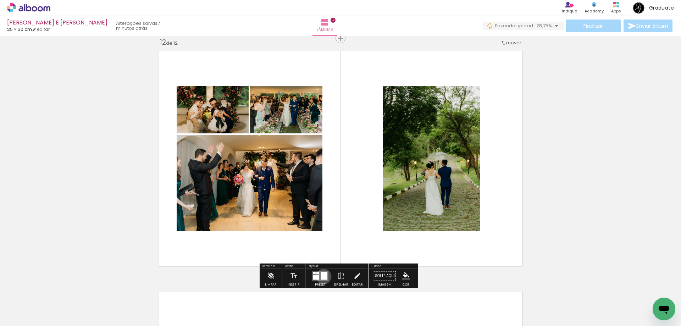
click at [322, 276] on div at bounding box center [324, 276] width 6 height 8
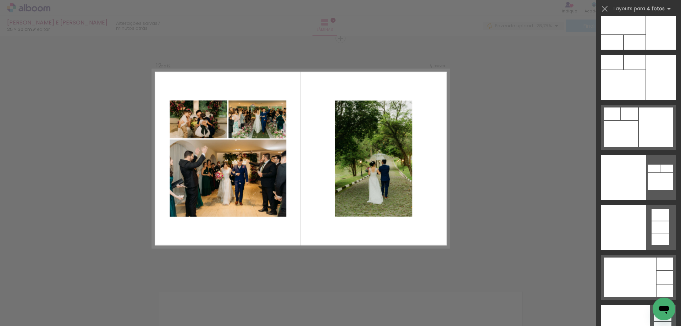
scroll to position [18350, 0]
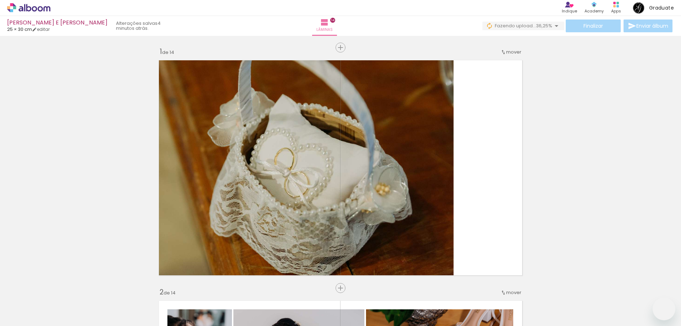
drag, startPoint x: 0, startPoint y: 0, endPoint x: 362, endPoint y: 271, distance: 451.6
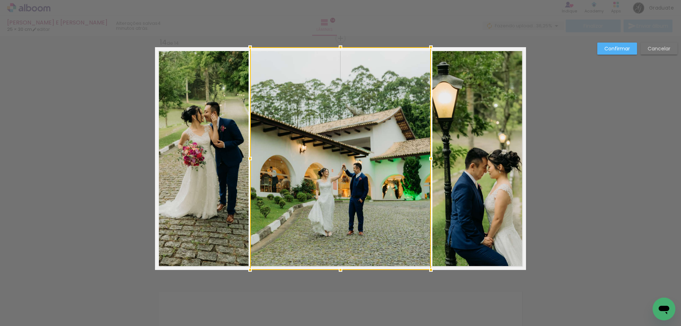
scroll to position [2303, 0]
click at [0, 0] on slot "Cancelar" at bounding box center [0, 0] width 0 height 0
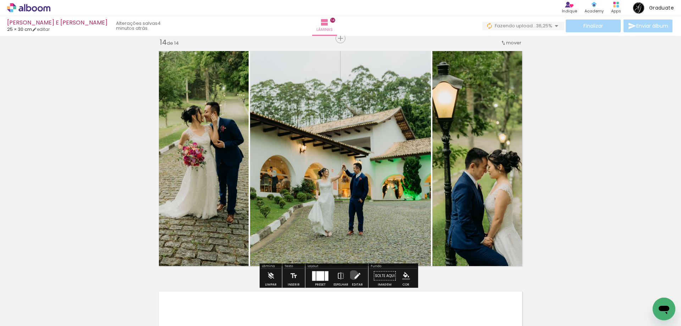
click at [353, 275] on iron-icon at bounding box center [357, 276] width 8 height 14
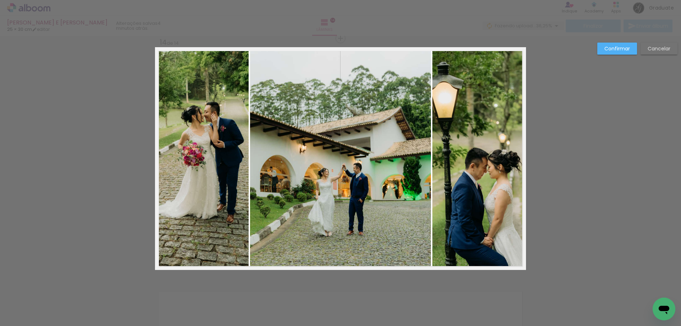
click at [368, 200] on quentale-photo at bounding box center [340, 158] width 181 height 223
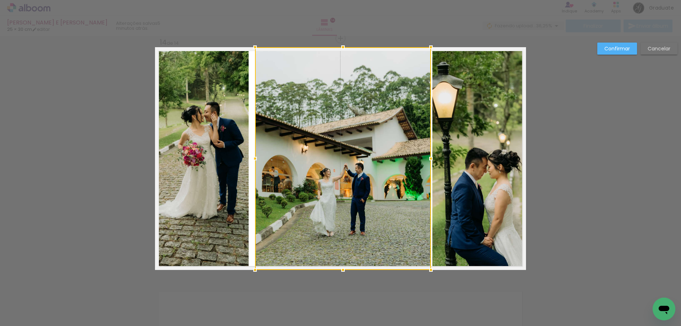
drag, startPoint x: 248, startPoint y: 161, endPoint x: 254, endPoint y: 162, distance: 6.4
click at [254, 162] on div at bounding box center [255, 158] width 14 height 14
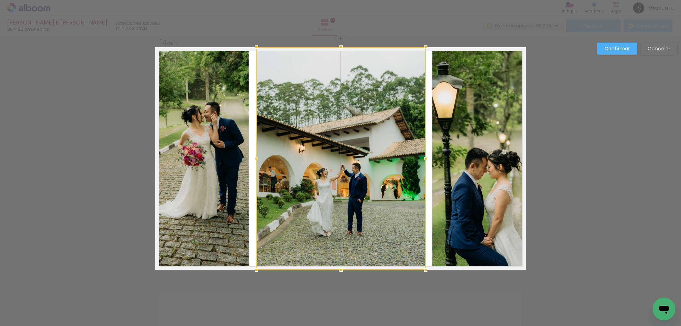
drag, startPoint x: 429, startPoint y: 160, endPoint x: 424, endPoint y: 160, distance: 5.4
click at [424, 160] on div at bounding box center [426, 158] width 14 height 14
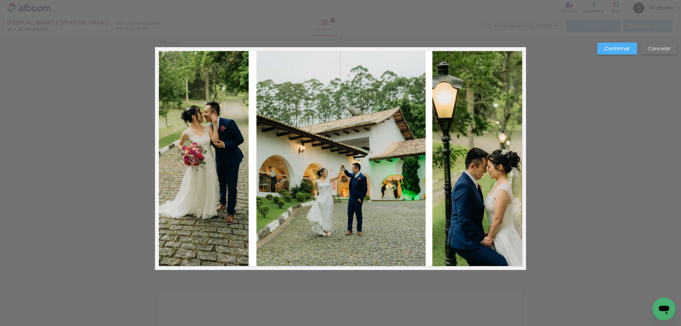
click at [223, 161] on quentale-photo at bounding box center [202, 158] width 94 height 223
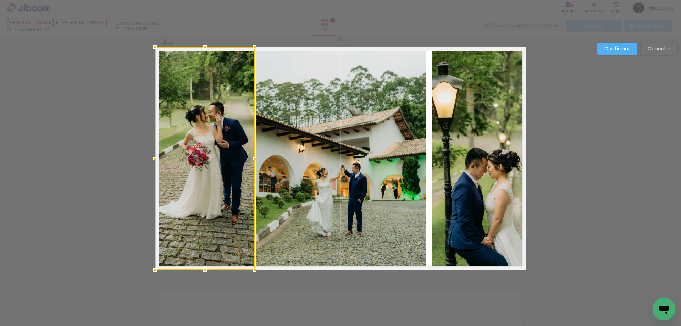
drag, startPoint x: 247, startPoint y: 163, endPoint x: 253, endPoint y: 163, distance: 6.0
click at [253, 163] on div at bounding box center [255, 158] width 14 height 14
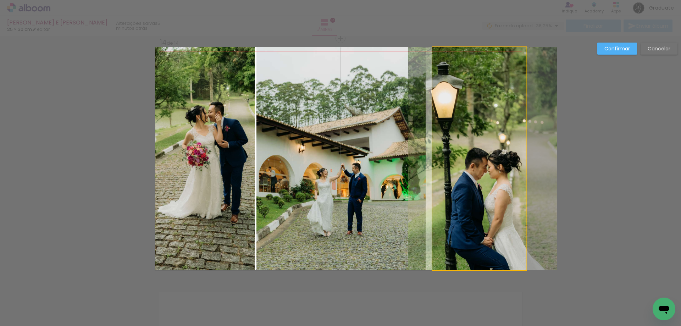
click at [483, 150] on quentale-photo at bounding box center [479, 158] width 94 height 223
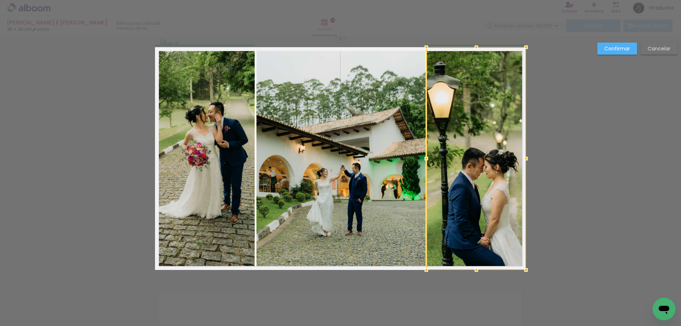
click at [429, 161] on div at bounding box center [426, 158] width 14 height 14
click at [0, 0] on slot "Confirmar" at bounding box center [0, 0] width 0 height 0
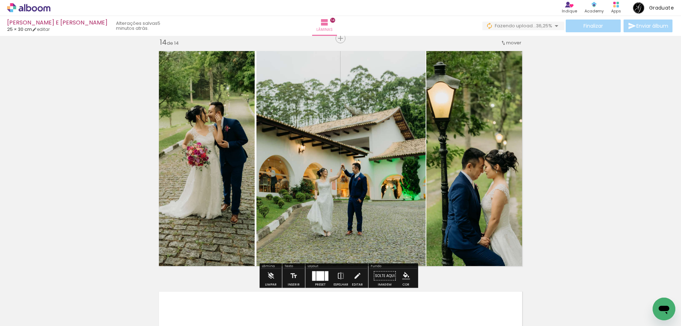
click at [453, 156] on quentale-photo at bounding box center [476, 158] width 100 height 223
drag, startPoint x: 357, startPoint y: 273, endPoint x: 437, endPoint y: 191, distance: 115.2
click at [357, 273] on iron-icon at bounding box center [357, 276] width 8 height 14
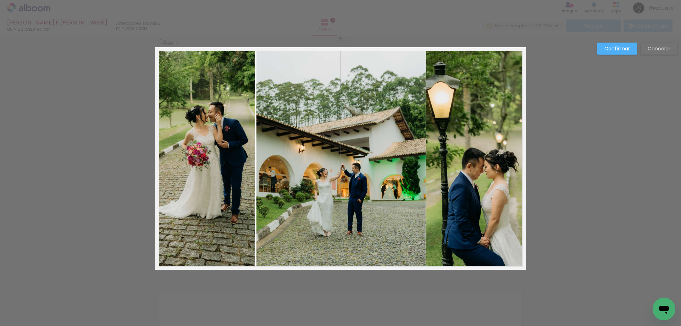
click at [439, 184] on quentale-photo at bounding box center [476, 158] width 100 height 223
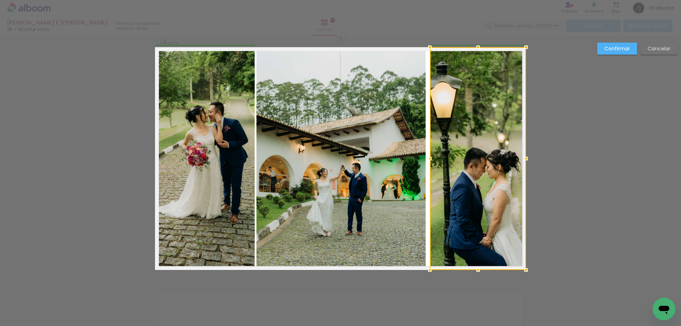
click at [428, 161] on div at bounding box center [430, 158] width 14 height 14
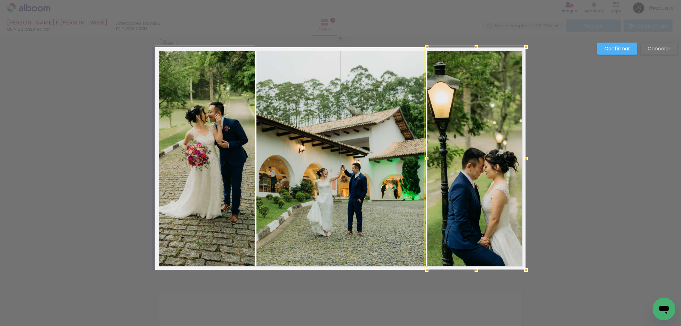
click at [428, 46] on div at bounding box center [427, 47] width 14 height 14
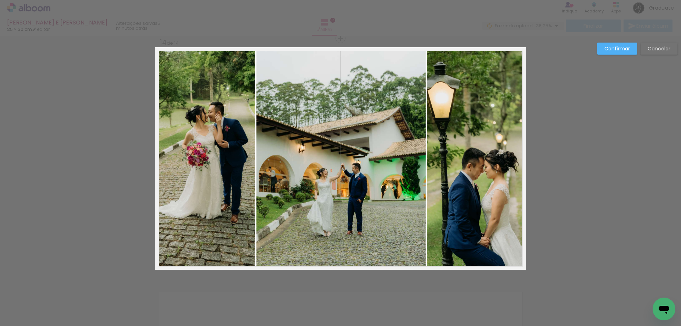
click at [614, 44] on paper-button "Confirmar" at bounding box center [617, 49] width 40 height 12
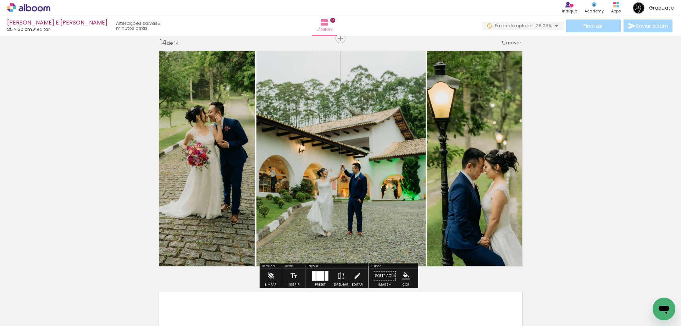
drag, startPoint x: 386, startPoint y: 189, endPoint x: 388, endPoint y: 194, distance: 5.6
click at [387, 188] on quentale-photo at bounding box center [341, 158] width 169 height 223
click at [354, 272] on iron-icon at bounding box center [357, 276] width 8 height 14
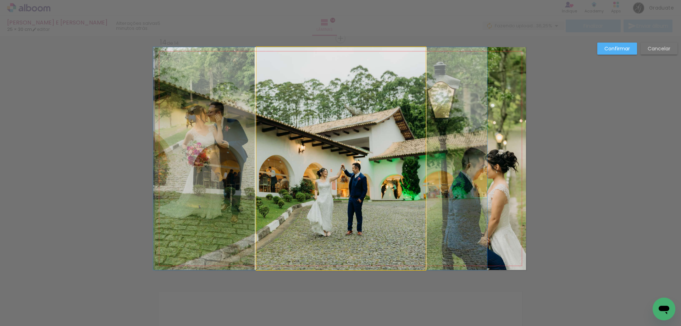
click at [403, 187] on quentale-photo at bounding box center [341, 158] width 169 height 223
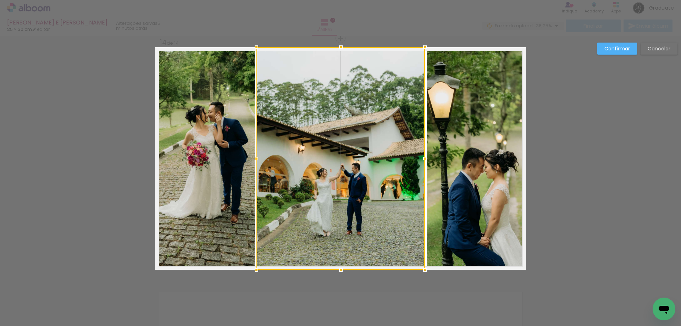
click at [421, 158] on div at bounding box center [425, 158] width 14 height 14
click at [0, 0] on slot "Confirmar" at bounding box center [0, 0] width 0 height 0
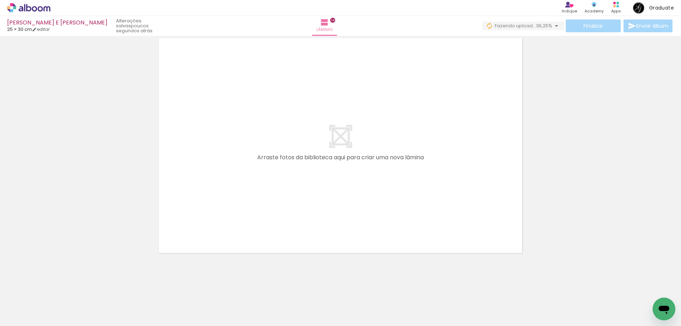
scroll to position [3395, 0]
drag, startPoint x: 72, startPoint y: 302, endPoint x: 106, endPoint y: 292, distance: 36.1
click at [248, 197] on quentale-workspace at bounding box center [340, 163] width 681 height 326
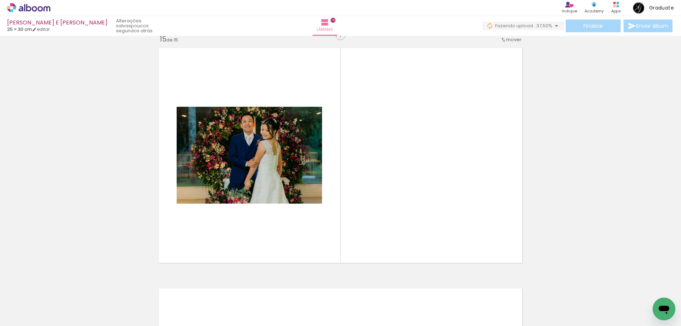
scroll to position [3377, 0]
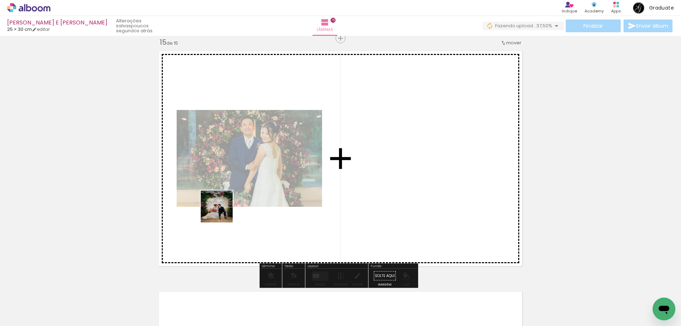
drag, startPoint x: 72, startPoint y: 302, endPoint x: 260, endPoint y: 194, distance: 216.6
click at [260, 194] on quentale-workspace at bounding box center [340, 163] width 681 height 326
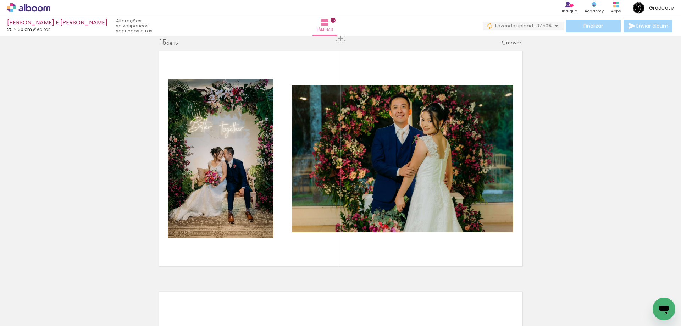
scroll to position [0, 0]
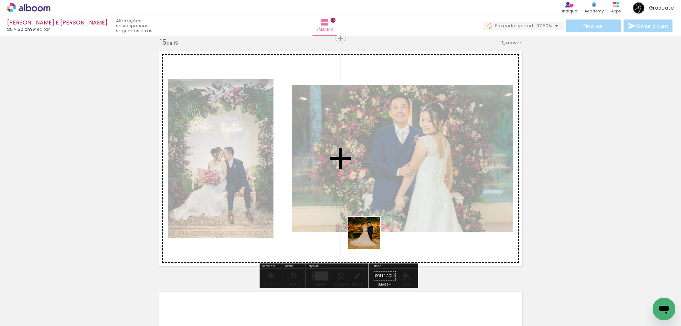
drag, startPoint x: 392, startPoint y: 307, endPoint x: 364, endPoint y: 230, distance: 81.7
click at [364, 230] on quentale-workspace at bounding box center [340, 163] width 681 height 326
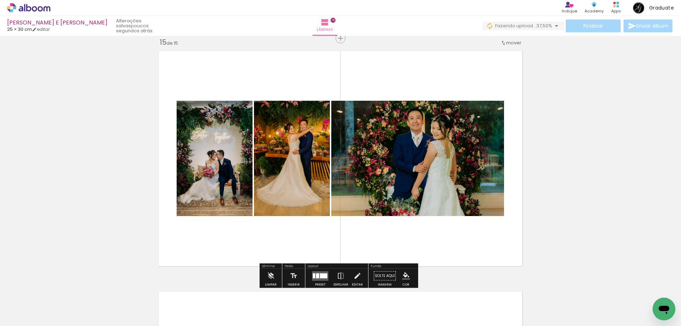
click at [324, 275] on div at bounding box center [323, 275] width 7 height 5
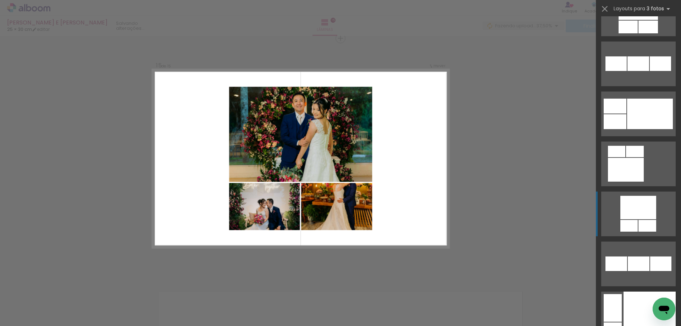
scroll to position [8786, 0]
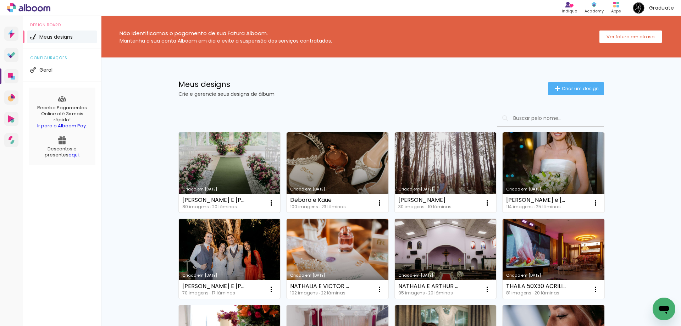
click at [261, 155] on link "Criado em [DATE]" at bounding box center [230, 172] width 102 height 80
